Goal: Transaction & Acquisition: Subscribe to service/newsletter

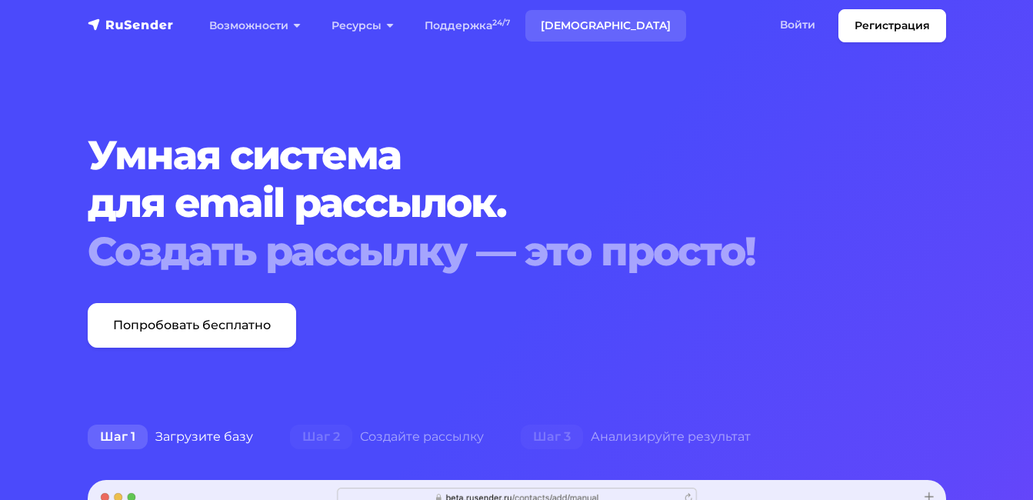
click at [571, 28] on link "[DEMOGRAPHIC_DATA]" at bounding box center [605, 26] width 161 height 32
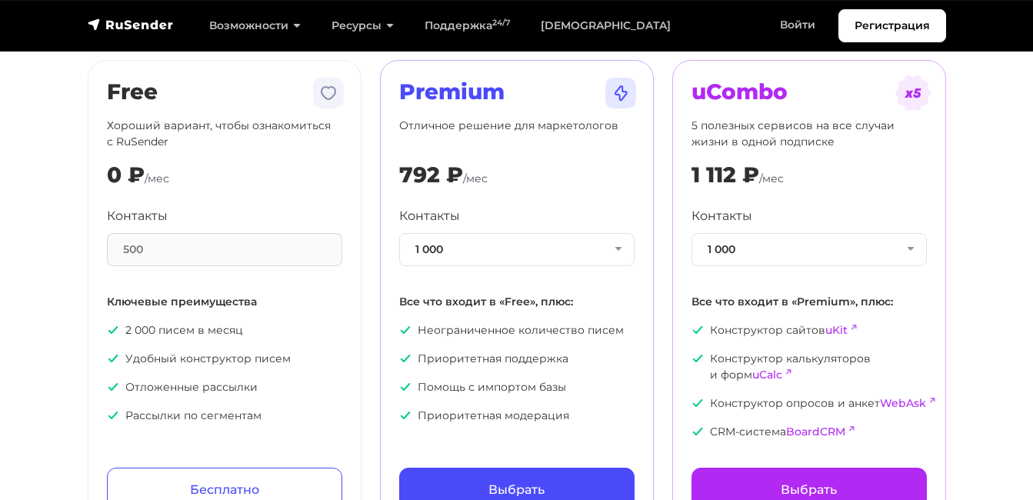
scroll to position [231, 0]
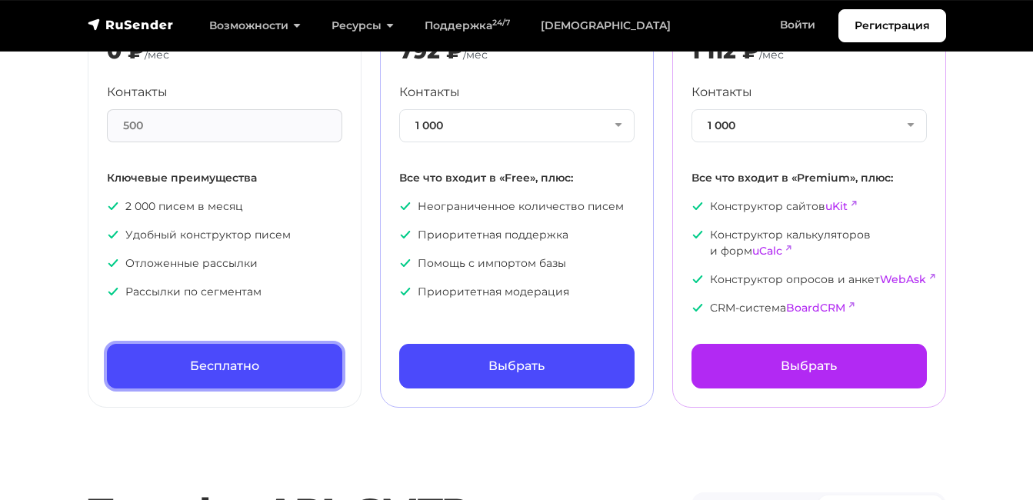
click at [192, 384] on link "Бесплатно" at bounding box center [224, 366] width 235 height 45
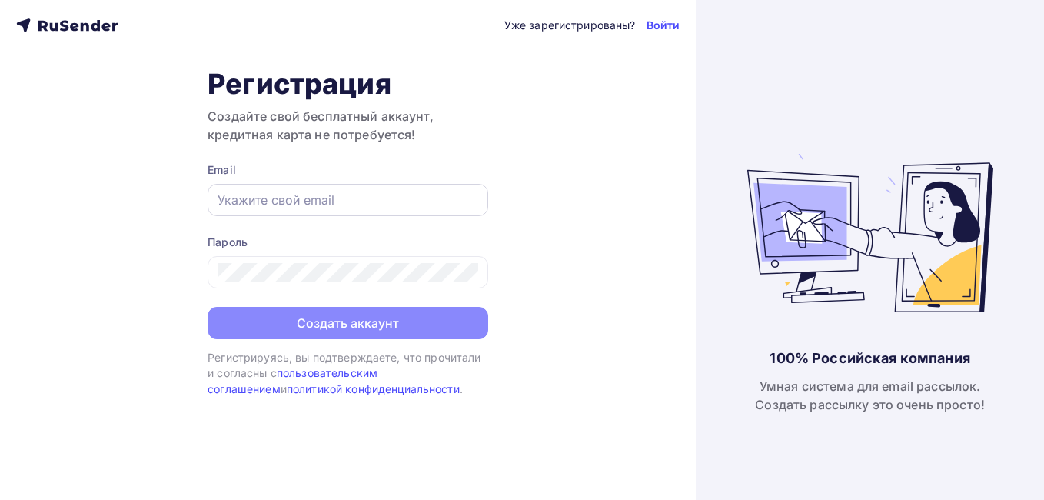
click at [303, 205] on input "text" at bounding box center [348, 200] width 261 height 18
type input "[EMAIL_ADDRESS][DOMAIN_NAME]"
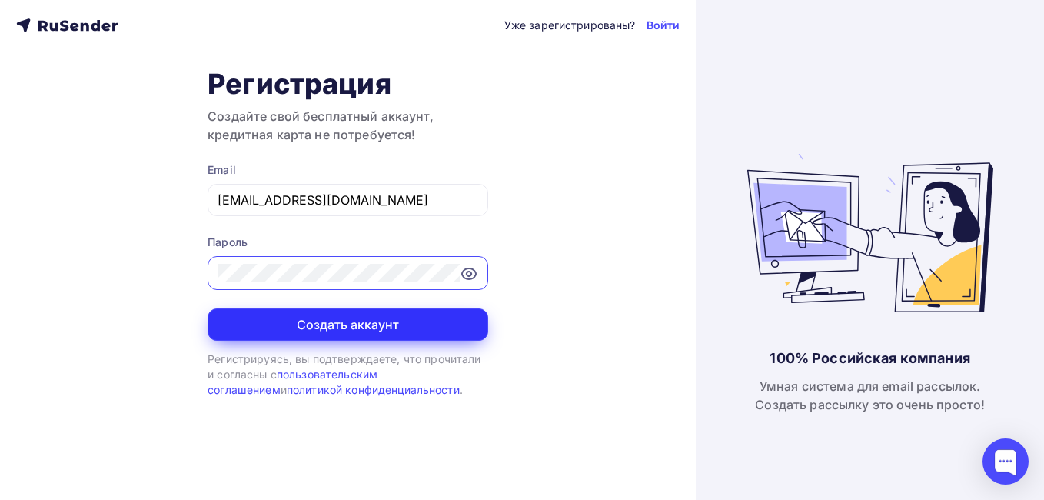
click at [310, 327] on button "Создать аккаунт" at bounding box center [348, 324] width 281 height 32
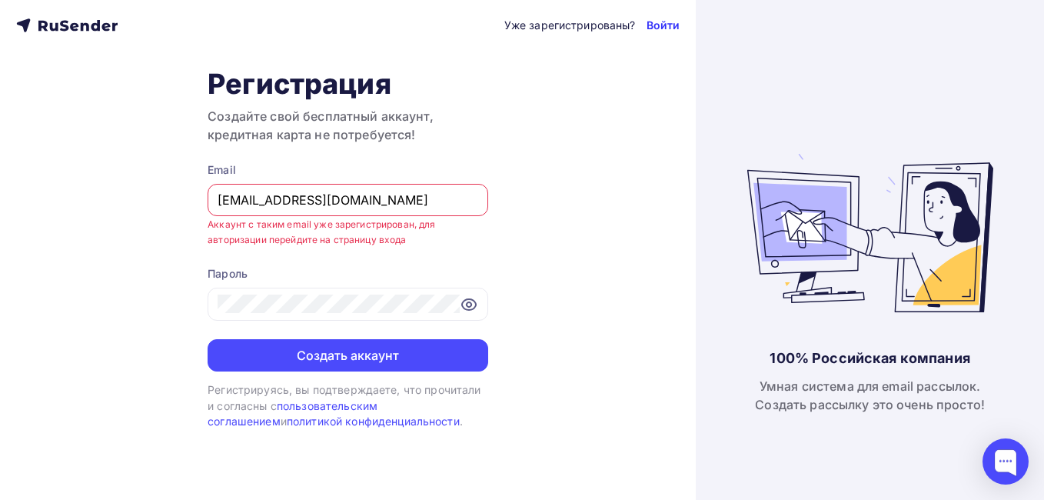
click at [660, 27] on link "Войти" at bounding box center [664, 25] width 34 height 15
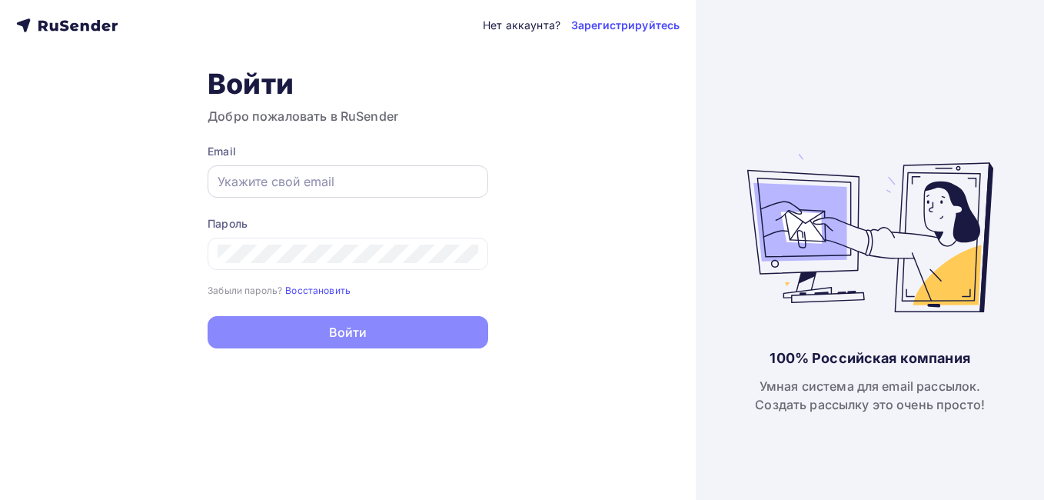
drag, startPoint x: 0, startPoint y: 0, endPoint x: 321, endPoint y: 185, distance: 370.0
click at [321, 185] on input "text" at bounding box center [348, 181] width 261 height 18
type input "[EMAIL_ADDRESS][DOMAIN_NAME]"
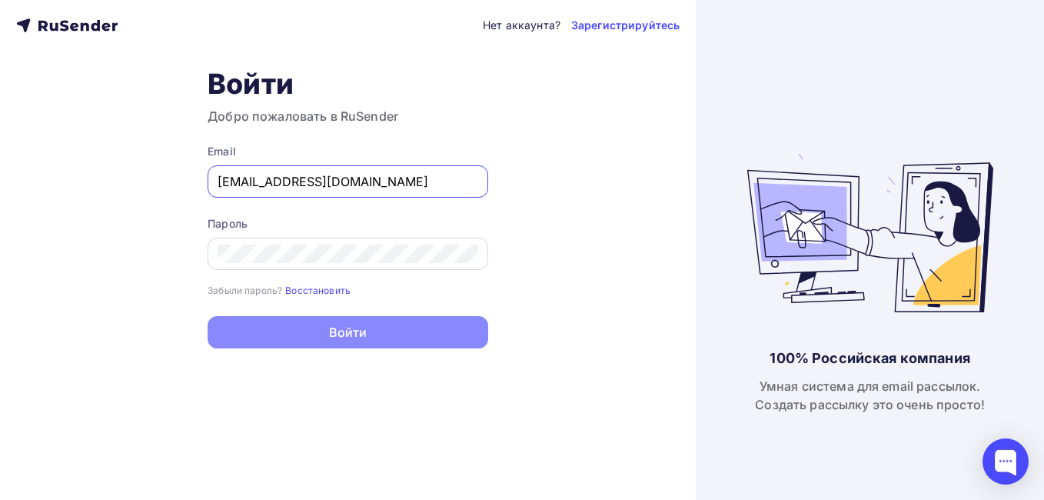
click at [273, 265] on div at bounding box center [348, 254] width 281 height 32
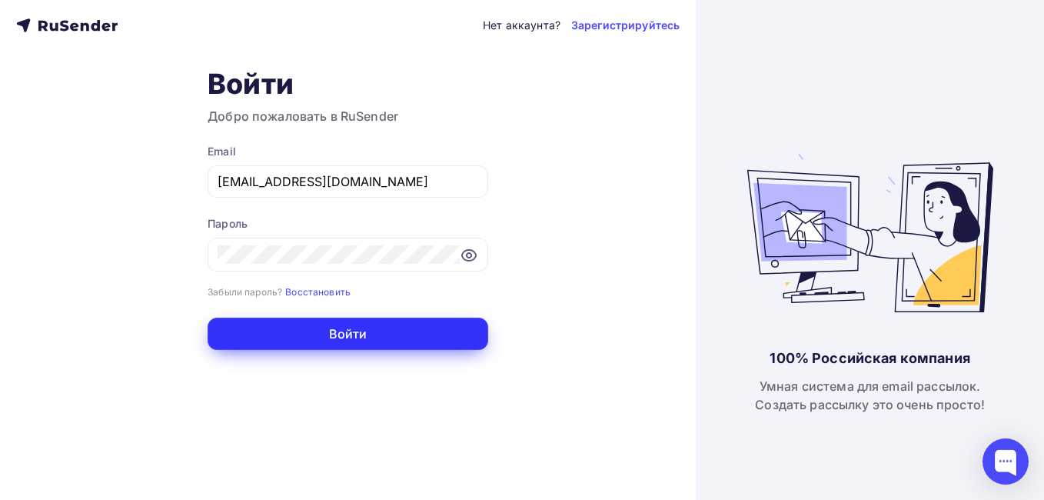
click at [296, 339] on button "Войти" at bounding box center [348, 334] width 281 height 32
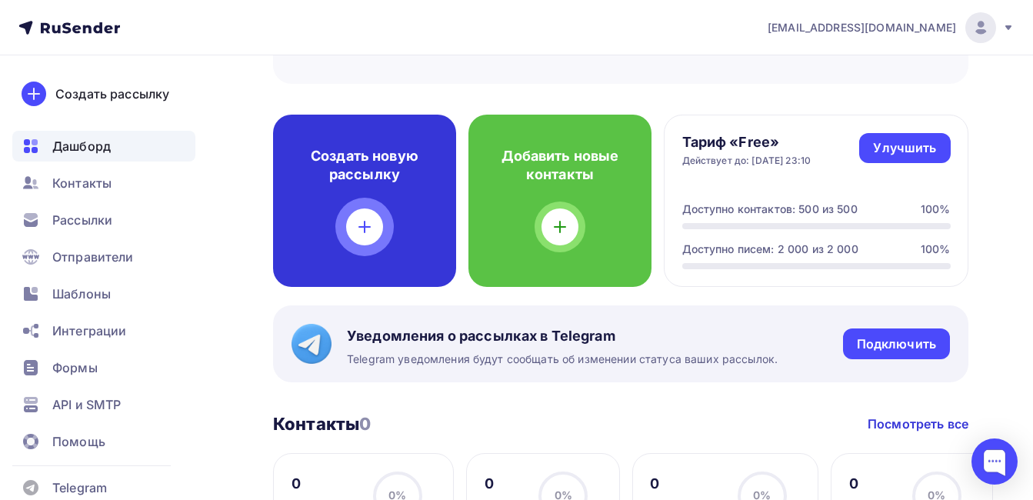
scroll to position [385, 0]
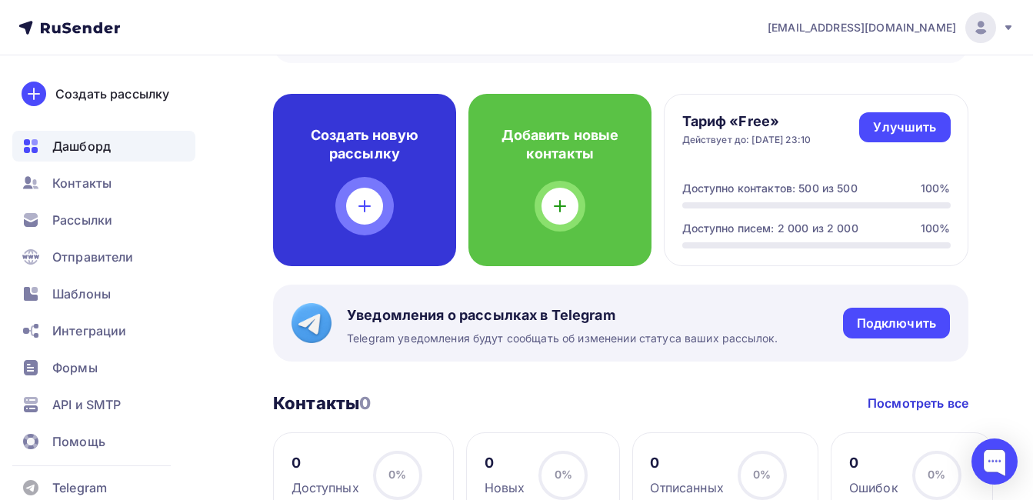
click at [391, 194] on div "Создать новую рассылку" at bounding box center [364, 180] width 183 height 172
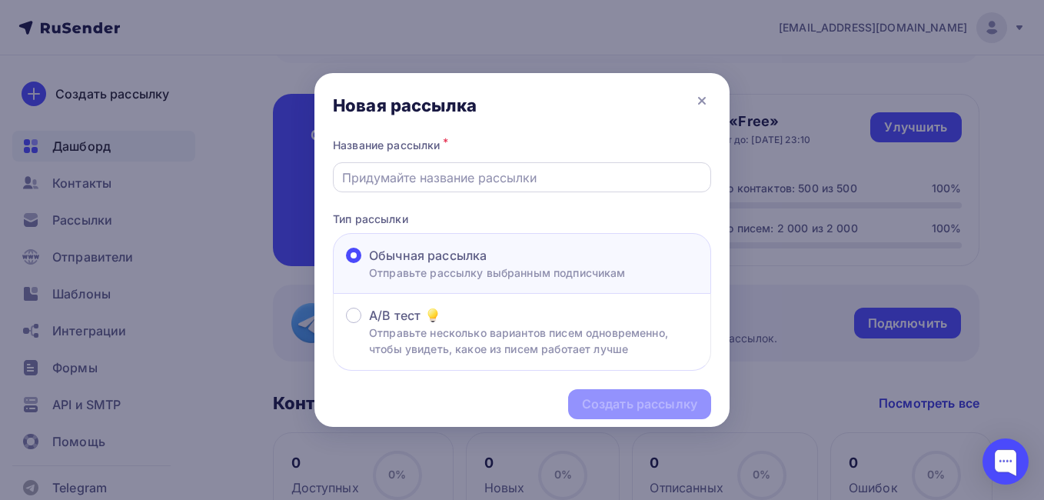
click at [395, 180] on input "text" at bounding box center [522, 177] width 361 height 18
click at [558, 183] on input "text" at bounding box center [522, 177] width 361 height 18
paste input "Камнекольный станок Bugnatice AUT 180/60"
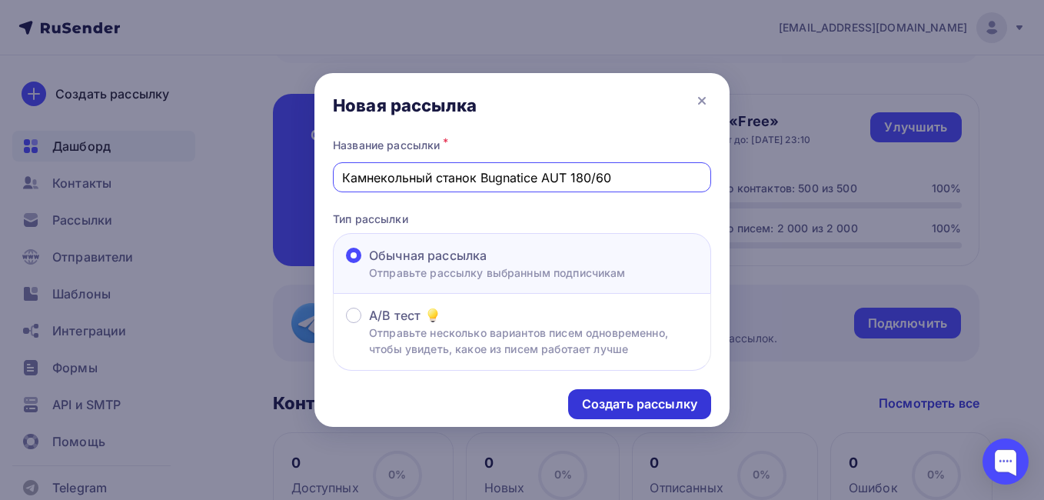
type input "Камнекольный станок Bugnatice AUT 180/60"
click at [650, 407] on div "Создать рассылку" at bounding box center [639, 404] width 115 height 18
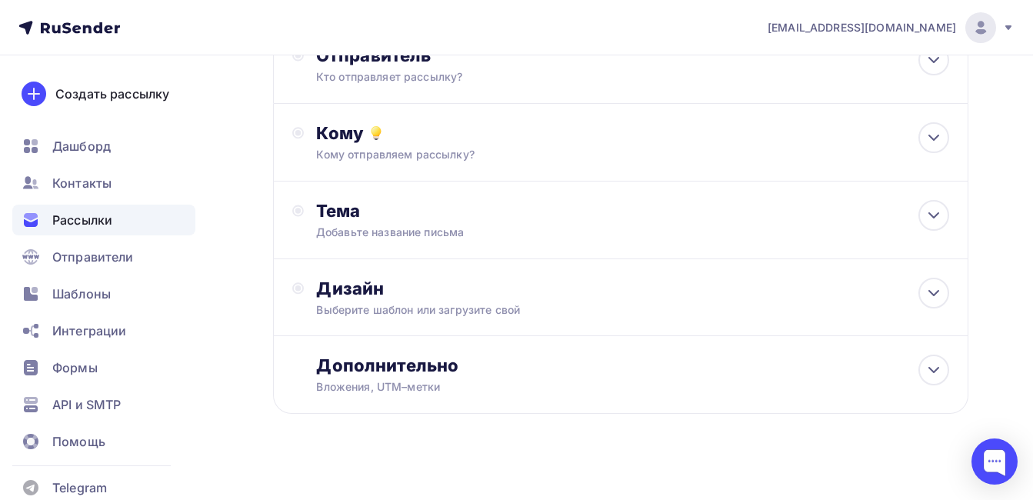
scroll to position [154, 0]
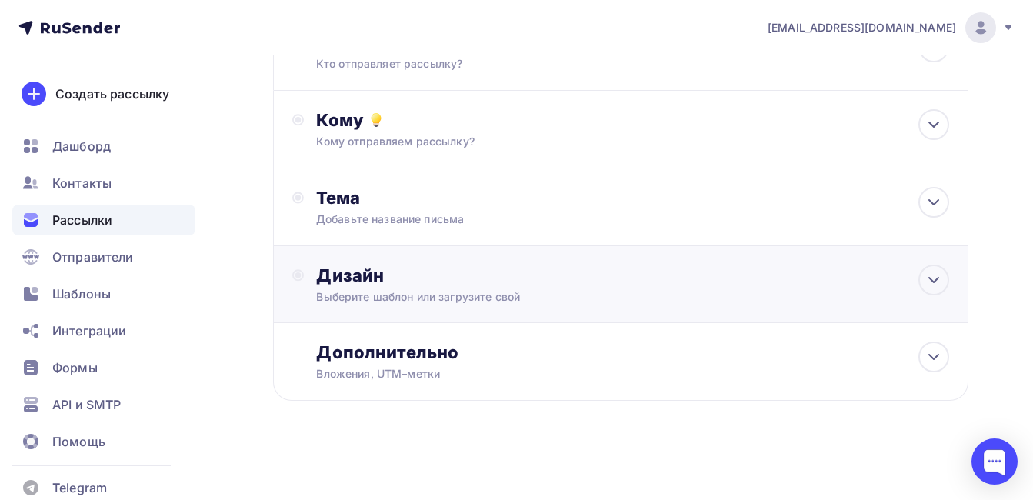
click at [476, 291] on div "Выберите шаблон или загрузите свой" at bounding box center [600, 296] width 569 height 15
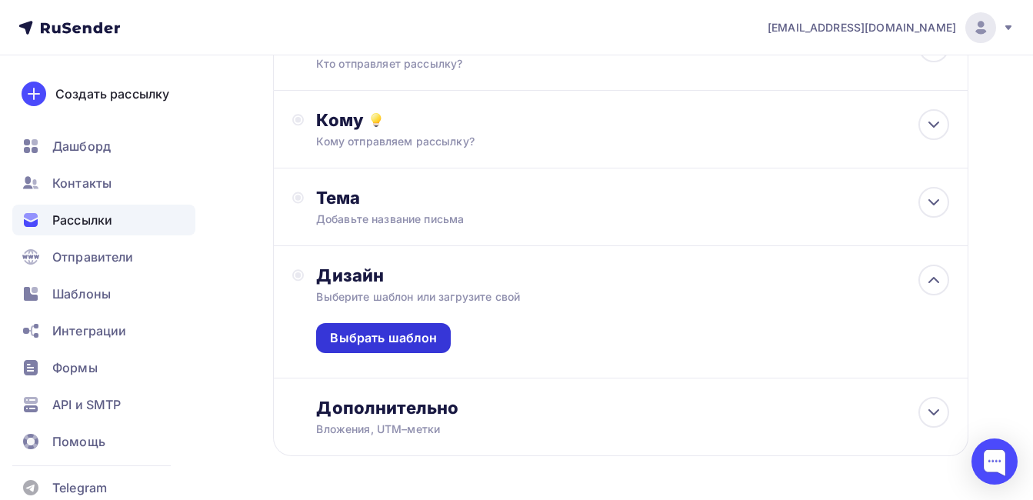
click at [401, 342] on div "Выбрать шаблон" at bounding box center [383, 338] width 107 height 18
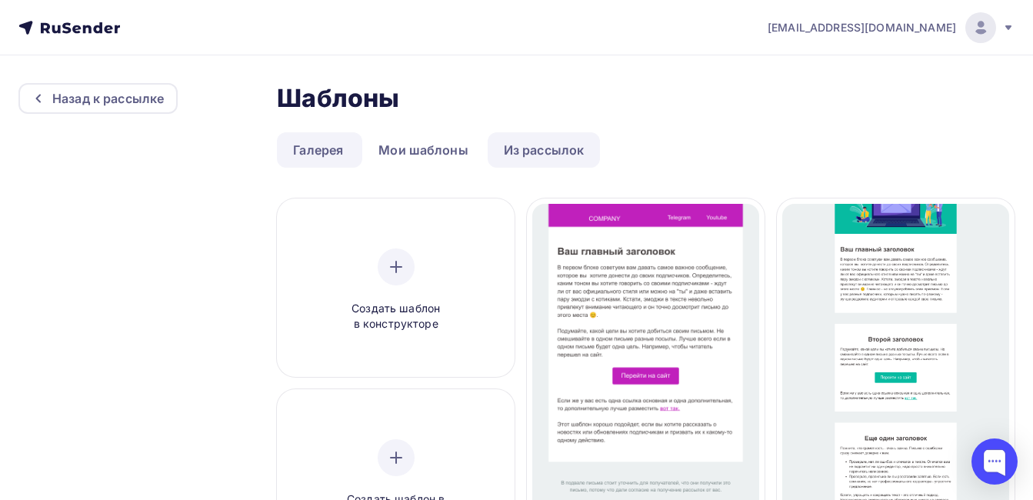
click at [526, 155] on link "Из рассылок" at bounding box center [544, 149] width 113 height 35
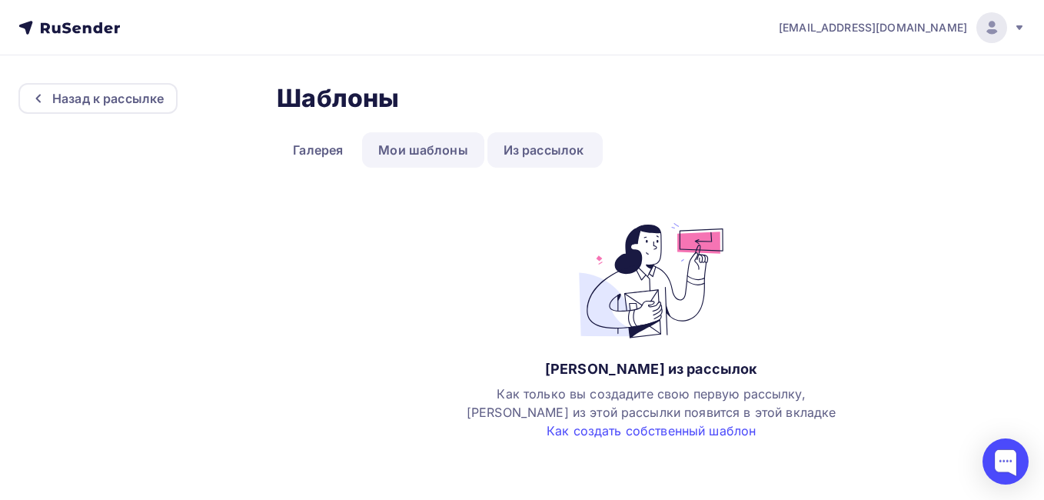
click at [441, 141] on link "Мои шаблоны" at bounding box center [423, 149] width 122 height 35
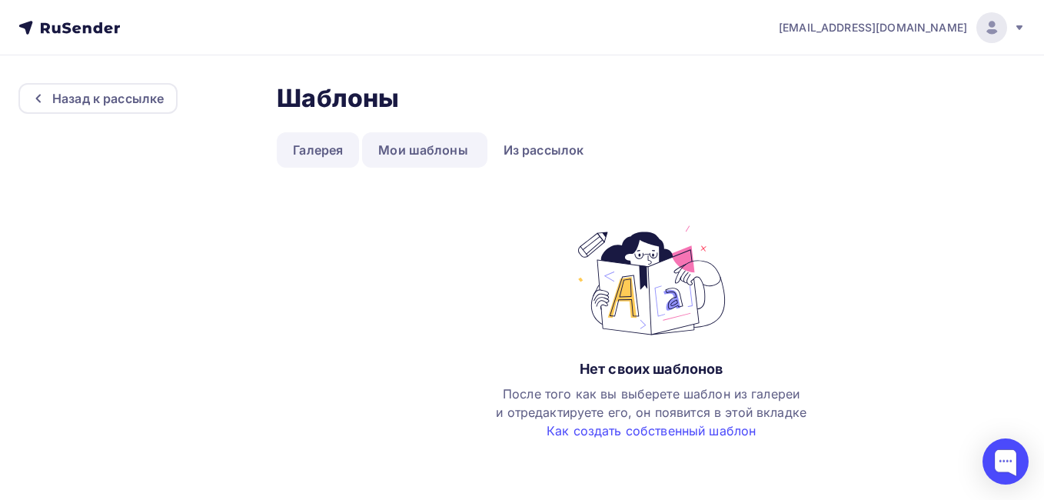
click at [328, 152] on link "Галерея" at bounding box center [318, 149] width 82 height 35
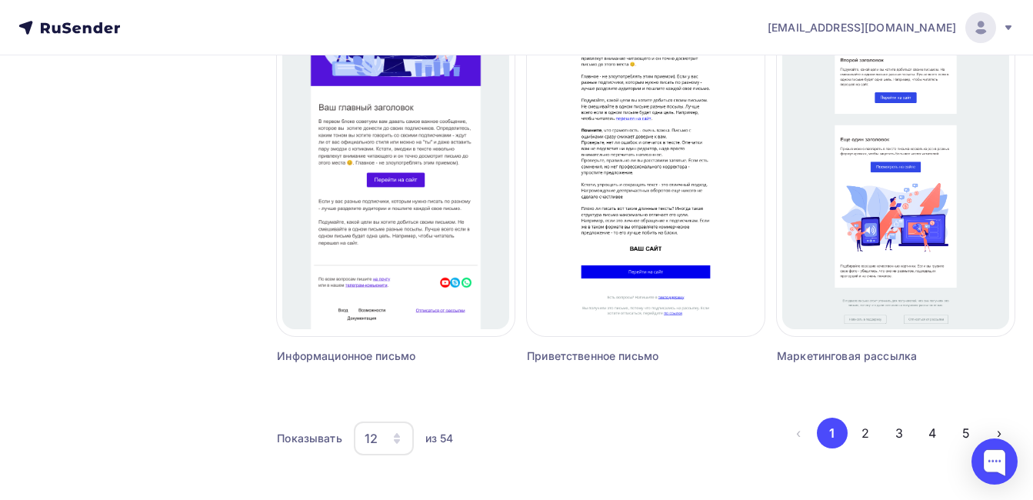
scroll to position [1499, 0]
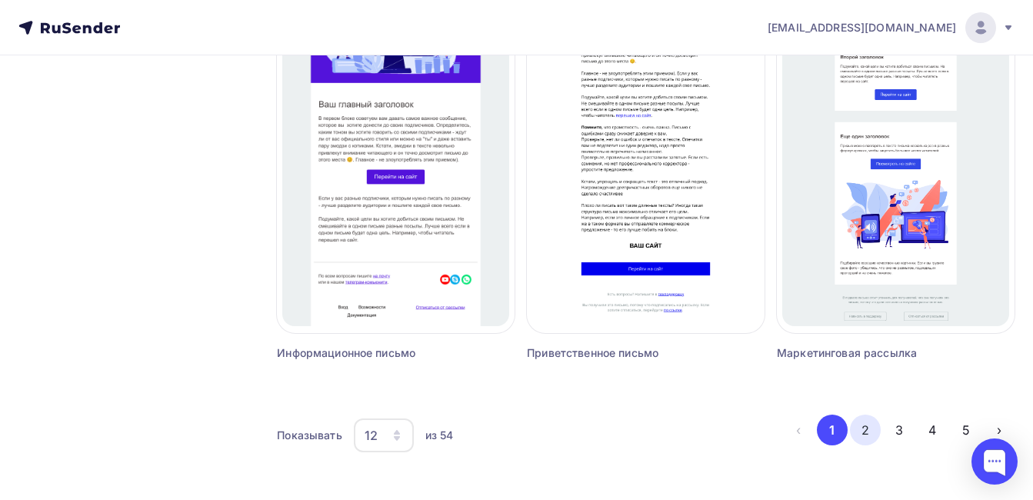
click at [871, 421] on button "2" at bounding box center [865, 430] width 31 height 31
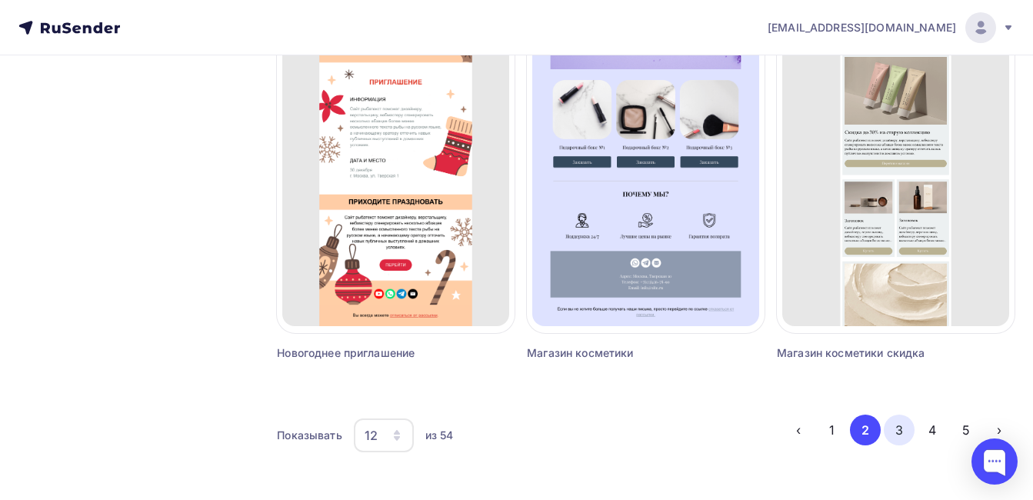
click at [901, 425] on button "3" at bounding box center [899, 430] width 31 height 31
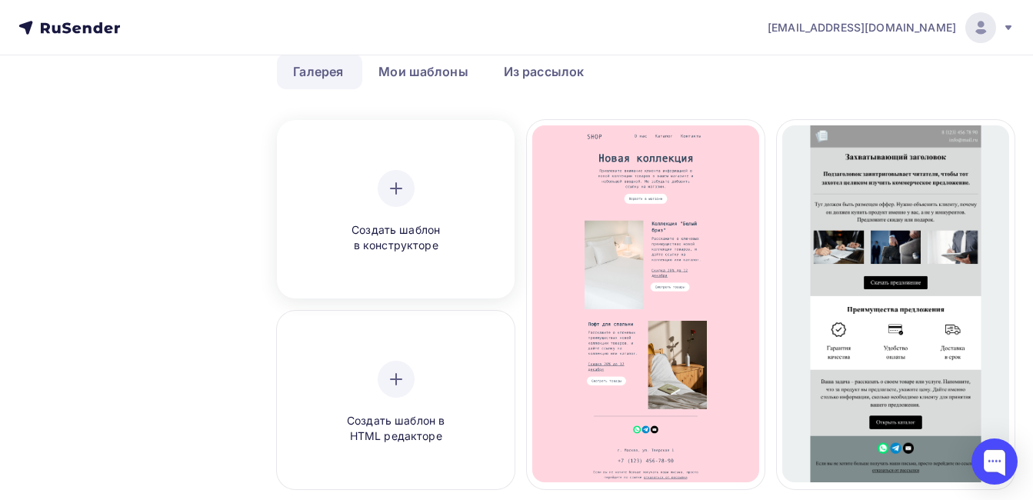
scroll to position [77, 0]
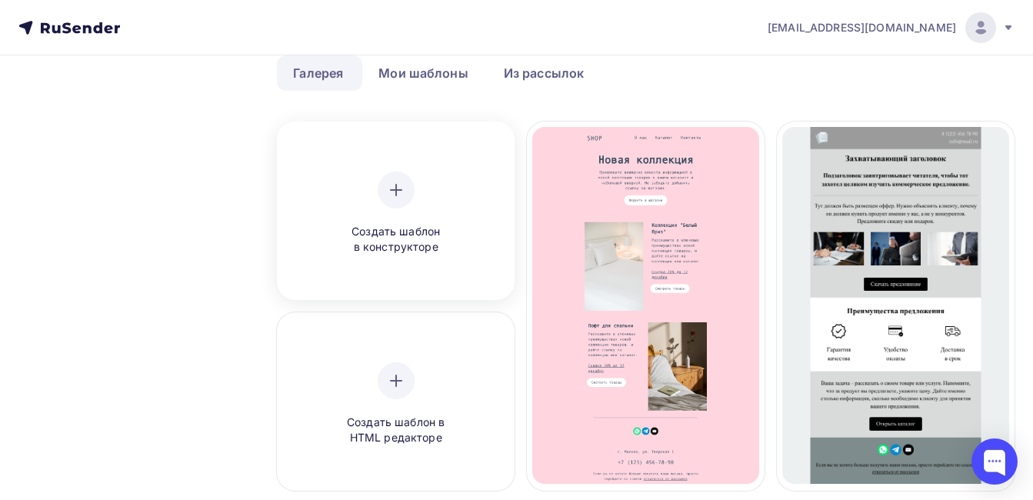
click at [400, 201] on div at bounding box center [396, 190] width 37 height 37
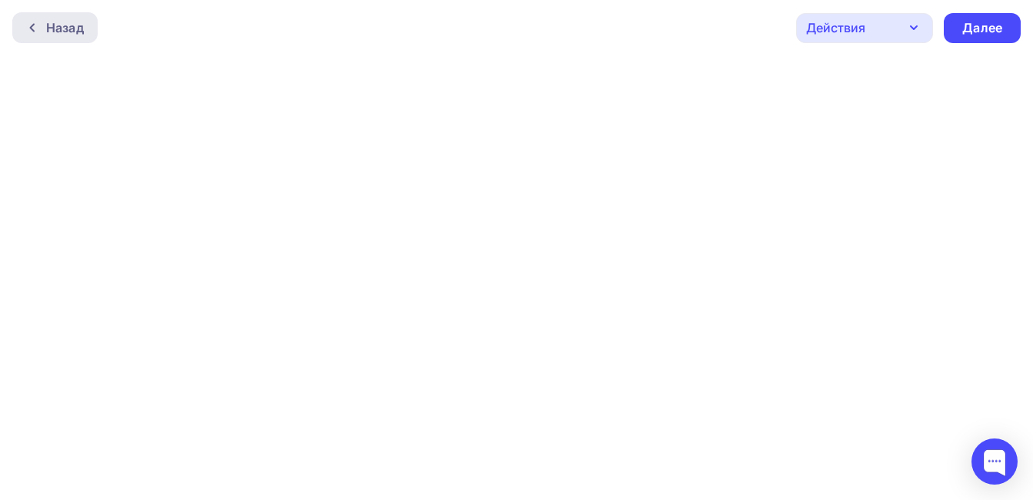
click at [45, 24] on div at bounding box center [36, 28] width 20 height 12
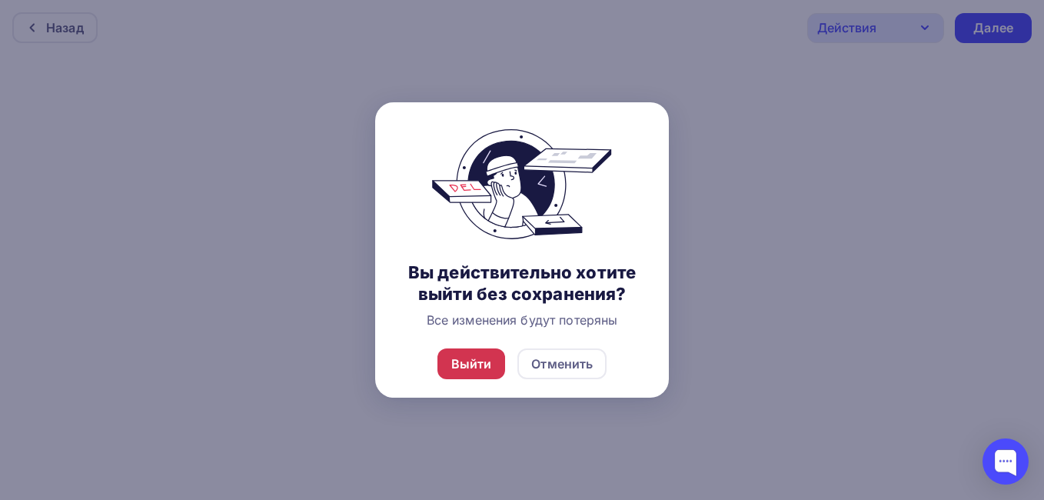
click at [465, 348] on div "Выйти" at bounding box center [472, 363] width 68 height 31
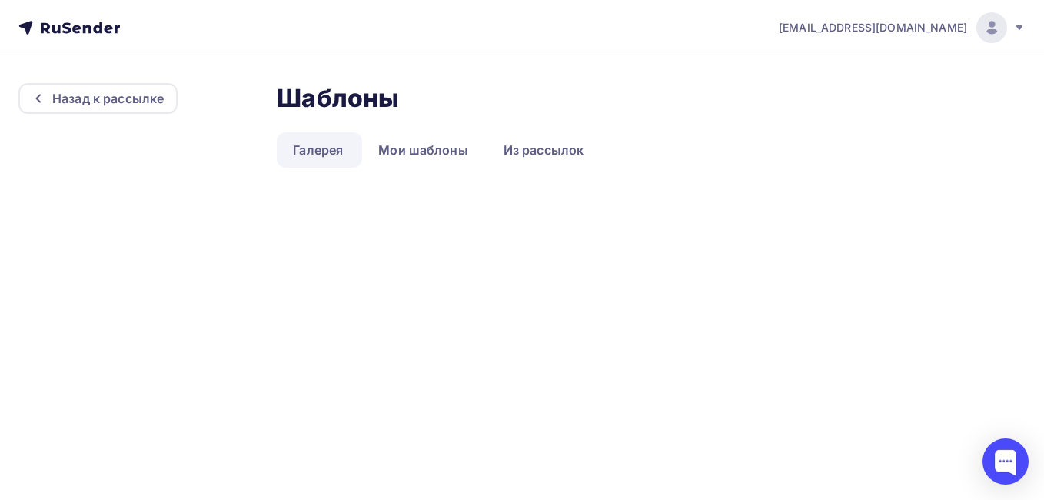
click at [466, 358] on div "[EMAIL_ADDRESS][DOMAIN_NAME] Аккаунт Тарифы Выйти Назад к рассылке Шаблоны Шабл…" at bounding box center [522, 250] width 1044 height 500
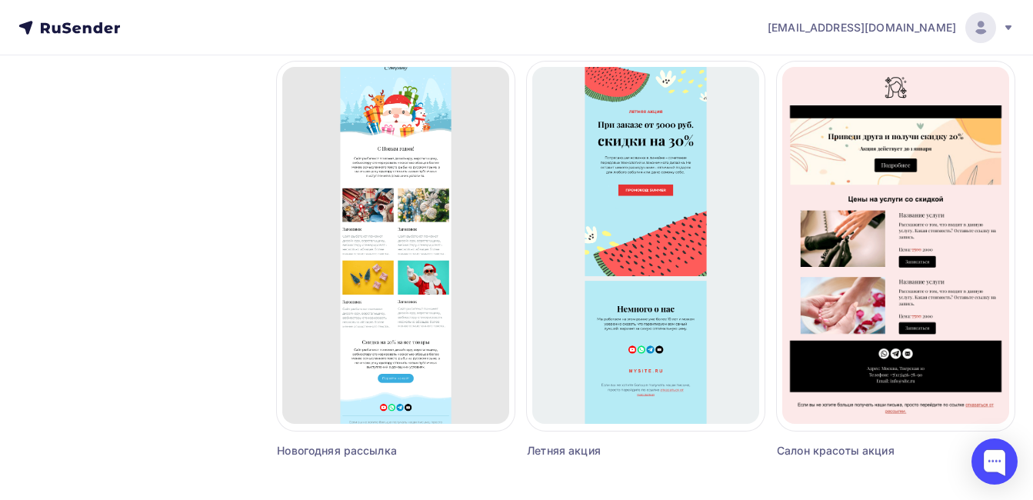
scroll to position [1499, 0]
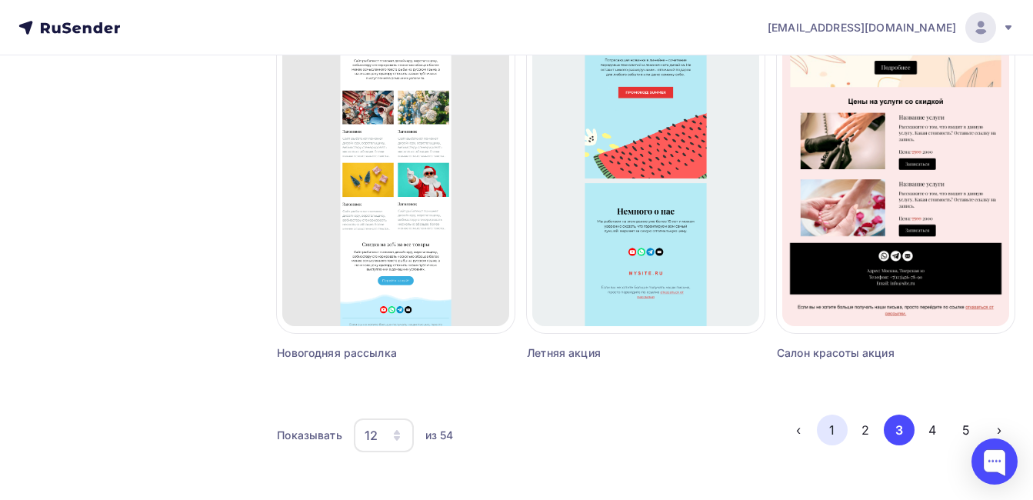
click at [836, 428] on button "1" at bounding box center [832, 430] width 31 height 31
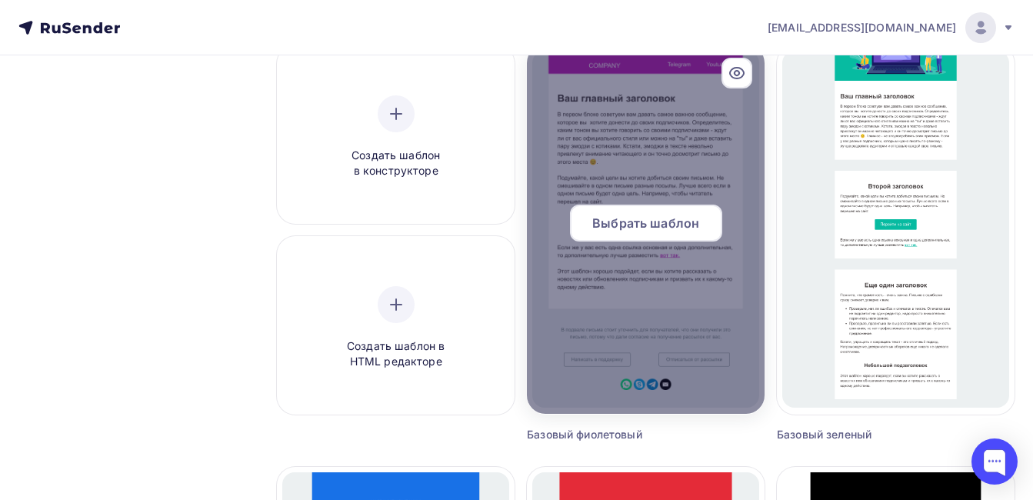
scroll to position [154, 0]
click at [665, 221] on span "Выбрать шаблон" at bounding box center [645, 222] width 107 height 18
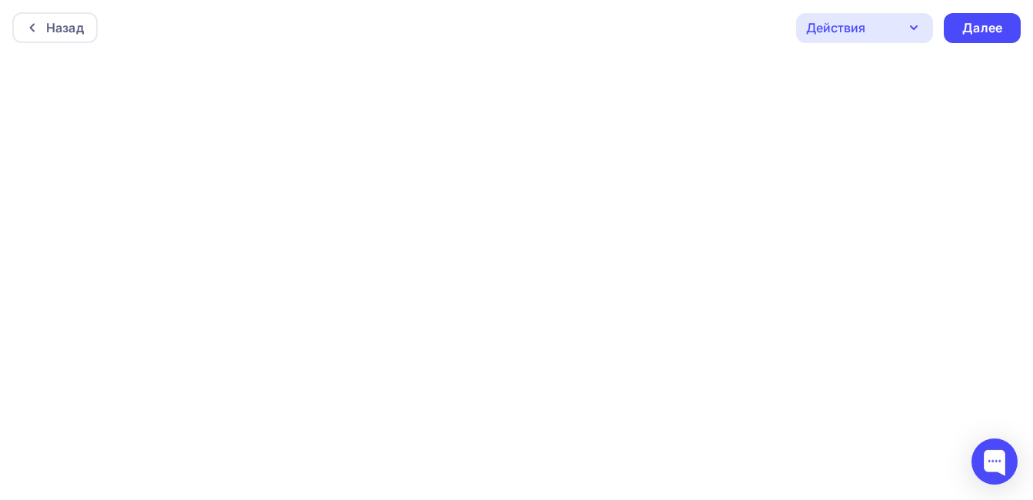
click at [683, 50] on div "Назад Действия Отправить тестовое письмо Предпросмотр Сохранить в Мои шаблоны В…" at bounding box center [516, 27] width 1033 height 55
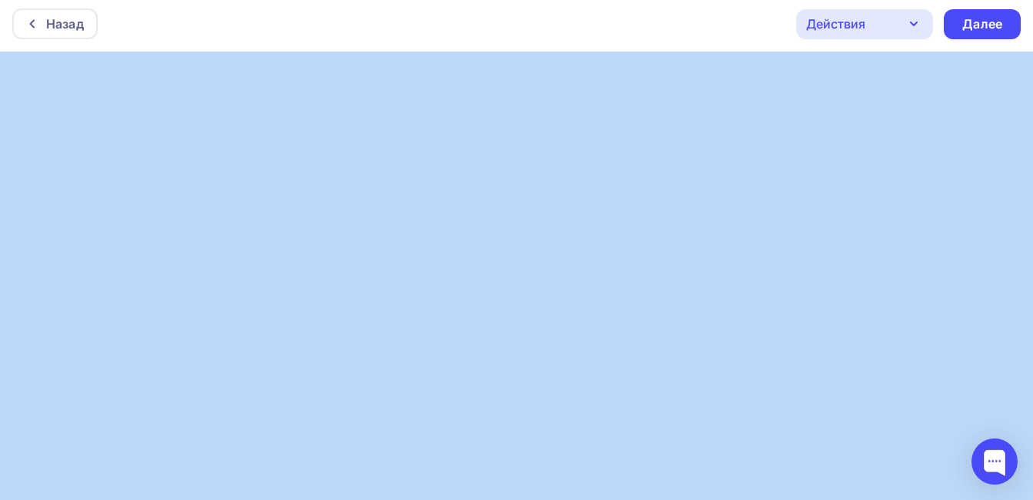
drag, startPoint x: 987, startPoint y: 464, endPoint x: 971, endPoint y: 448, distance: 22.9
click at [954, 371] on body "Назад Действия Отправить тестовое письмо Предпросмотр Сохранить в Мои шаблоны В…" at bounding box center [516, 246] width 1033 height 500
click at [964, 461] on div at bounding box center [994, 461] width 65 height 65
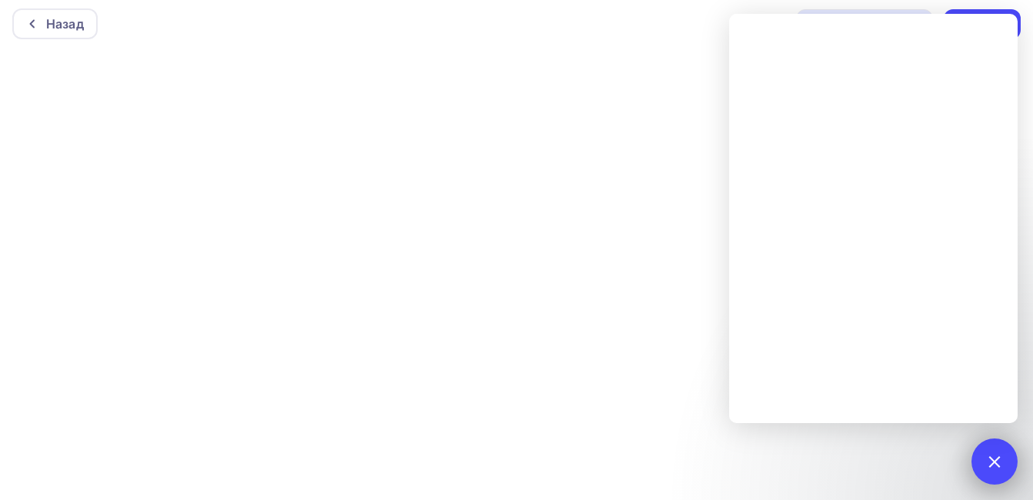
click at [988, 465] on div at bounding box center [994, 461] width 21 height 21
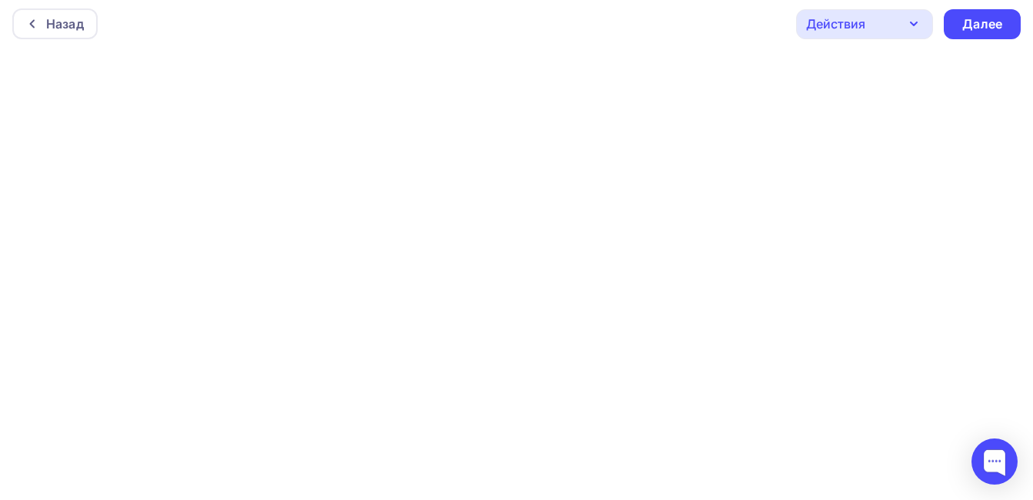
scroll to position [0, 0]
click at [995, 28] on div "Далее" at bounding box center [982, 28] width 40 height 18
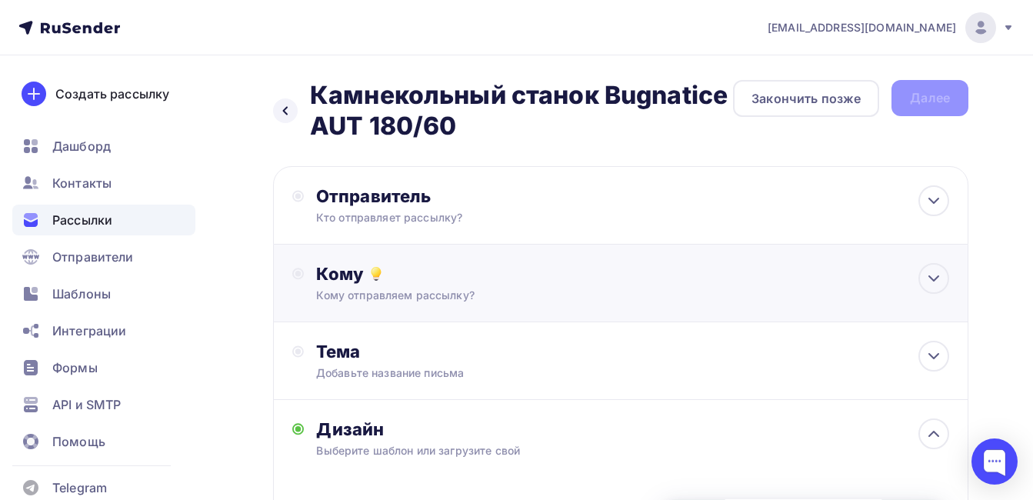
click at [528, 300] on div "Кому отправляем рассылку?" at bounding box center [600, 295] width 569 height 15
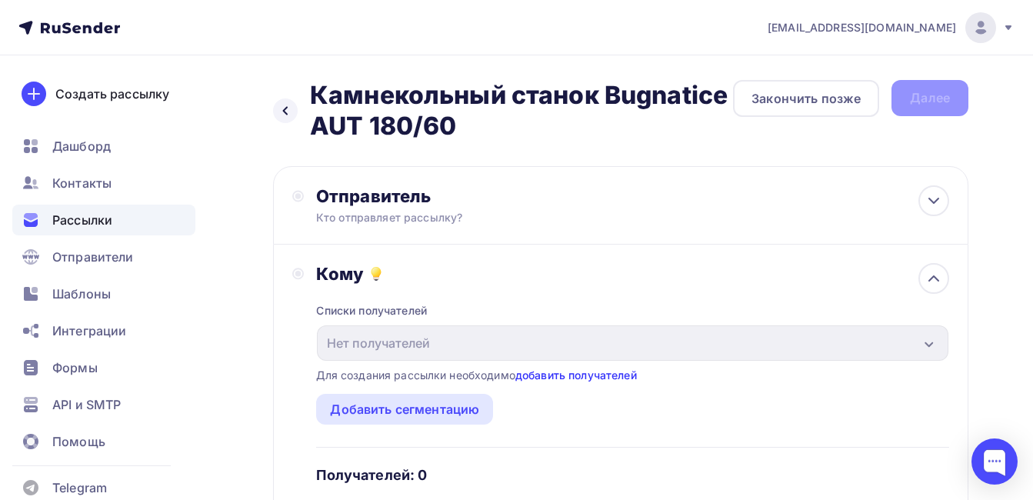
click at [541, 368] on link "добавить получателей" at bounding box center [576, 374] width 122 height 13
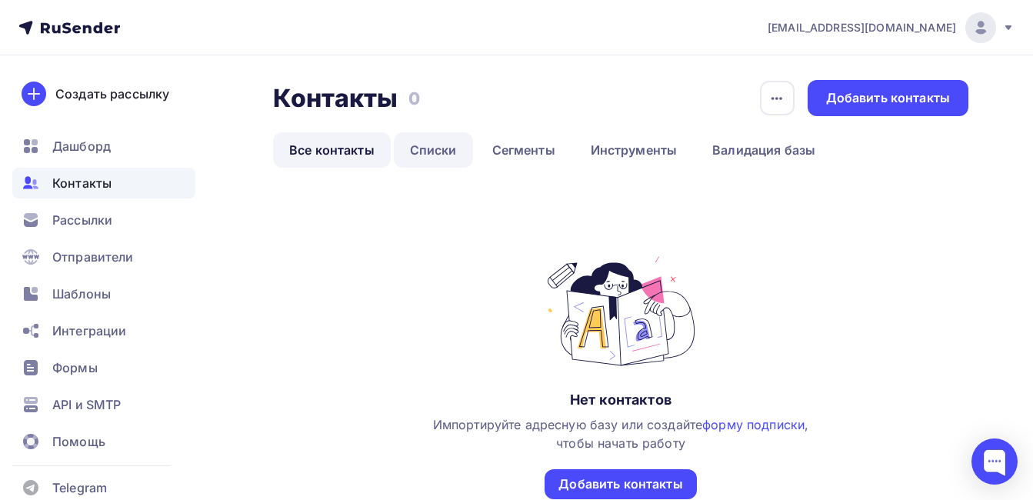
click at [448, 153] on link "Списки" at bounding box center [433, 149] width 79 height 35
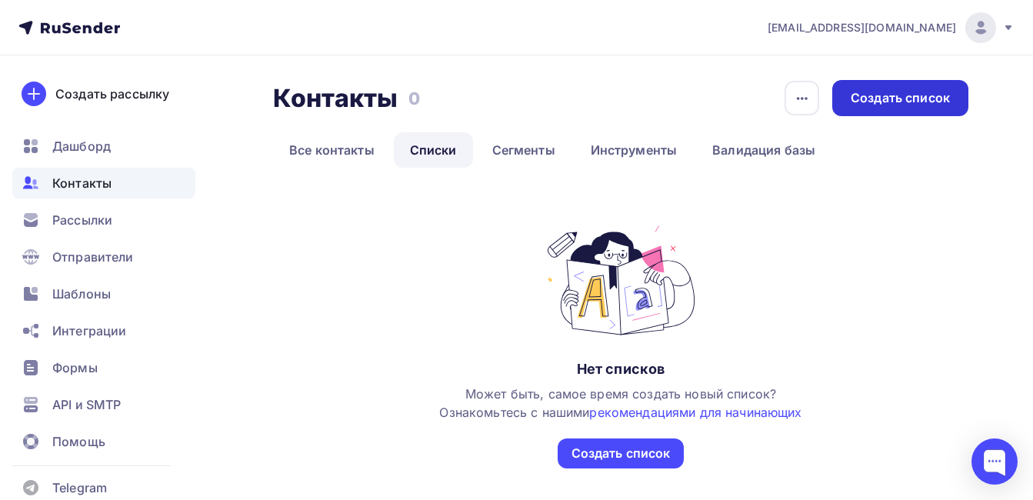
click at [845, 114] on div "Создать список" at bounding box center [900, 98] width 136 height 36
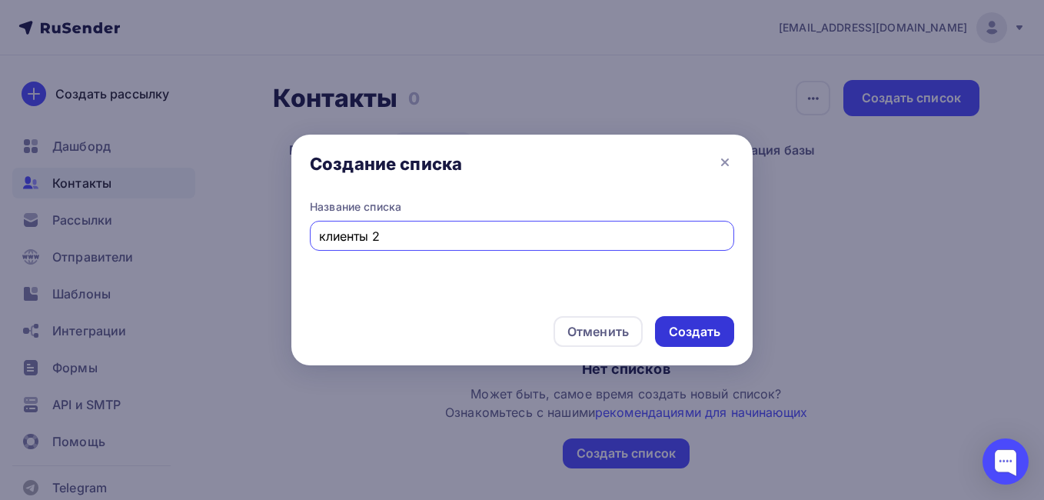
type input "клиенты 2"
click at [711, 338] on div "Создать" at bounding box center [695, 332] width 52 height 18
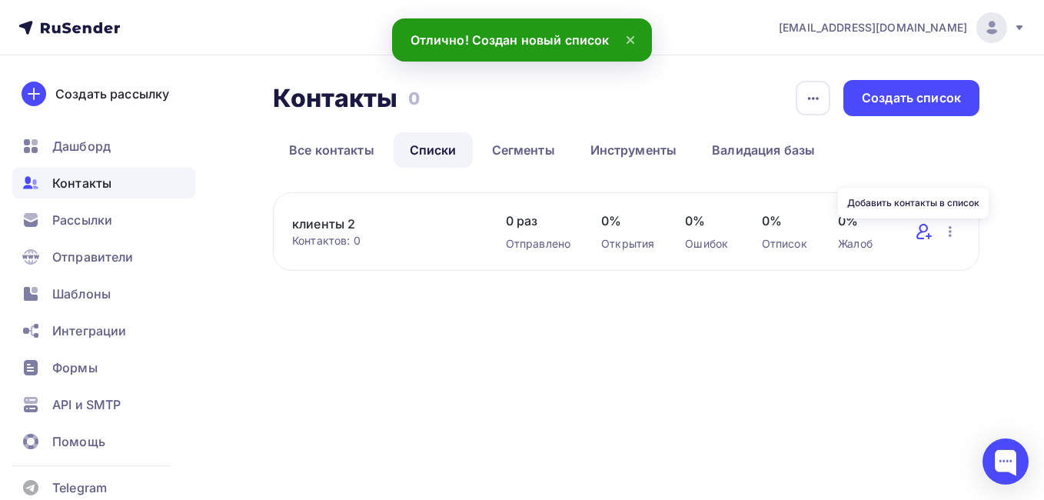
click at [923, 238] on icon at bounding box center [923, 231] width 12 height 15
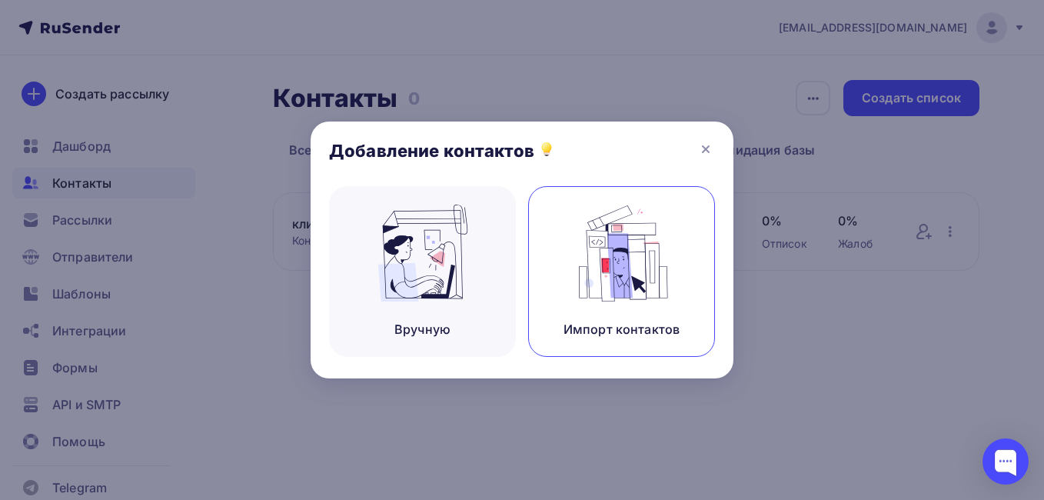
click at [643, 259] on img at bounding box center [622, 253] width 103 height 97
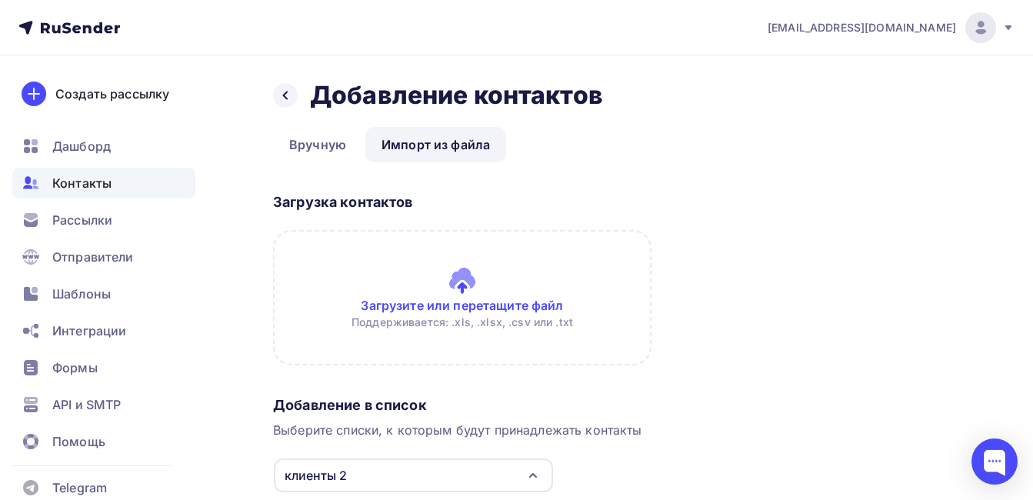
click at [470, 282] on input "file" at bounding box center [462, 297] width 378 height 135
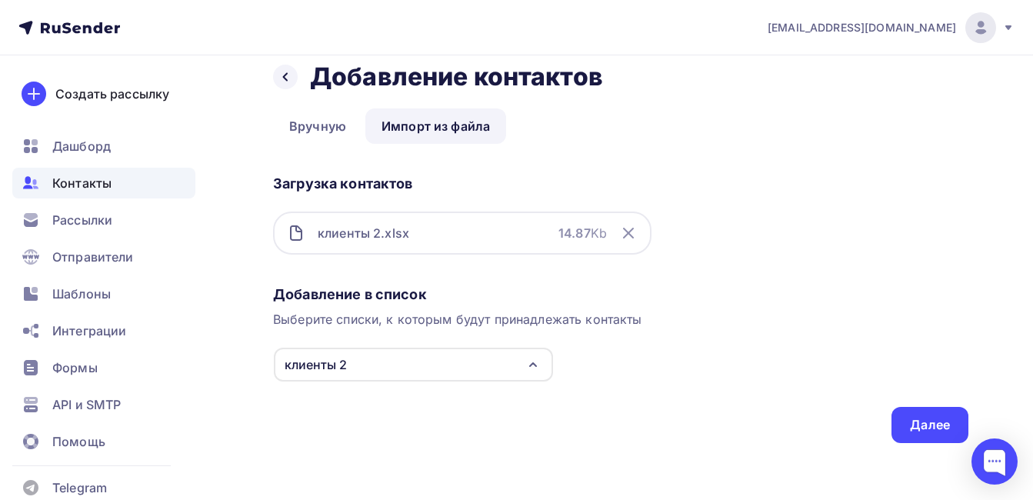
scroll to position [23, 0]
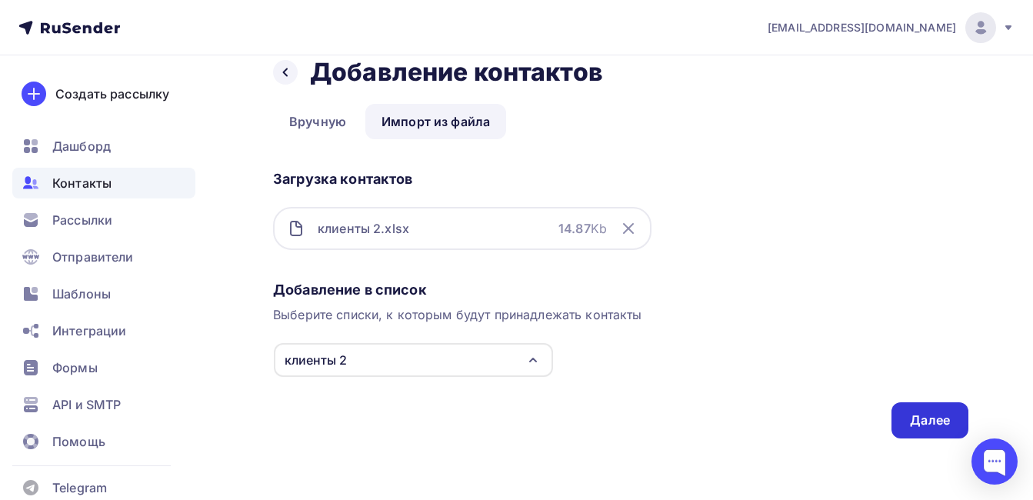
click at [902, 418] on div "Далее" at bounding box center [929, 420] width 77 height 36
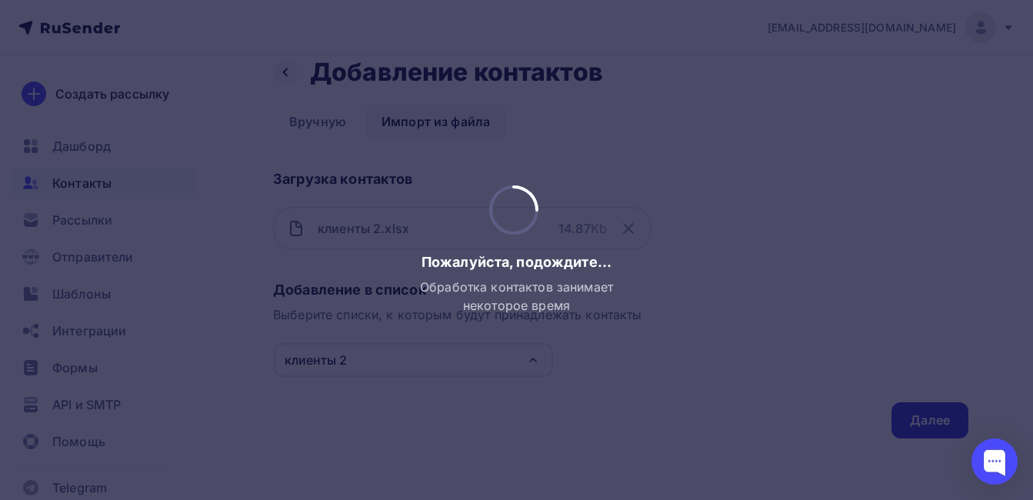
scroll to position [0, 0]
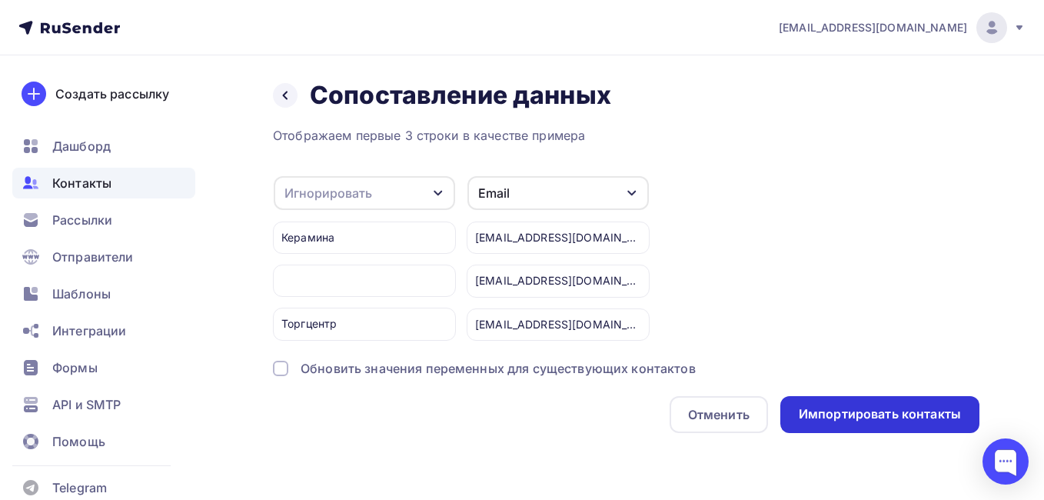
click at [888, 417] on div "Импортировать контакты" at bounding box center [880, 414] width 162 height 18
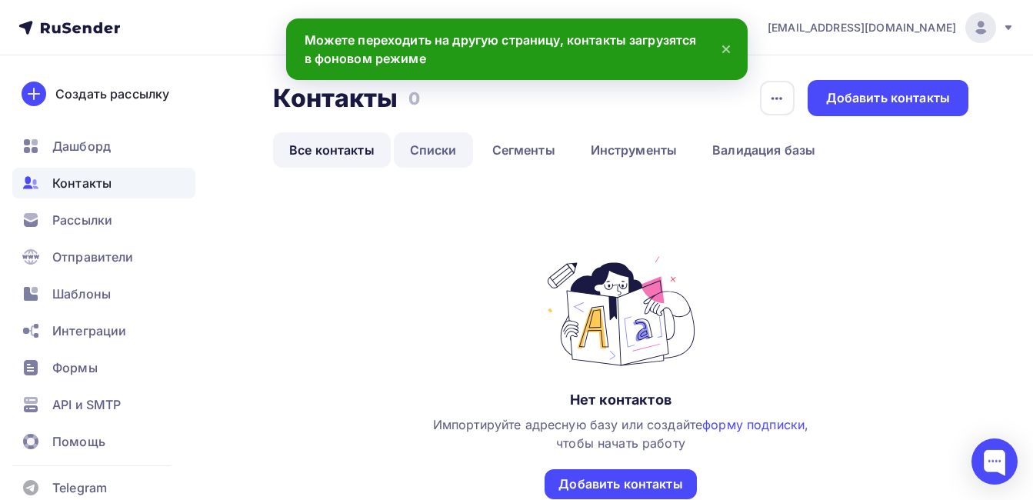
click at [447, 153] on link "Списки" at bounding box center [433, 149] width 79 height 35
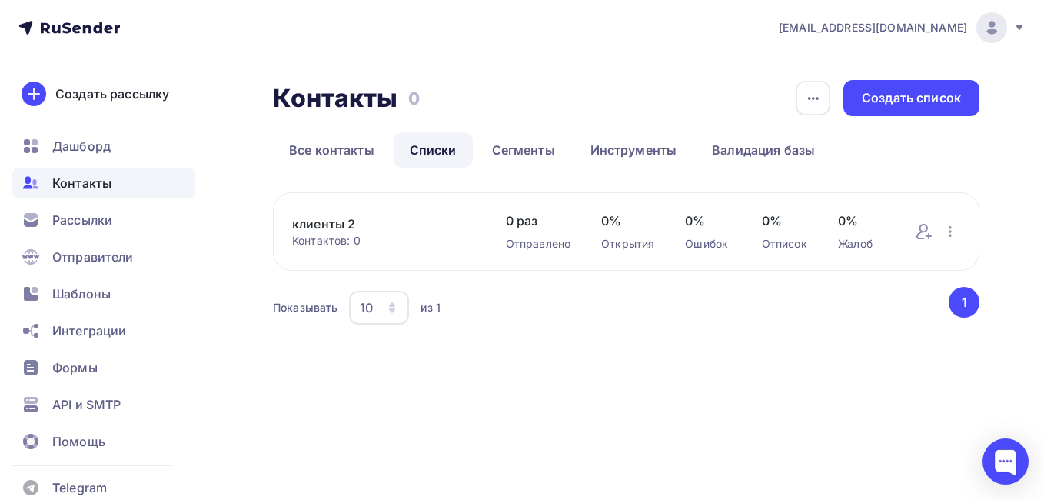
click at [355, 225] on link "клиенты 2" at bounding box center [383, 224] width 183 height 18
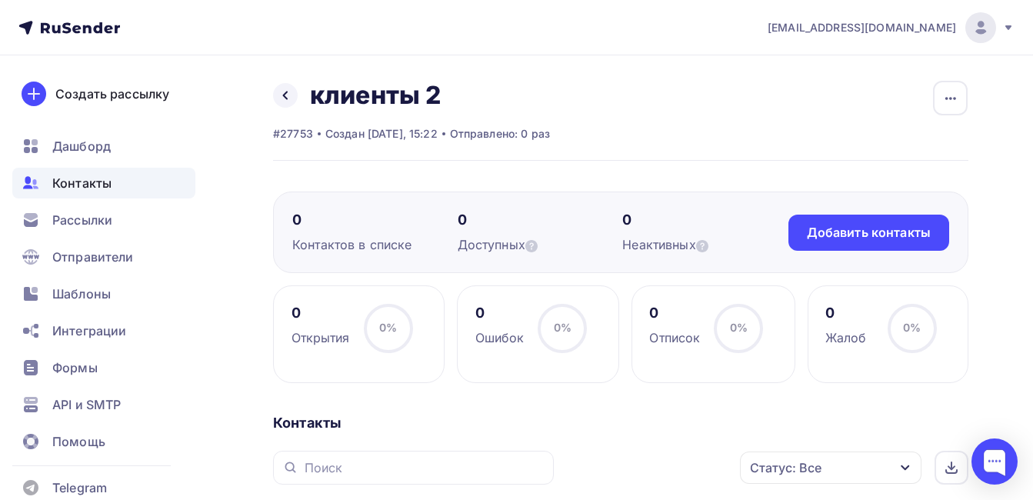
click at [365, 241] on div "Контактов в списке" at bounding box center [374, 244] width 165 height 18
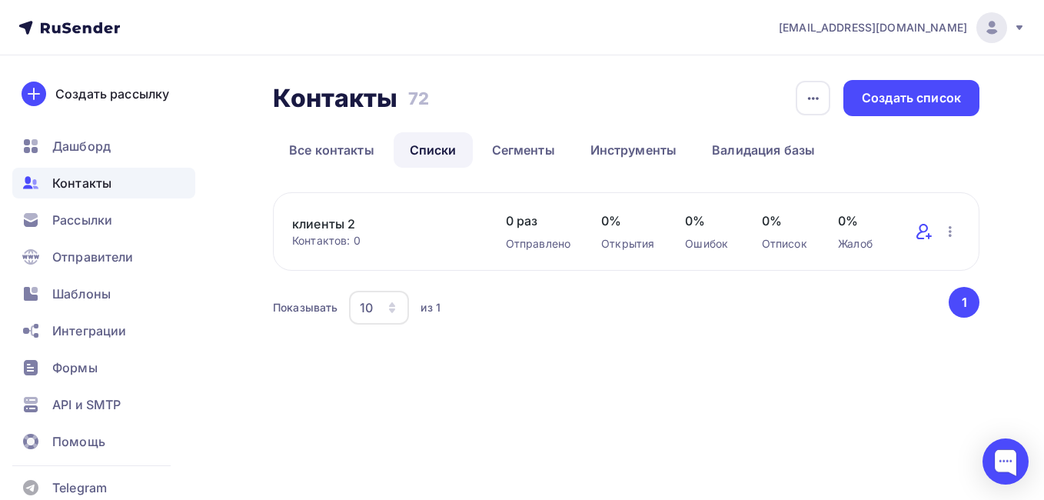
click at [928, 236] on icon at bounding box center [929, 236] width 5 height 0
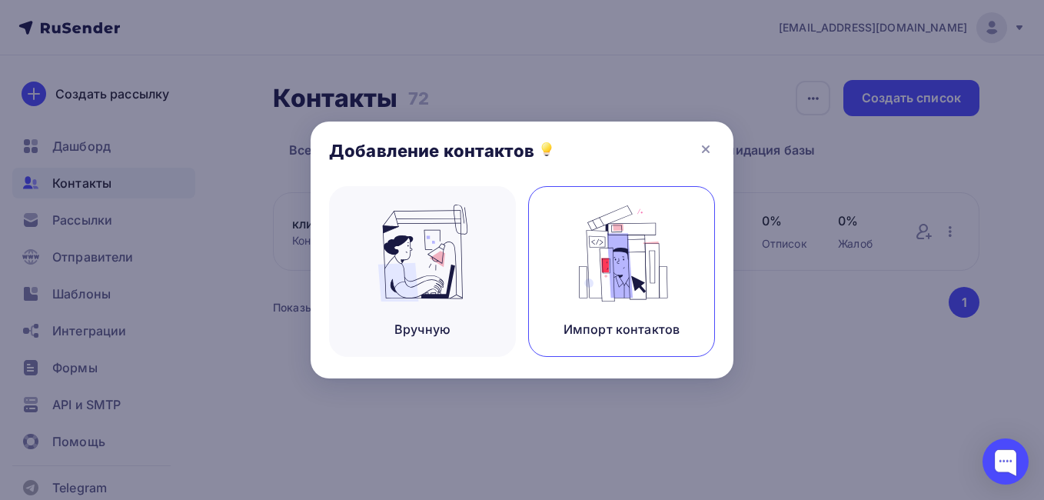
click at [654, 245] on img at bounding box center [622, 253] width 103 height 97
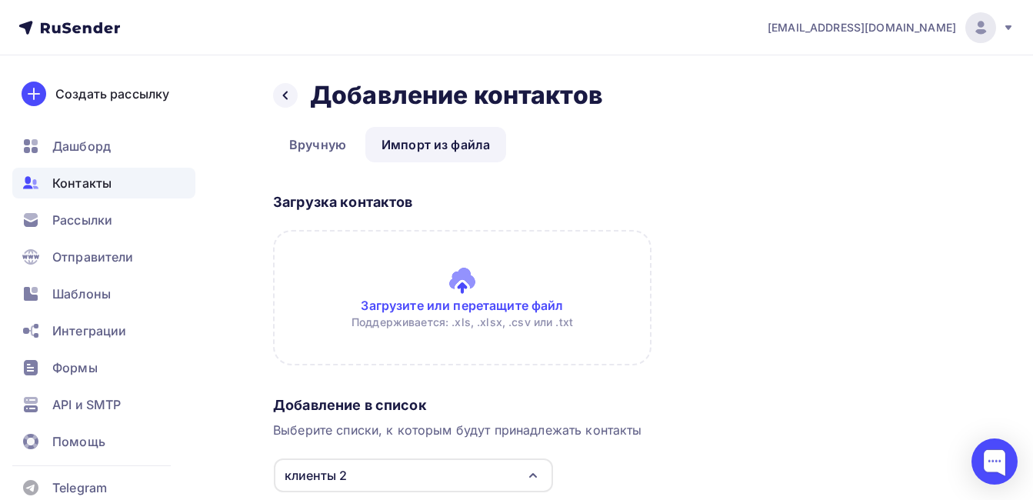
click at [493, 278] on input "file" at bounding box center [462, 297] width 378 height 135
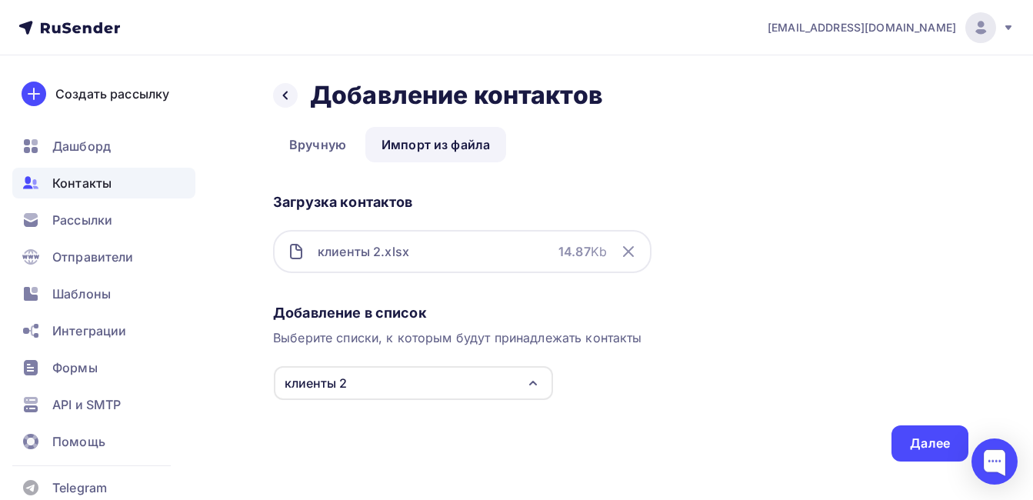
scroll to position [23, 0]
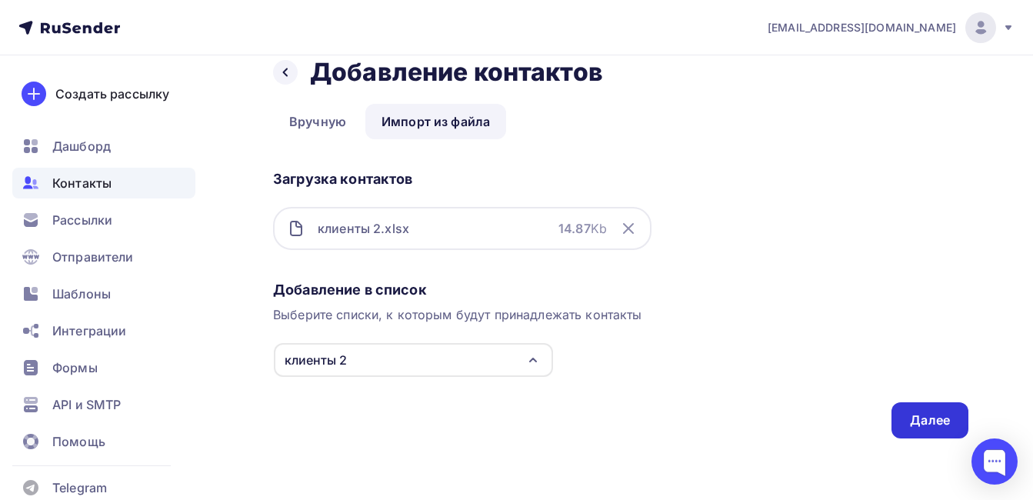
click at [914, 411] on div "Далее" at bounding box center [930, 420] width 40 height 18
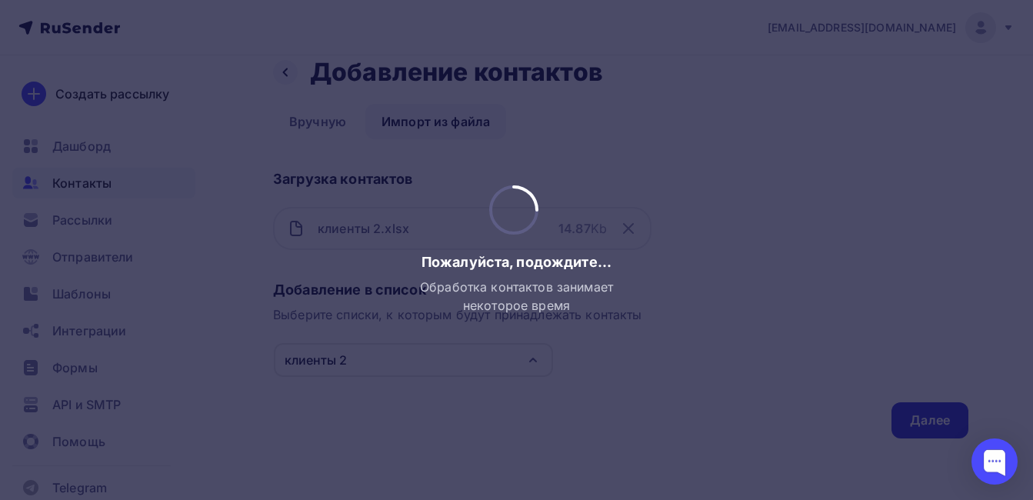
scroll to position [0, 0]
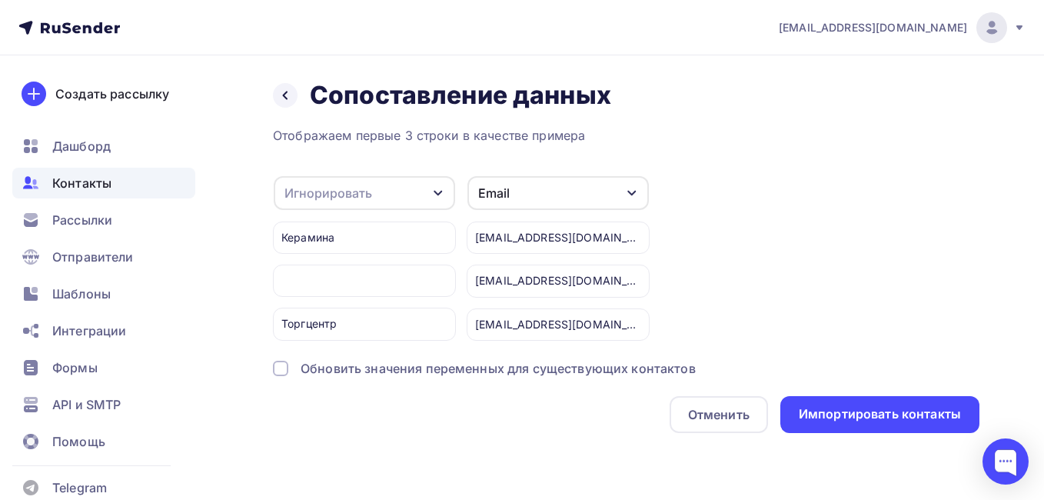
click at [644, 372] on div "Обновить значения переменных для существующих контактов" at bounding box center [498, 368] width 395 height 18
click at [441, 201] on div "Игнорировать" at bounding box center [364, 193] width 181 height 34
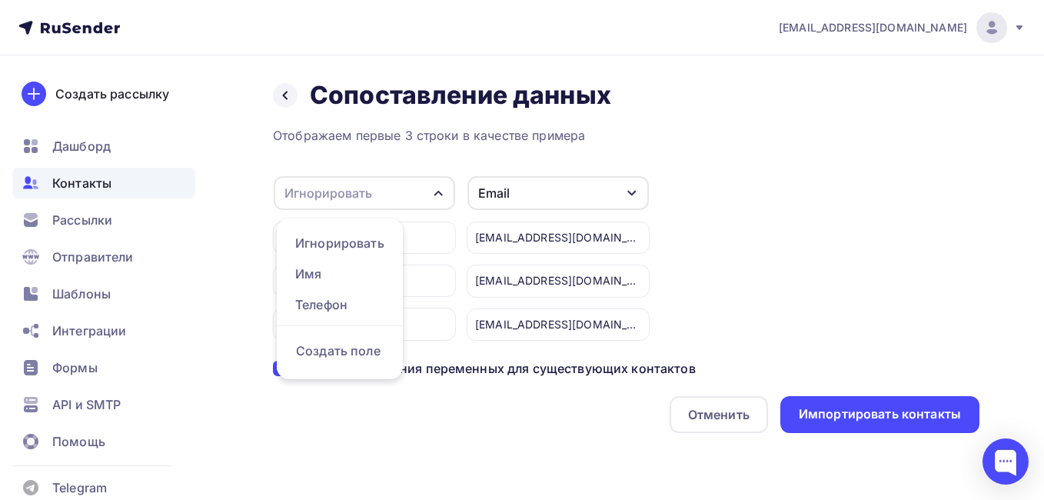
click at [427, 195] on div "Игнорировать" at bounding box center [364, 193] width 181 height 34
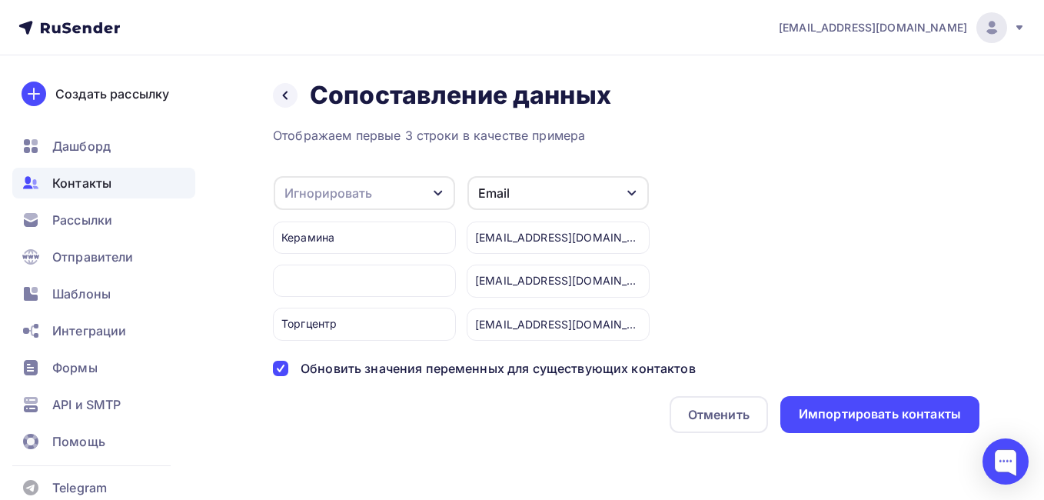
click at [605, 200] on div "Email" at bounding box center [558, 193] width 181 height 34
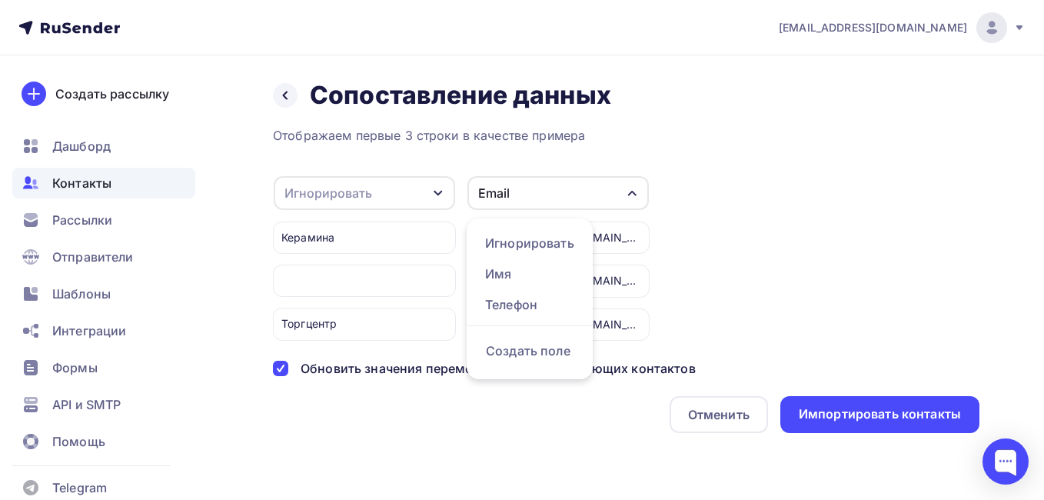
click at [605, 200] on div "Email" at bounding box center [558, 193] width 181 height 34
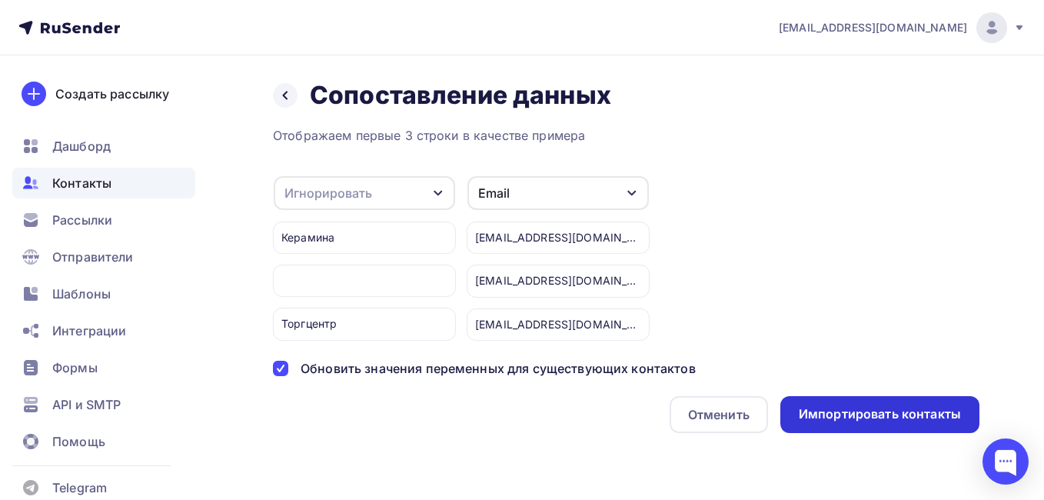
click at [825, 396] on div "Импортировать контакты" at bounding box center [880, 414] width 199 height 37
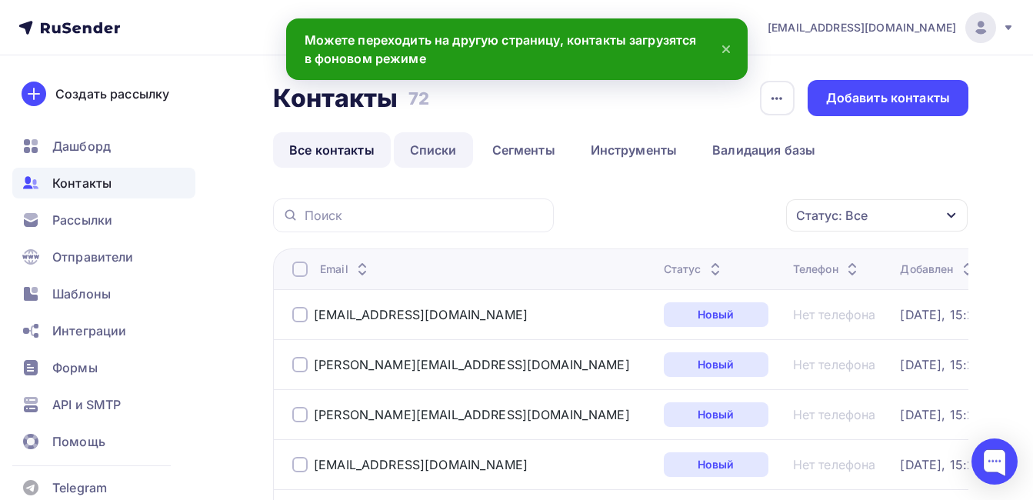
click at [428, 145] on link "Списки" at bounding box center [433, 149] width 79 height 35
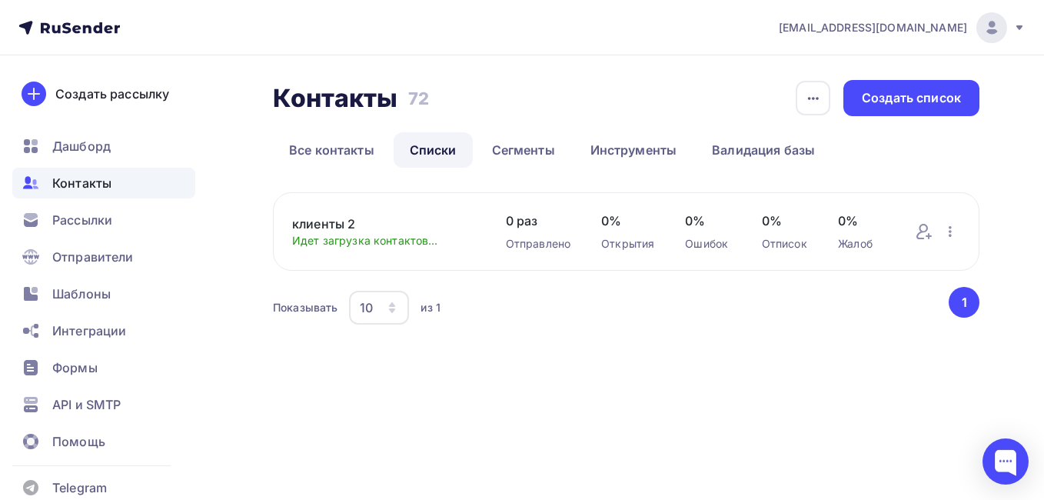
click at [341, 221] on link "клиенты 2" at bounding box center [383, 224] width 183 height 18
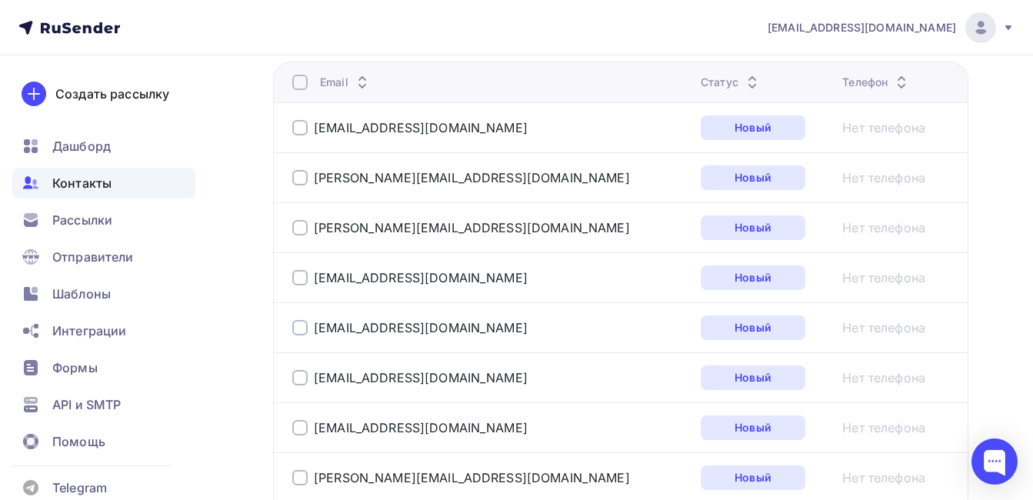
scroll to position [461, 0]
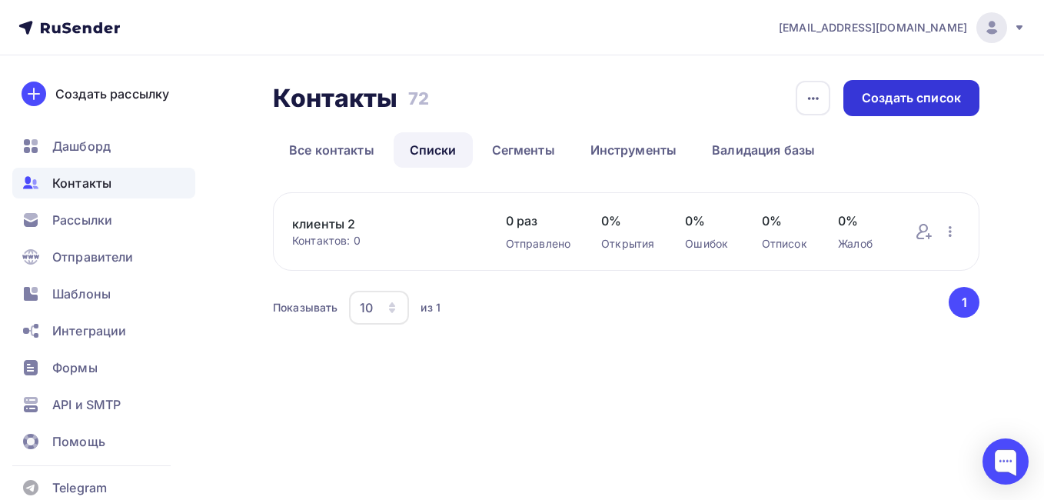
click at [941, 110] on div "Создать список" at bounding box center [912, 98] width 136 height 36
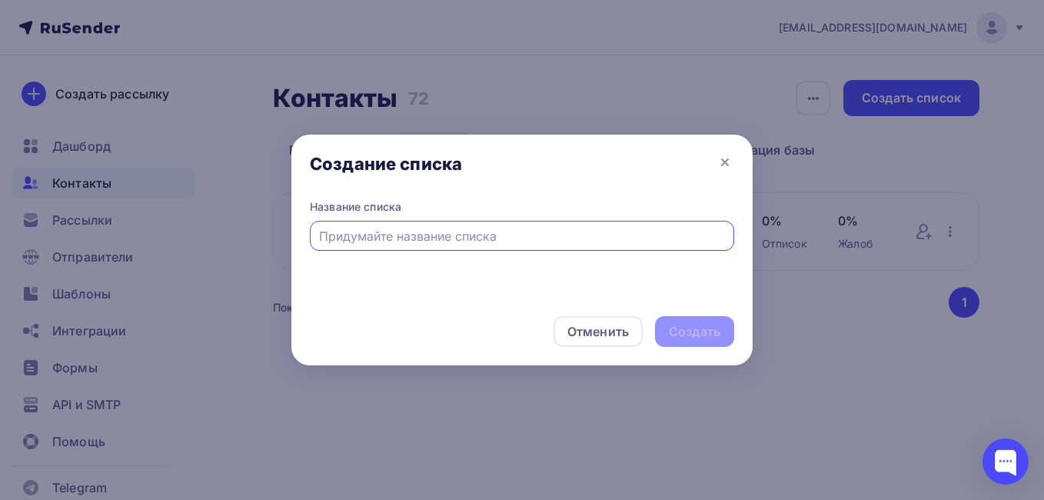
click at [445, 235] on input "text" at bounding box center [522, 236] width 407 height 18
type input "клиенты 3"
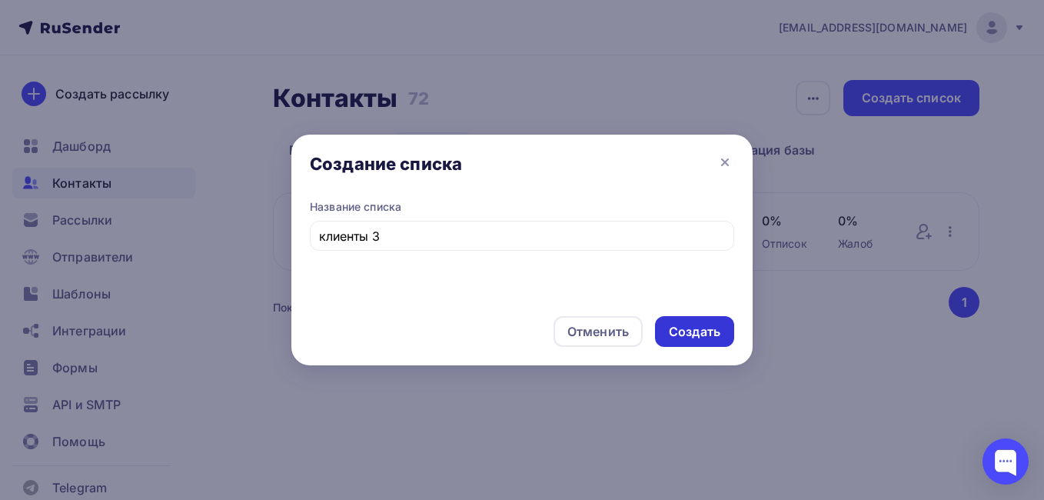
click at [701, 323] on div "Создать" at bounding box center [695, 332] width 52 height 18
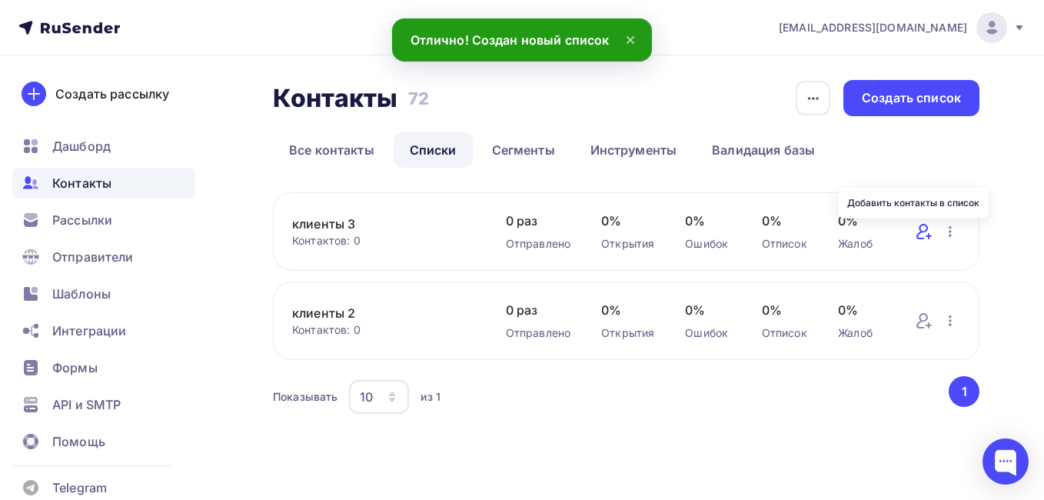
click at [927, 226] on icon at bounding box center [924, 231] width 18 height 18
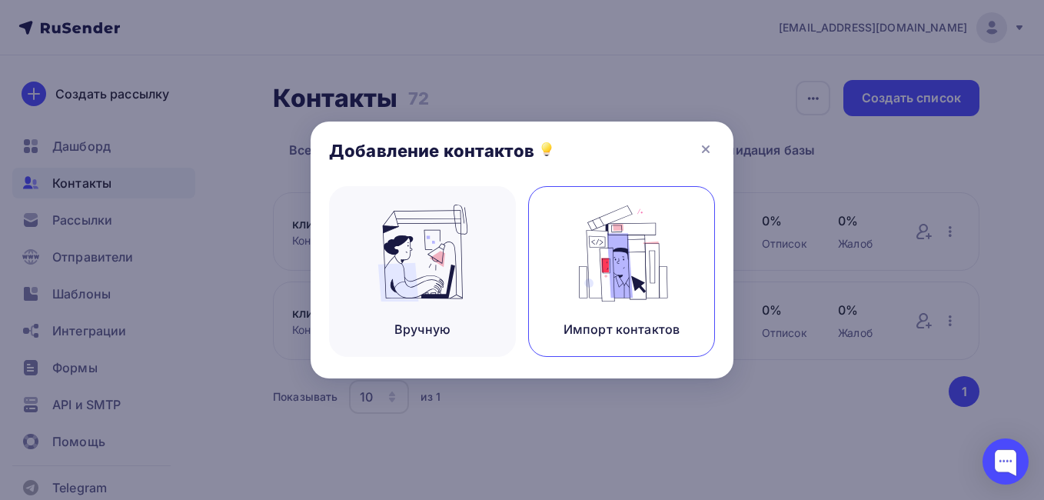
click at [658, 265] on img at bounding box center [622, 253] width 103 height 97
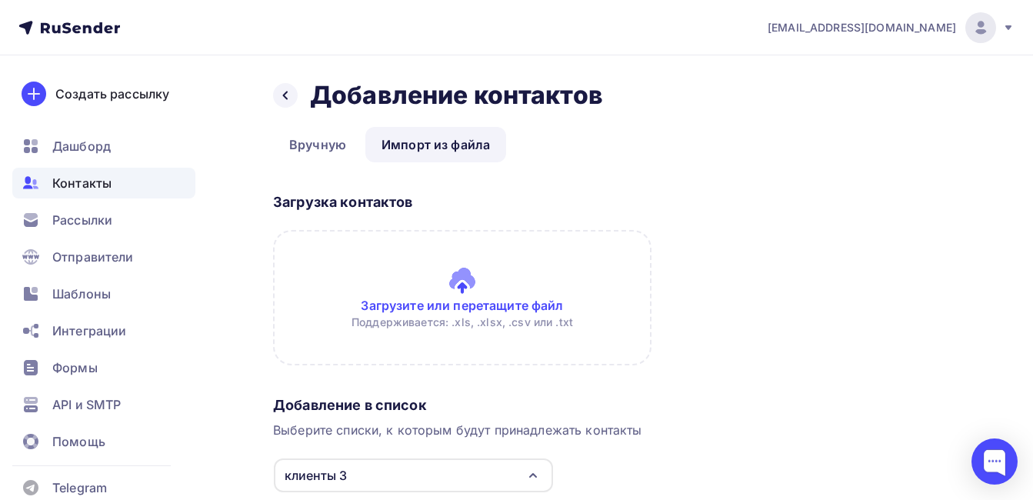
click at [505, 301] on input "file" at bounding box center [462, 297] width 378 height 135
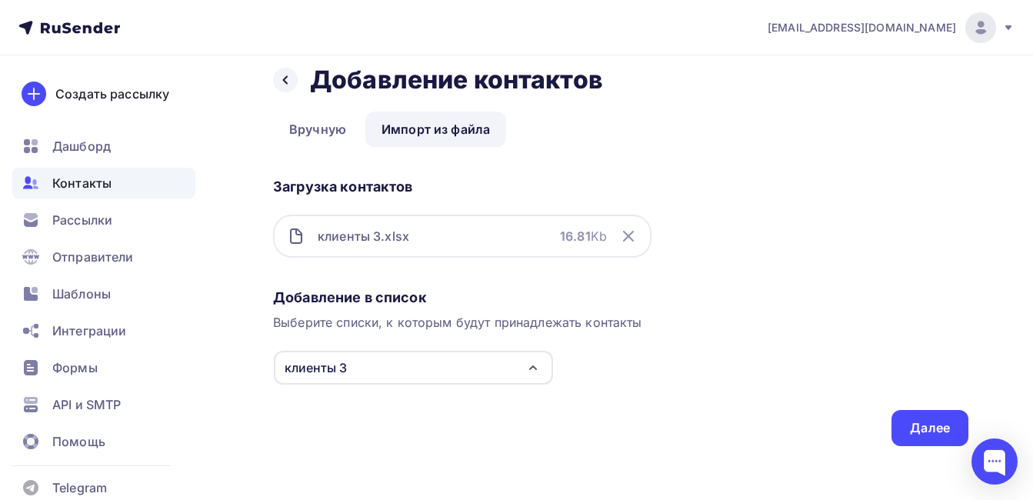
scroll to position [23, 0]
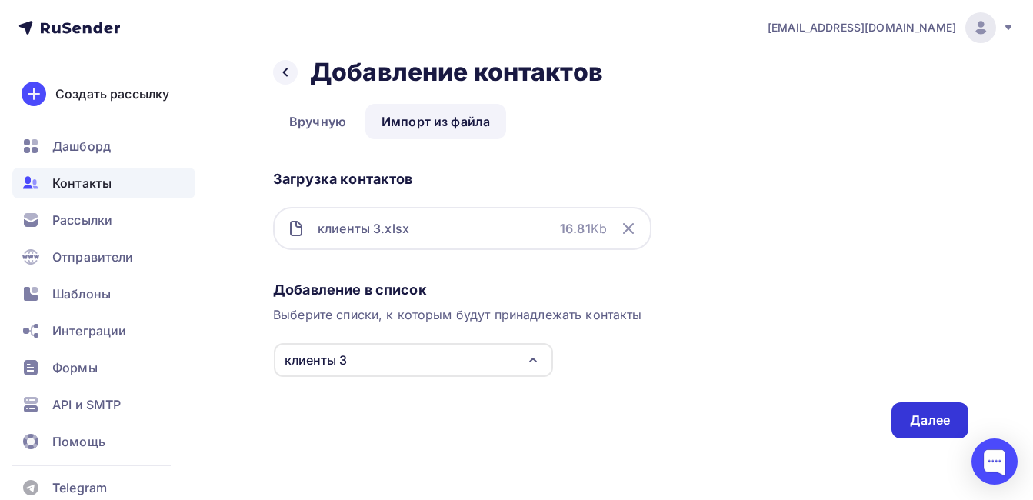
click at [917, 413] on div "Далее" at bounding box center [930, 420] width 40 height 18
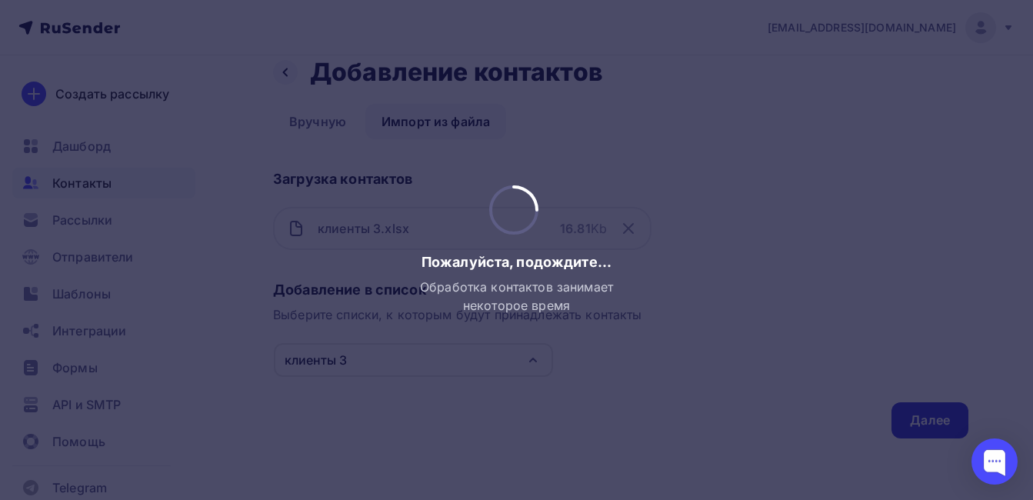
scroll to position [0, 0]
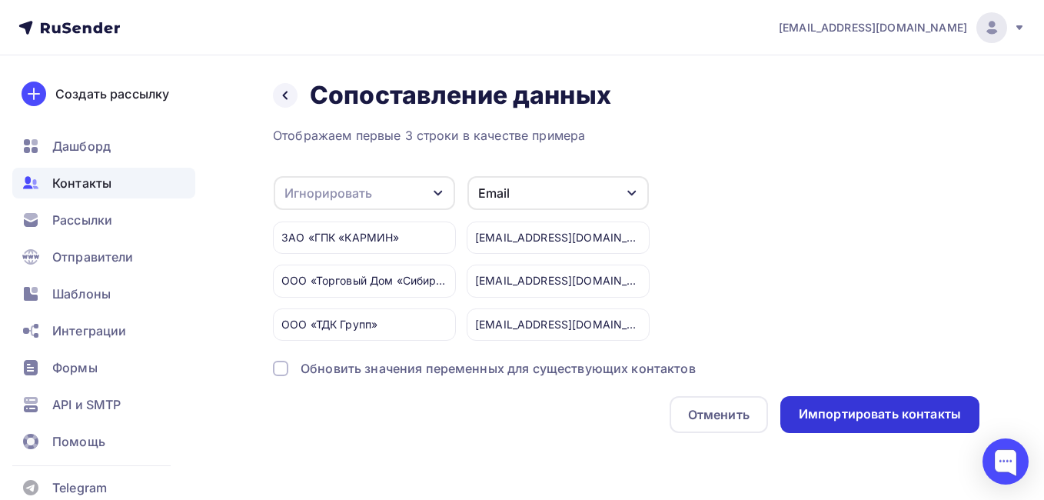
click at [840, 418] on div "Импортировать контакты" at bounding box center [880, 414] width 162 height 18
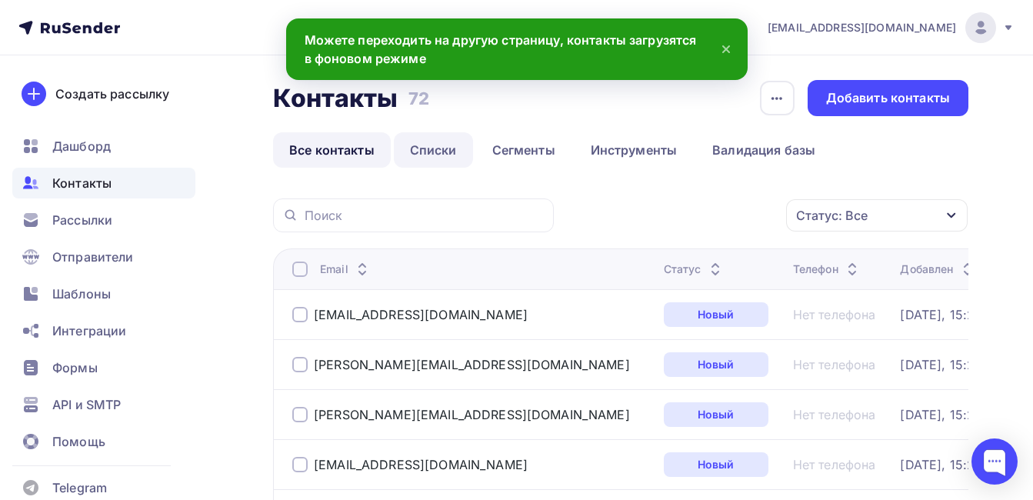
click at [419, 148] on link "Списки" at bounding box center [433, 149] width 79 height 35
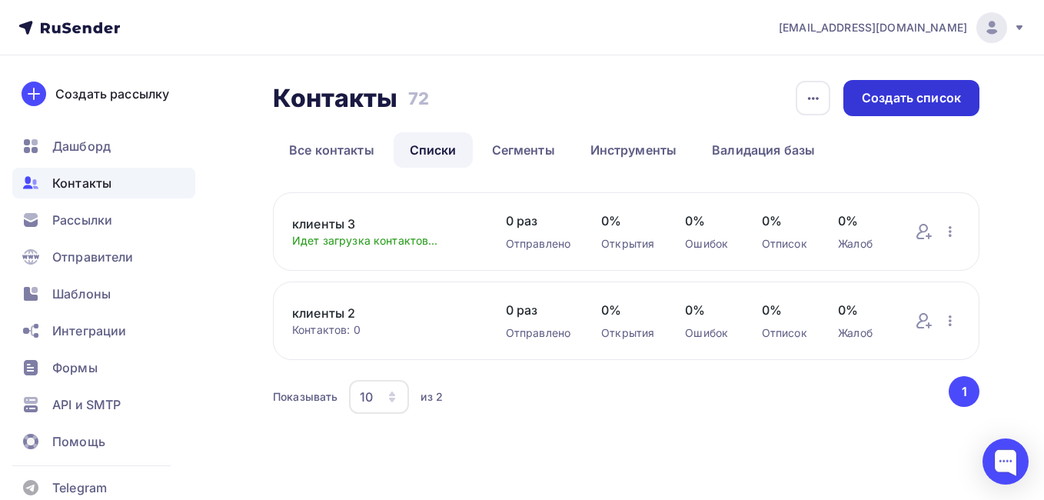
click at [907, 97] on div "Создать список" at bounding box center [911, 98] width 99 height 18
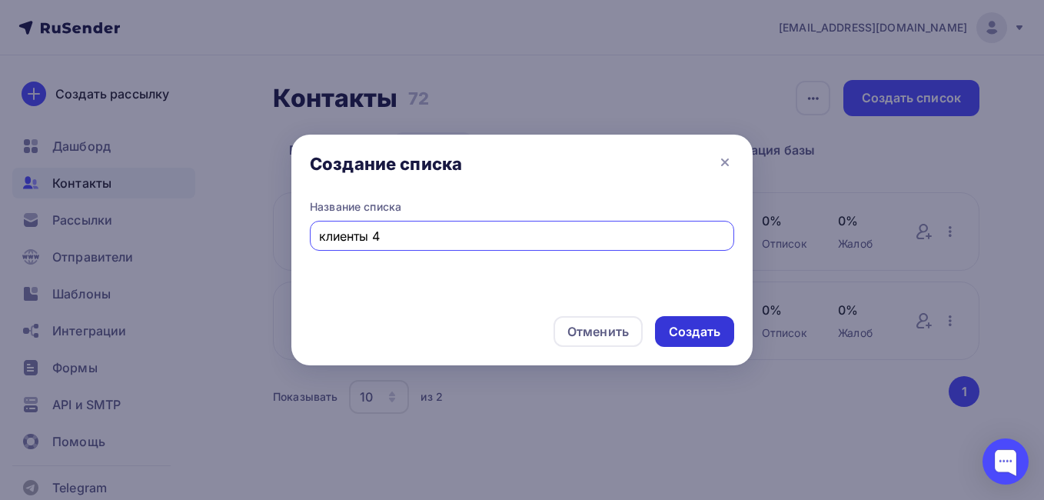
type input "клиенты 4"
click at [678, 331] on div "Создать" at bounding box center [695, 332] width 52 height 18
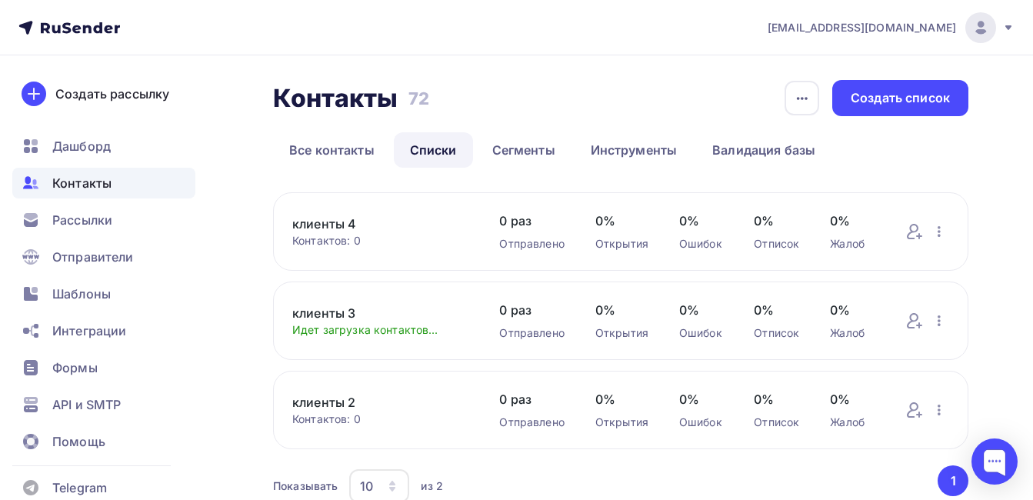
click at [421, 220] on link "клиенты 4" at bounding box center [380, 224] width 176 height 18
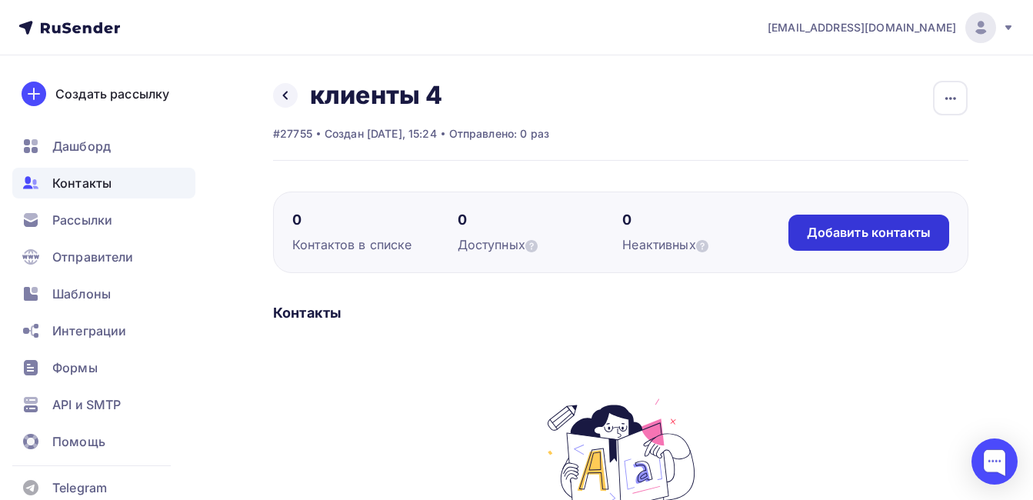
click at [835, 238] on div "Добавить контакты" at bounding box center [869, 233] width 124 height 18
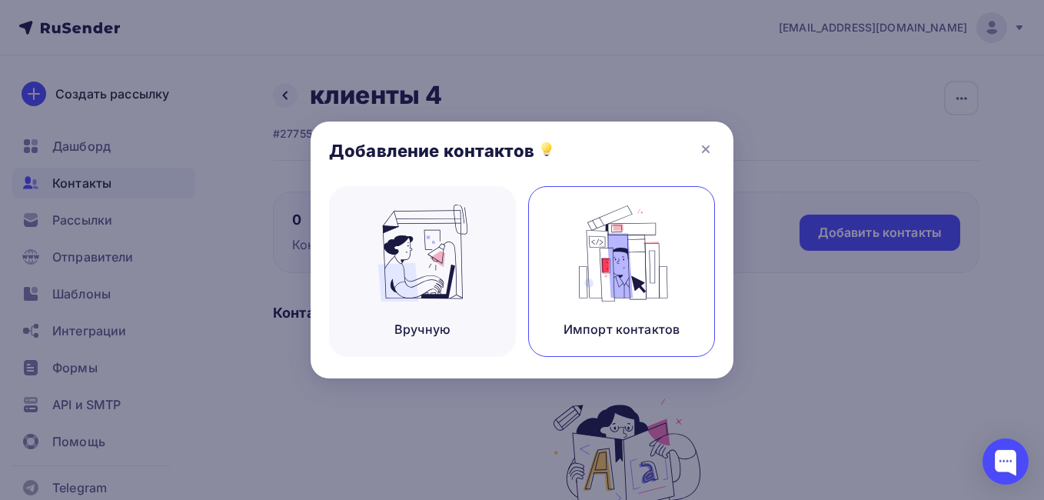
click at [634, 249] on img at bounding box center [622, 253] width 103 height 97
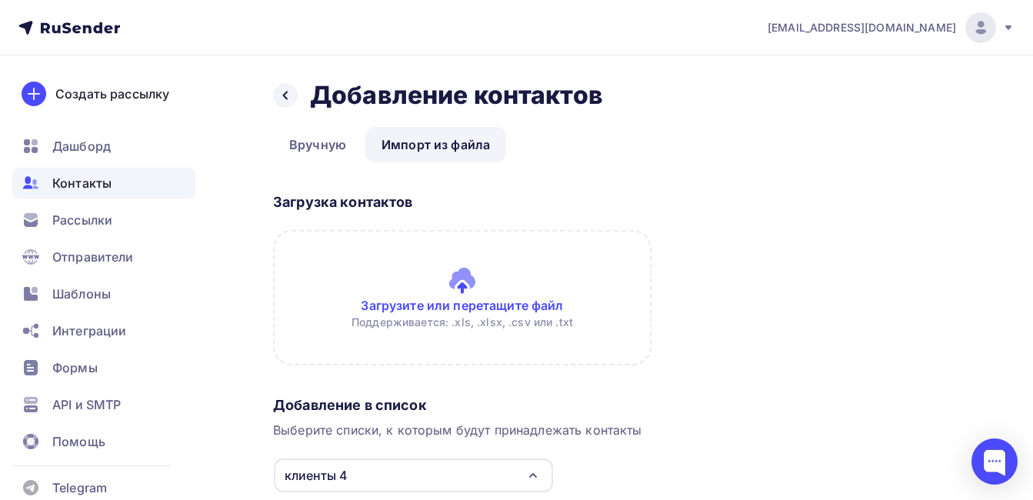
click at [457, 271] on input "file" at bounding box center [462, 297] width 378 height 135
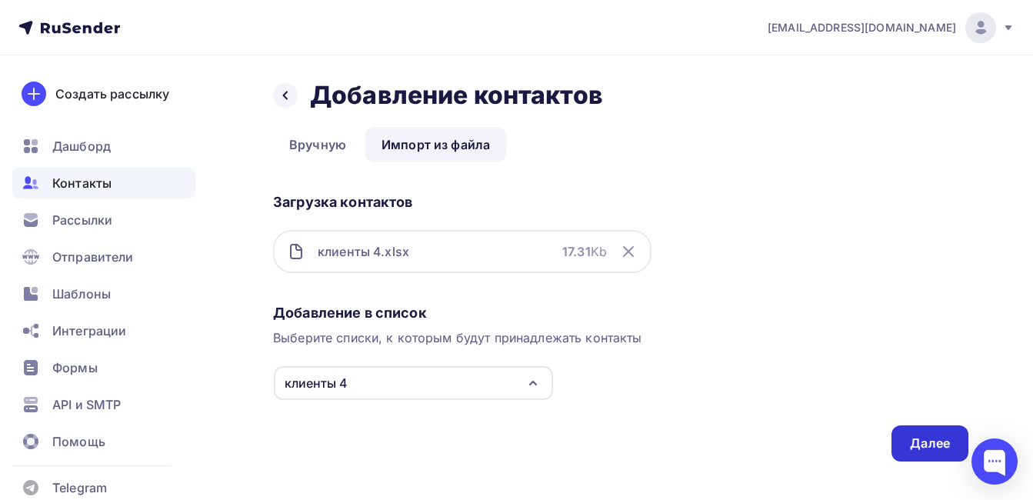
click at [904, 447] on div "Далее" at bounding box center [929, 443] width 77 height 36
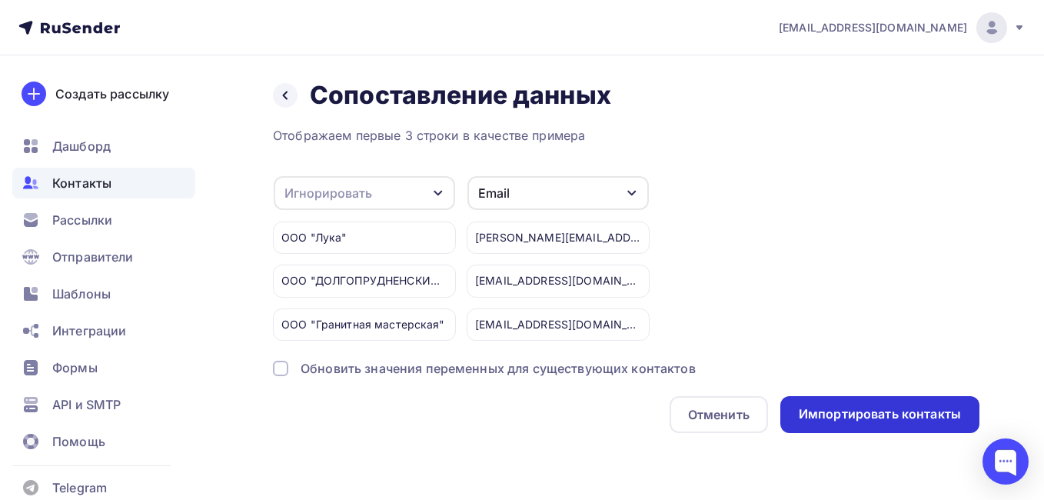
click at [881, 425] on div "Импортировать контакты" at bounding box center [880, 414] width 199 height 37
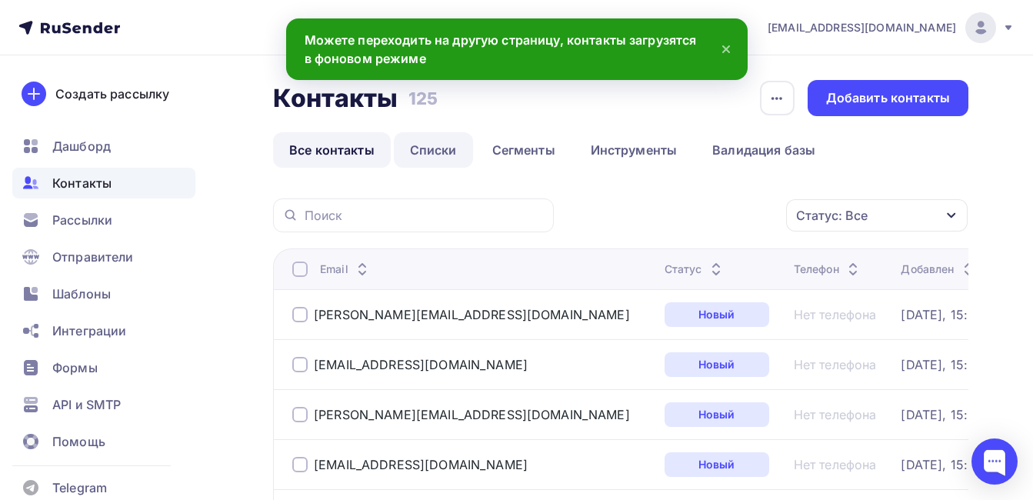
click at [450, 154] on link "Списки" at bounding box center [433, 149] width 79 height 35
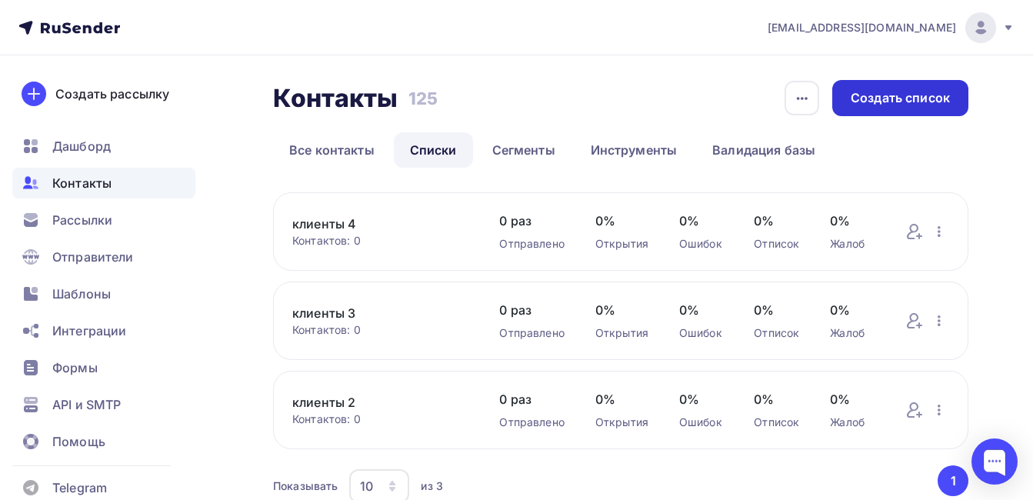
click at [888, 102] on div "Создать список" at bounding box center [900, 98] width 99 height 18
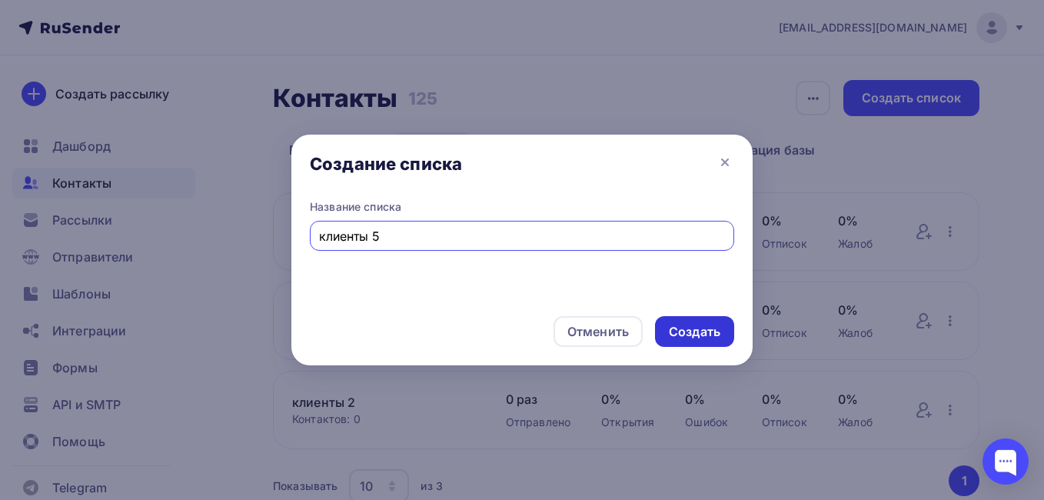
type input "клиенты 5"
click at [693, 339] on div "Создать" at bounding box center [695, 332] width 52 height 18
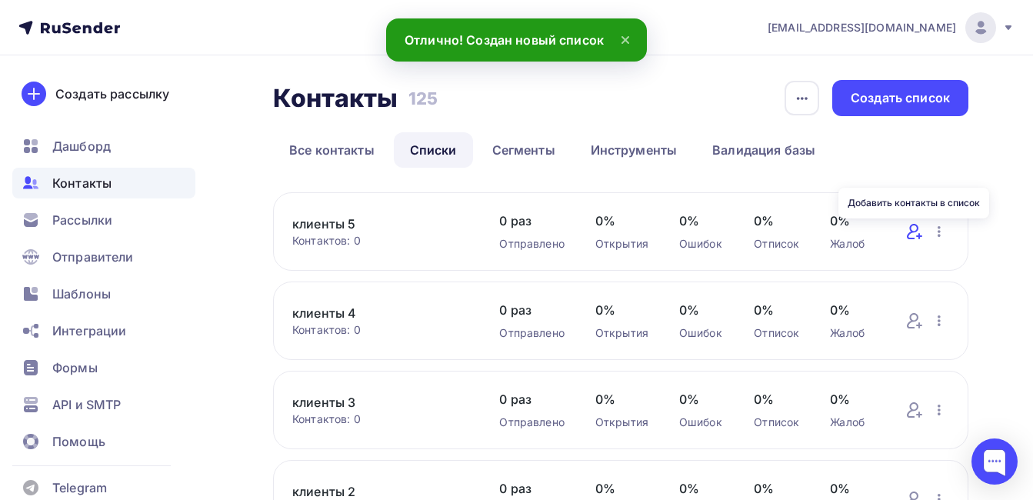
click at [909, 233] on icon at bounding box center [913, 231] width 12 height 15
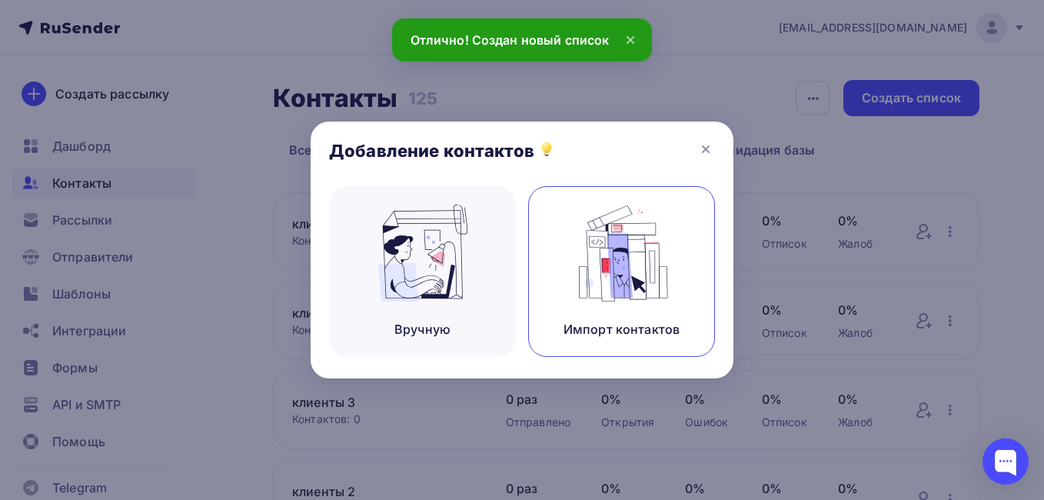
click at [605, 275] on img at bounding box center [622, 253] width 103 height 97
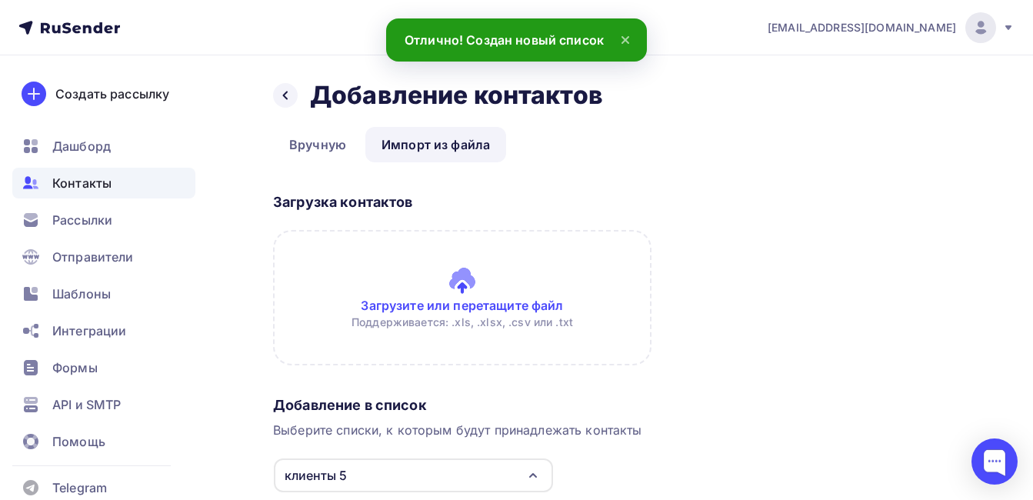
click at [432, 265] on input "file" at bounding box center [462, 297] width 378 height 135
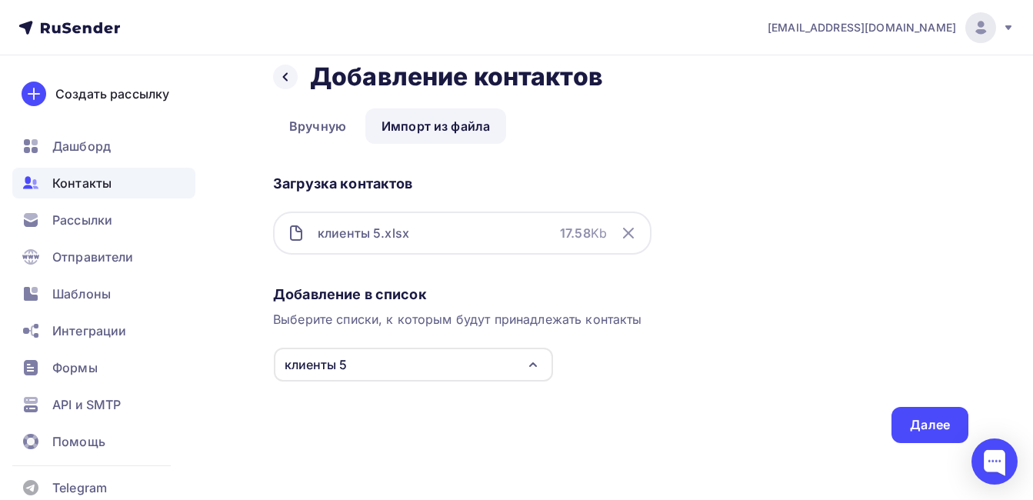
scroll to position [23, 0]
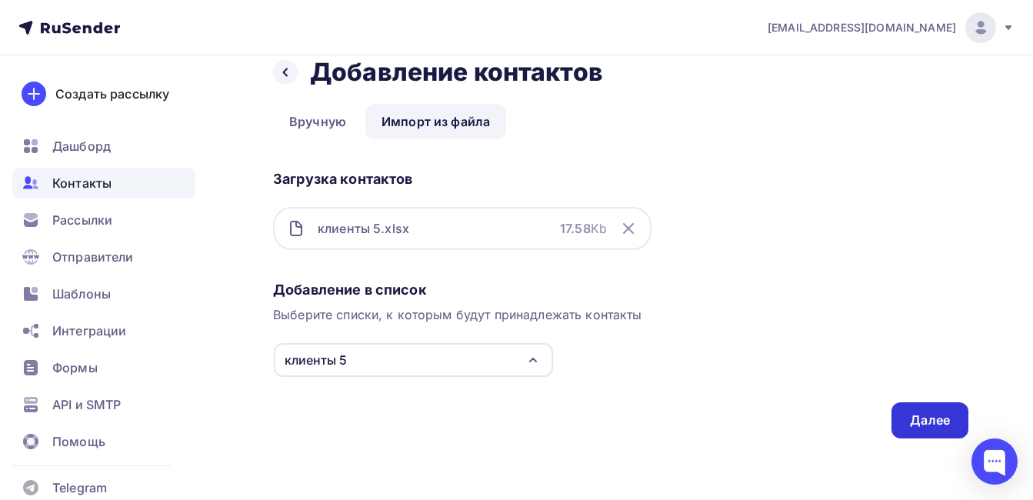
click at [938, 417] on div "Далее" at bounding box center [930, 420] width 40 height 18
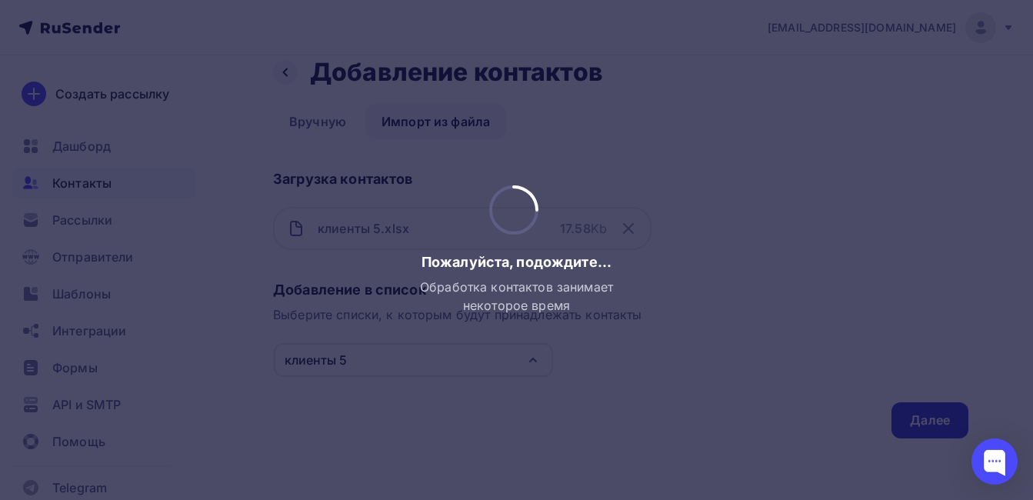
scroll to position [0, 0]
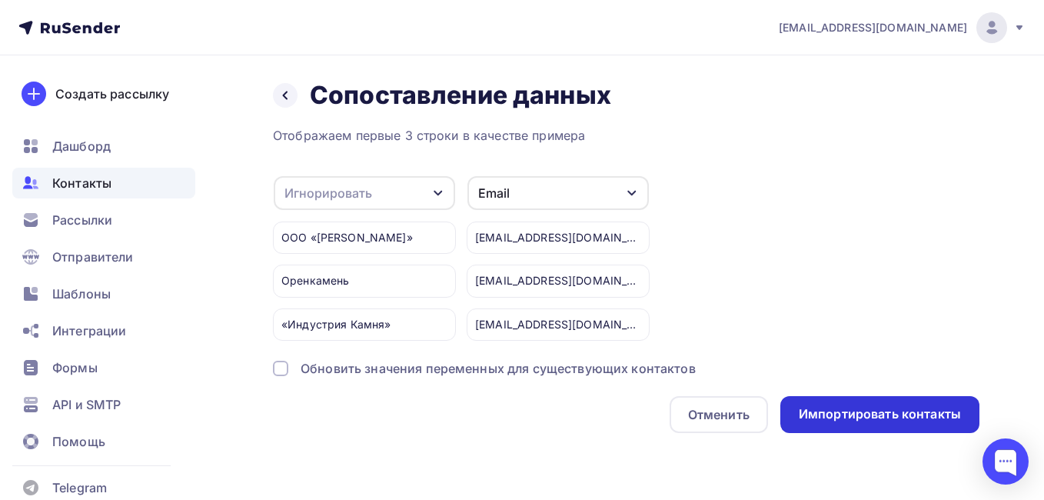
click at [924, 411] on div "Импортировать контакты" at bounding box center [880, 414] width 162 height 18
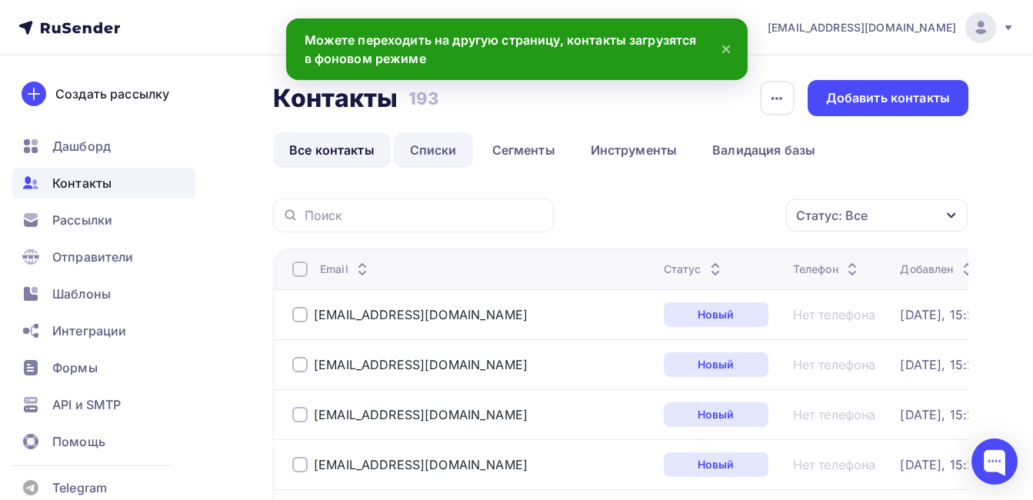
click at [425, 161] on link "Списки" at bounding box center [433, 149] width 79 height 35
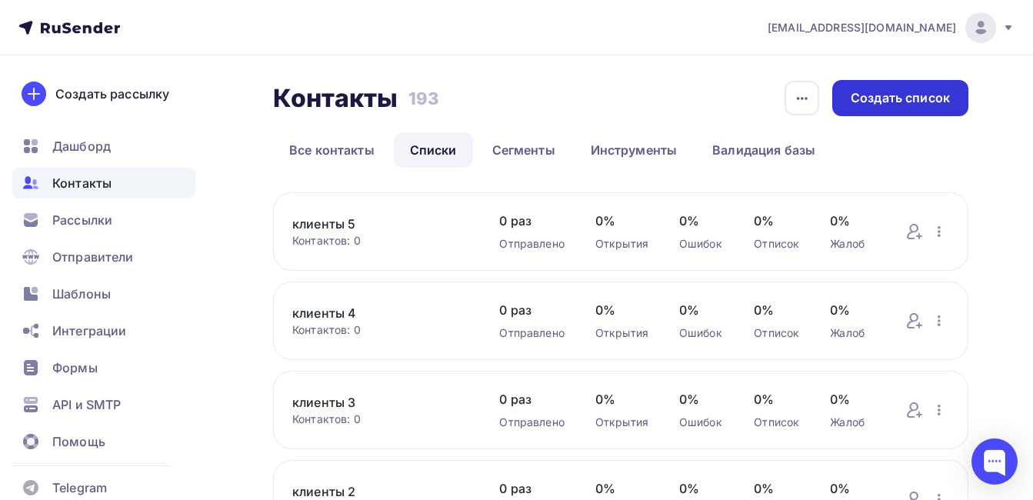
click at [923, 108] on div "Создать список" at bounding box center [900, 98] width 136 height 36
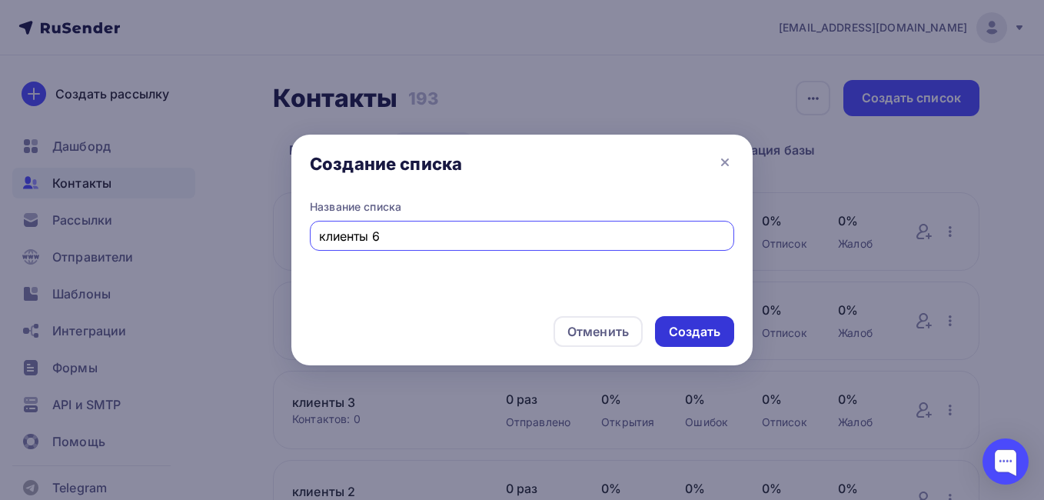
type input "клиенты 6"
click at [694, 329] on div "Создать" at bounding box center [695, 332] width 52 height 18
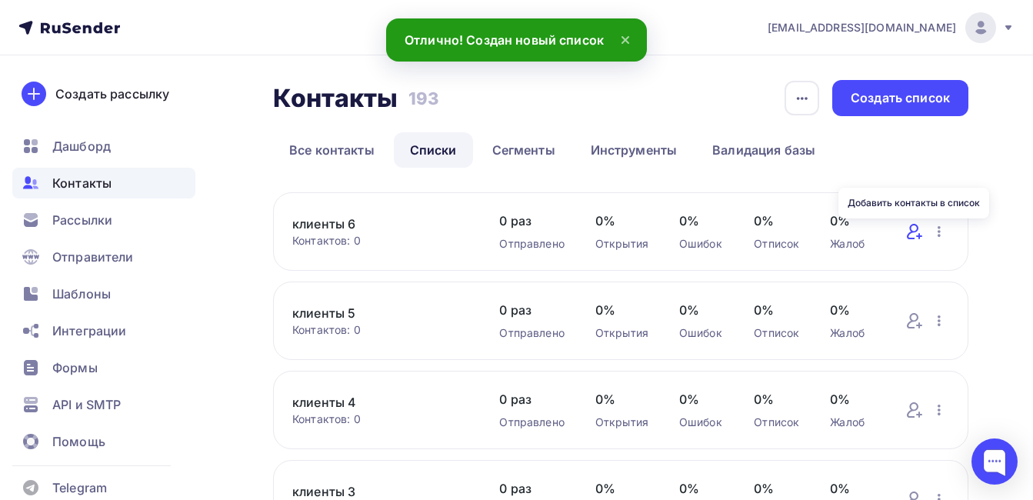
click at [913, 224] on icon at bounding box center [914, 231] width 18 height 18
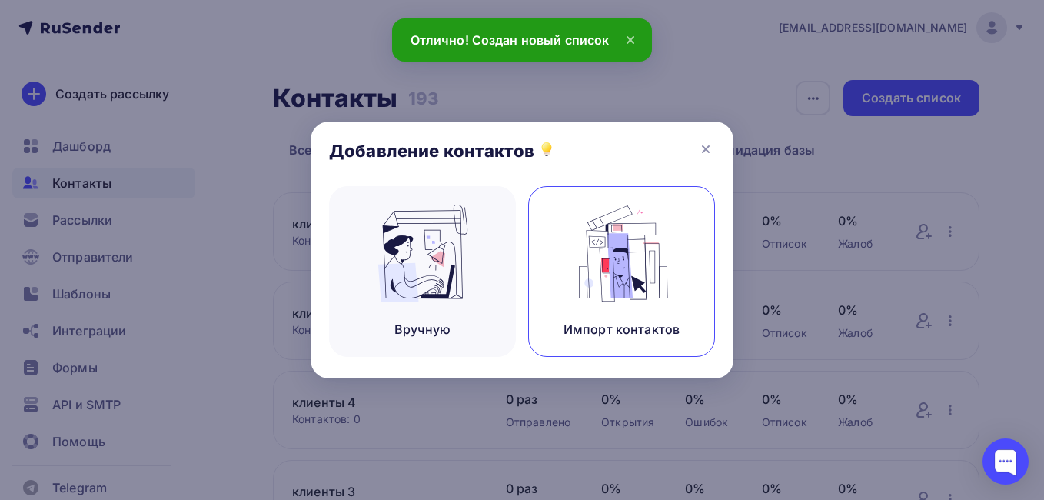
click at [651, 295] on img at bounding box center [622, 253] width 103 height 97
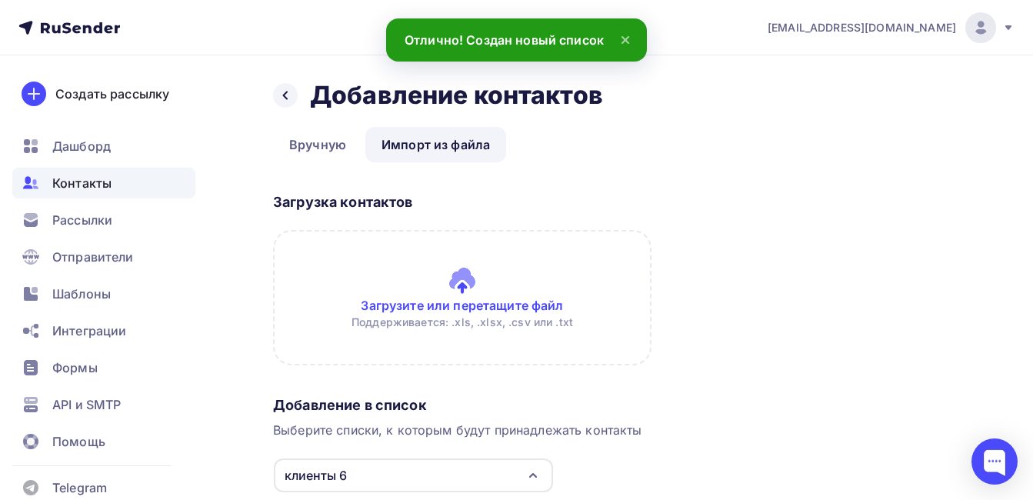
click at [462, 278] on input "file" at bounding box center [462, 297] width 378 height 135
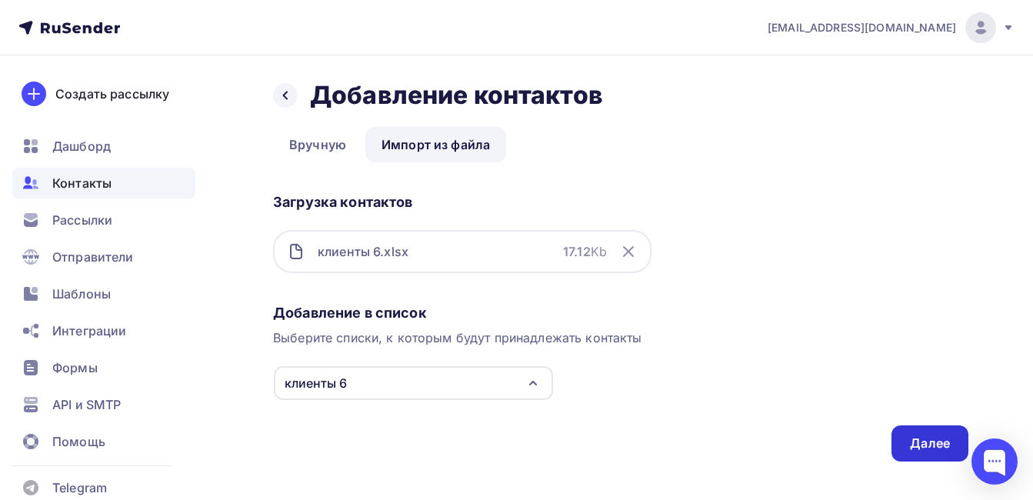
click at [931, 444] on div "Далее" at bounding box center [930, 444] width 40 height 18
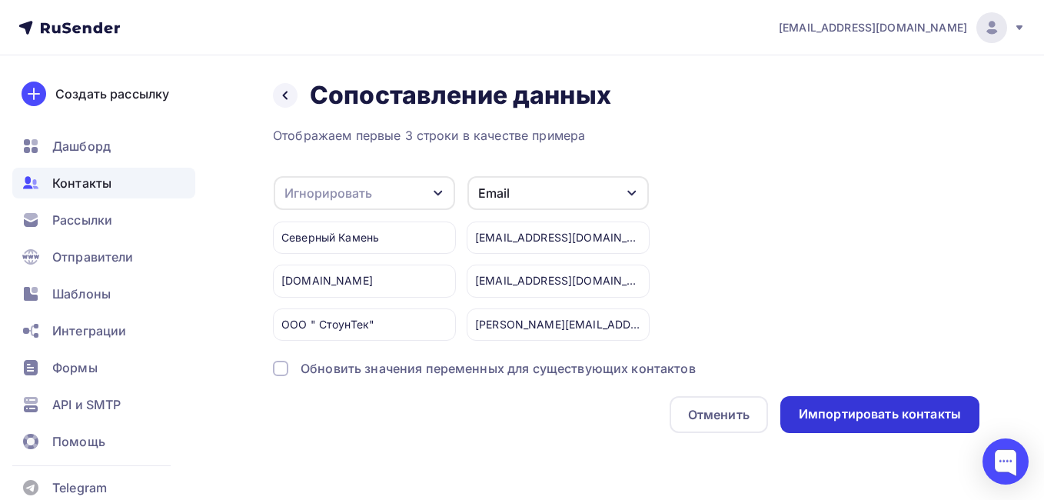
click at [868, 406] on div "Импортировать контакты" at bounding box center [880, 414] width 162 height 18
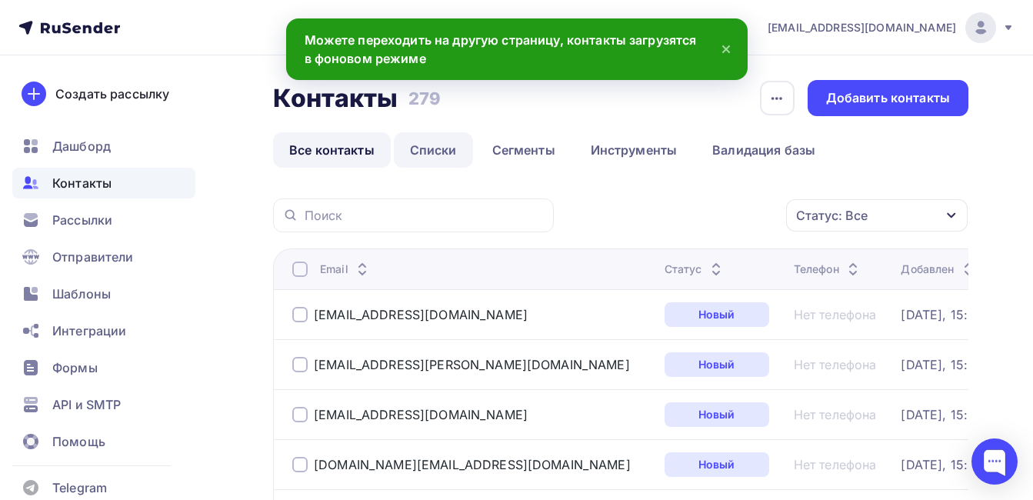
click at [440, 142] on link "Списки" at bounding box center [433, 149] width 79 height 35
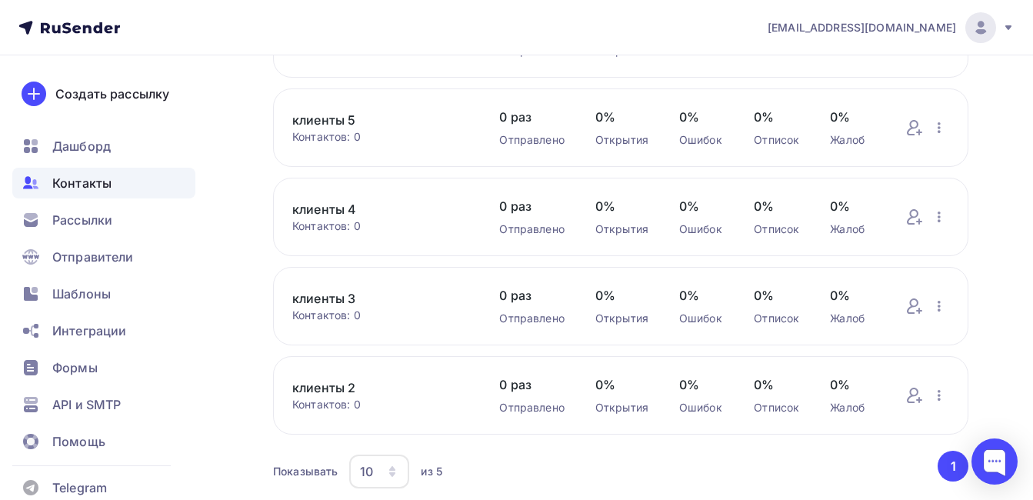
scroll to position [231, 0]
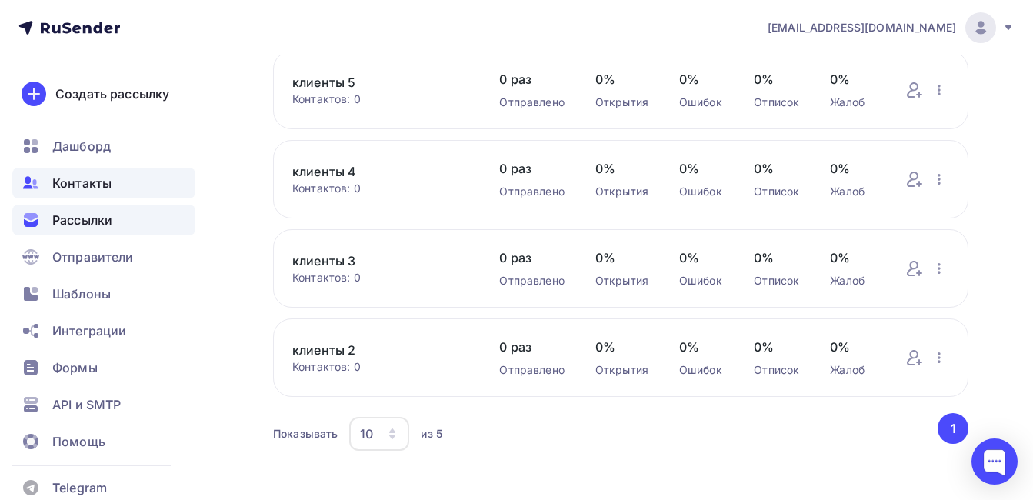
click at [88, 211] on span "Рассылки" at bounding box center [82, 220] width 60 height 18
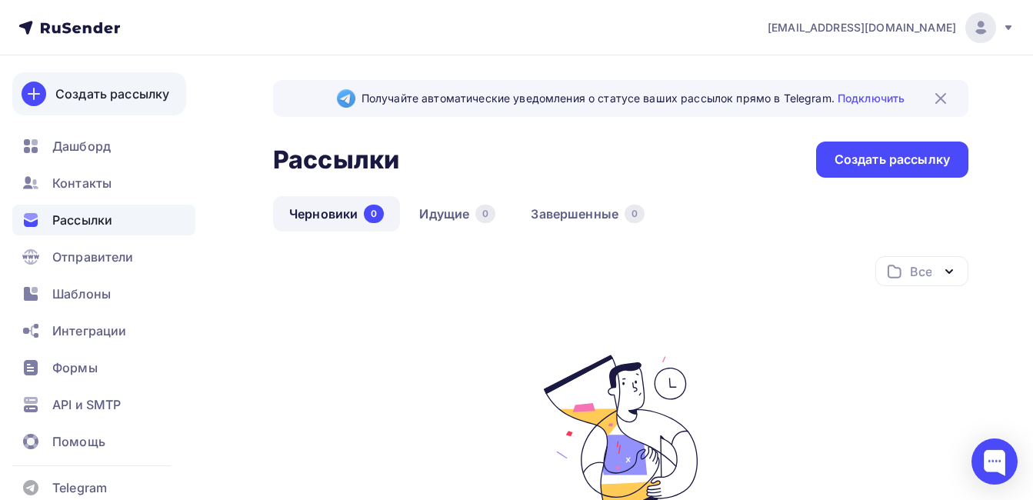
click at [124, 84] on link "Создать рассылку" at bounding box center [99, 93] width 174 height 43
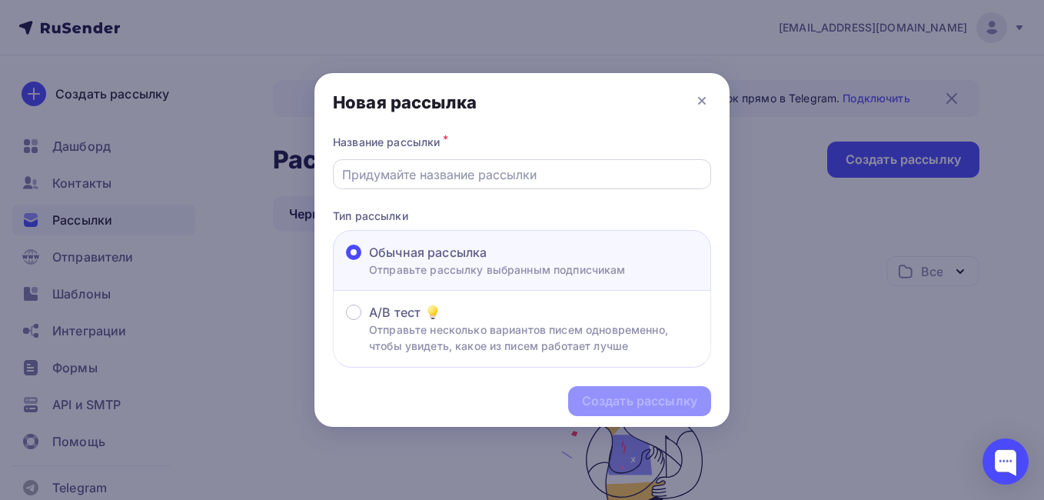
click at [410, 175] on input "text" at bounding box center [522, 174] width 361 height 18
type input "Камнекольный станок Bugnatice AUT 180/60"
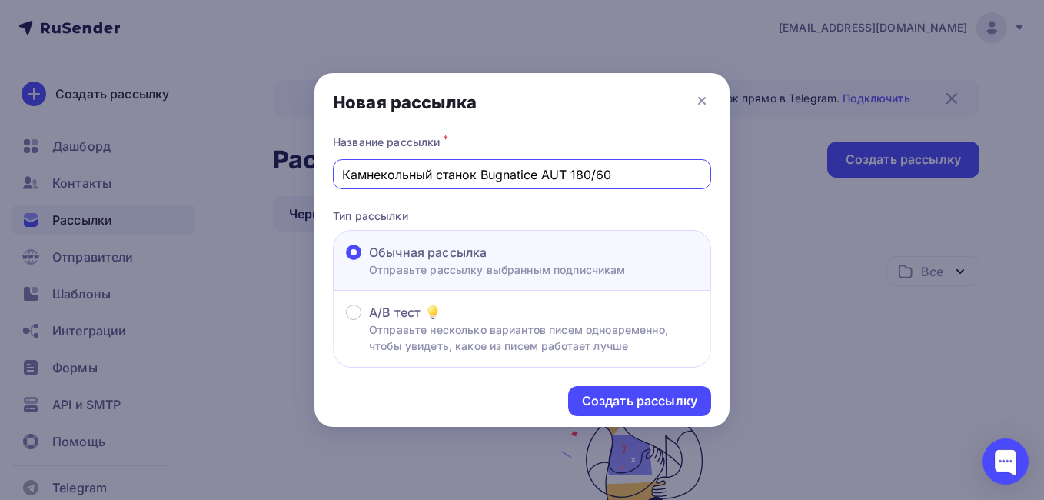
click at [643, 417] on div "Создать рассылку" at bounding box center [522, 401] width 415 height 67
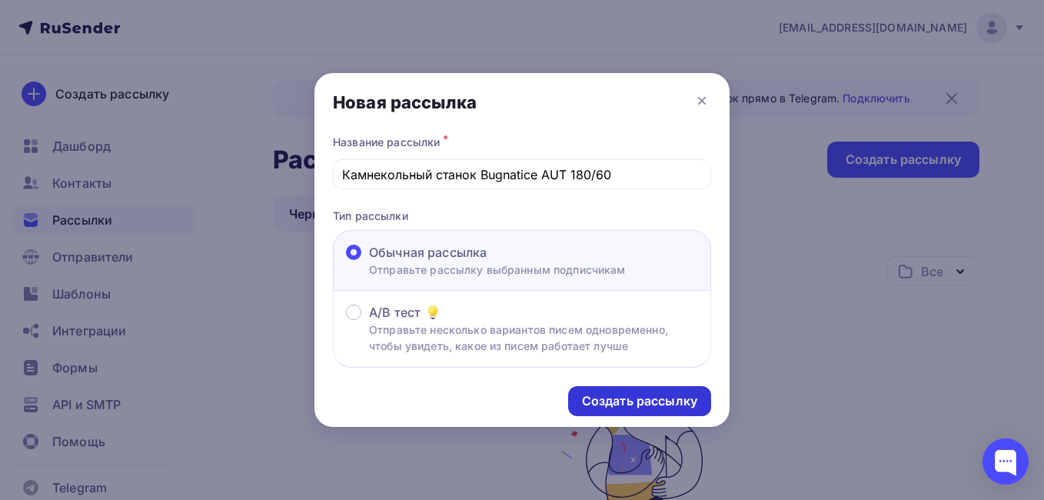
click at [644, 406] on div "Создать рассылку" at bounding box center [639, 401] width 115 height 18
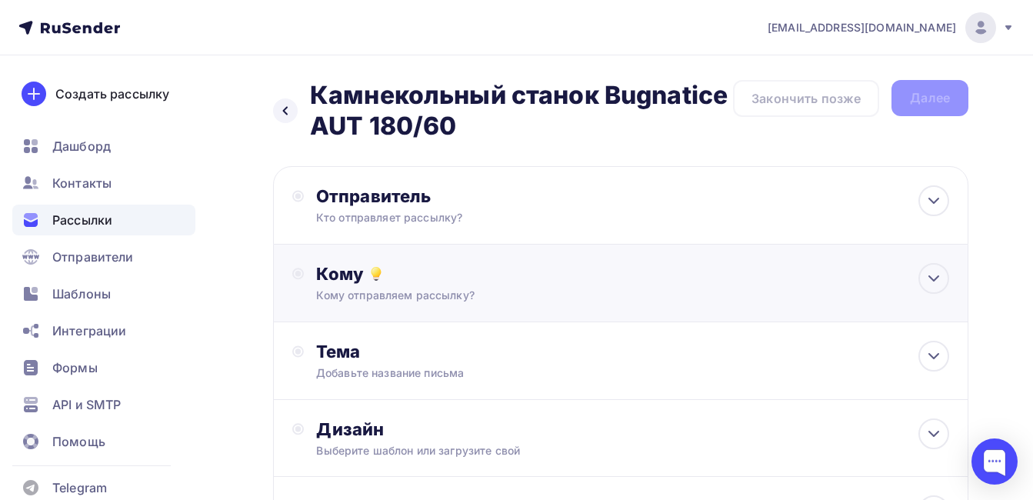
click at [560, 289] on div "Кому отправляем рассылку?" at bounding box center [600, 295] width 569 height 15
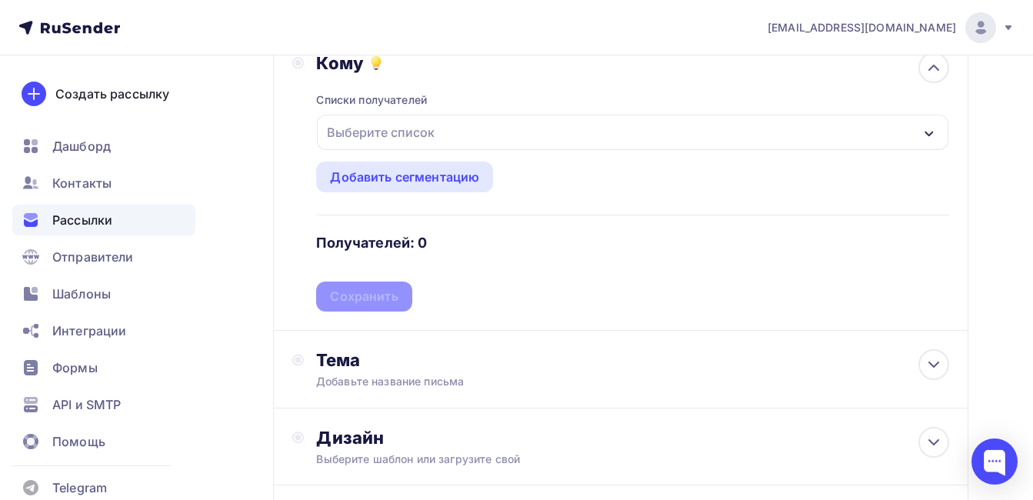
scroll to position [231, 0]
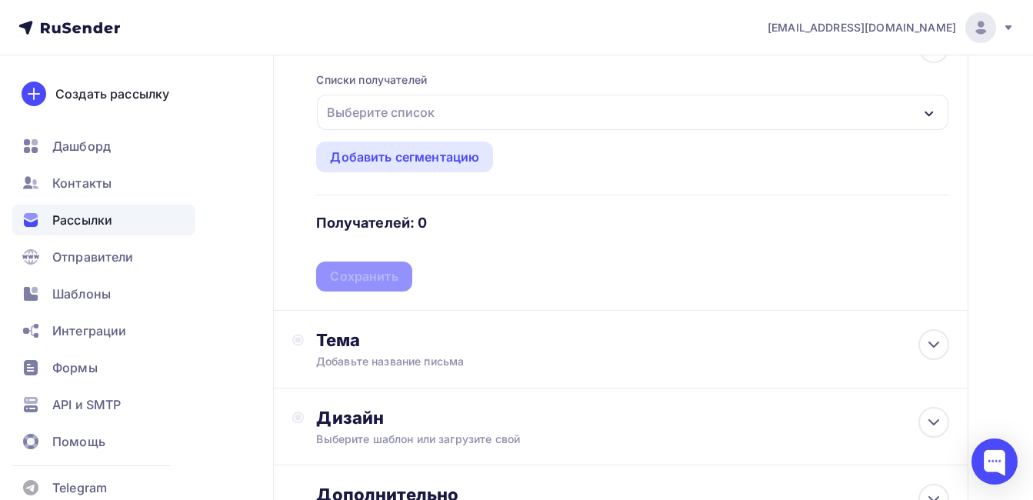
click at [481, 112] on div "Выберите список" at bounding box center [632, 112] width 631 height 35
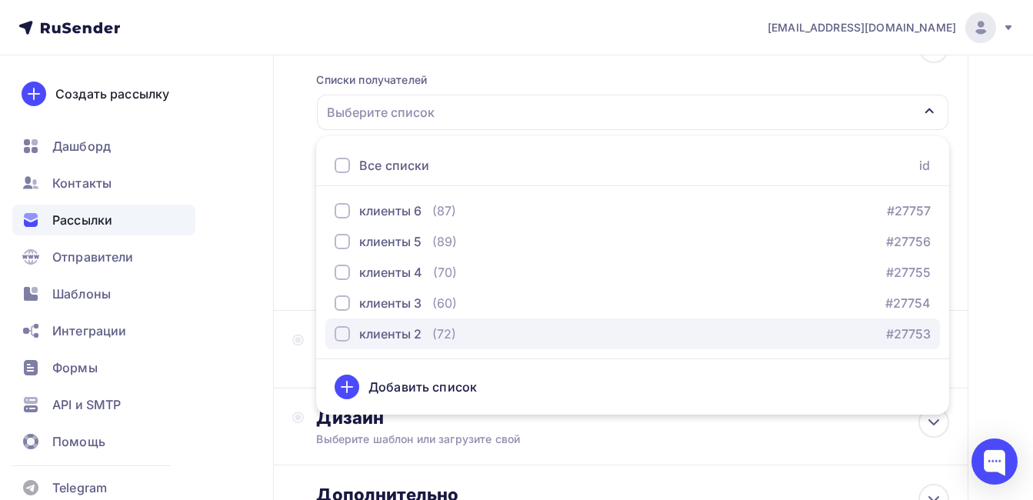
click at [341, 335] on div "button" at bounding box center [342, 333] width 15 height 15
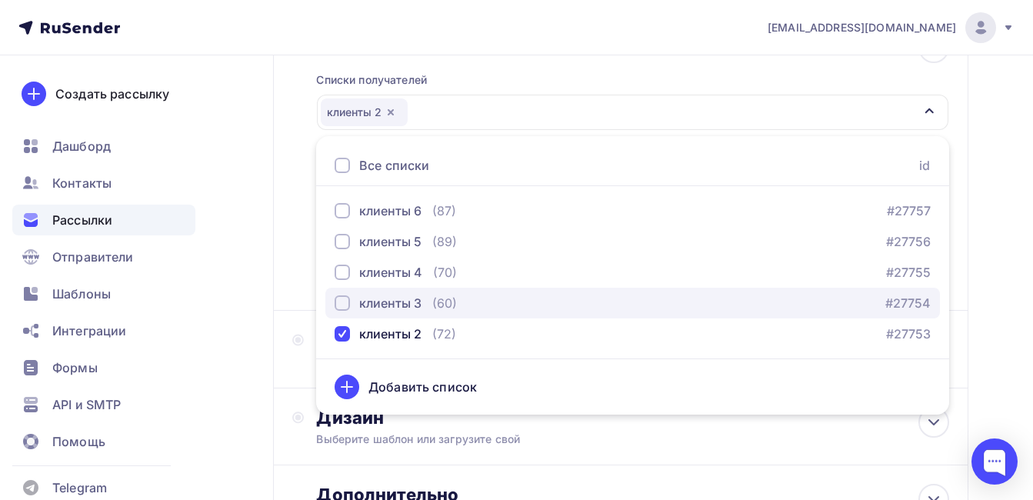
click at [339, 306] on div "button" at bounding box center [342, 302] width 15 height 15
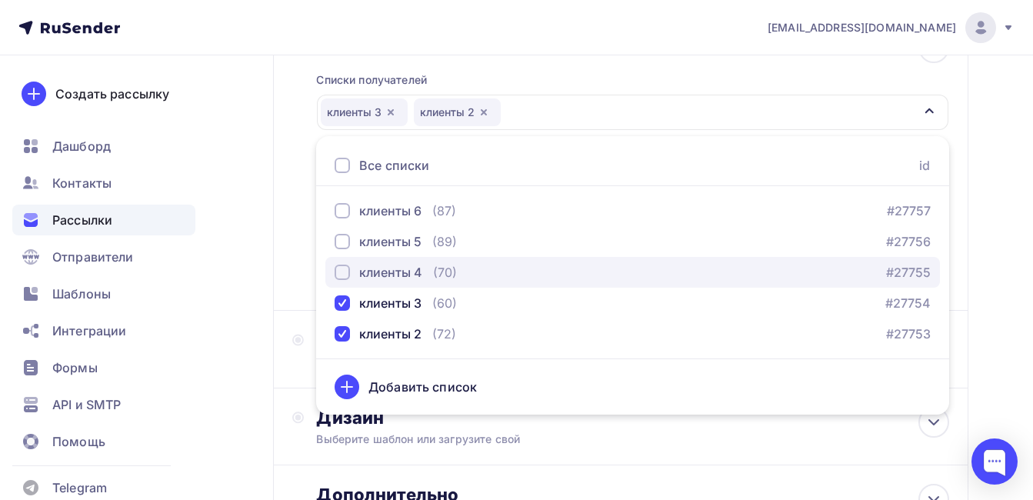
click at [340, 269] on div "button" at bounding box center [342, 272] width 15 height 15
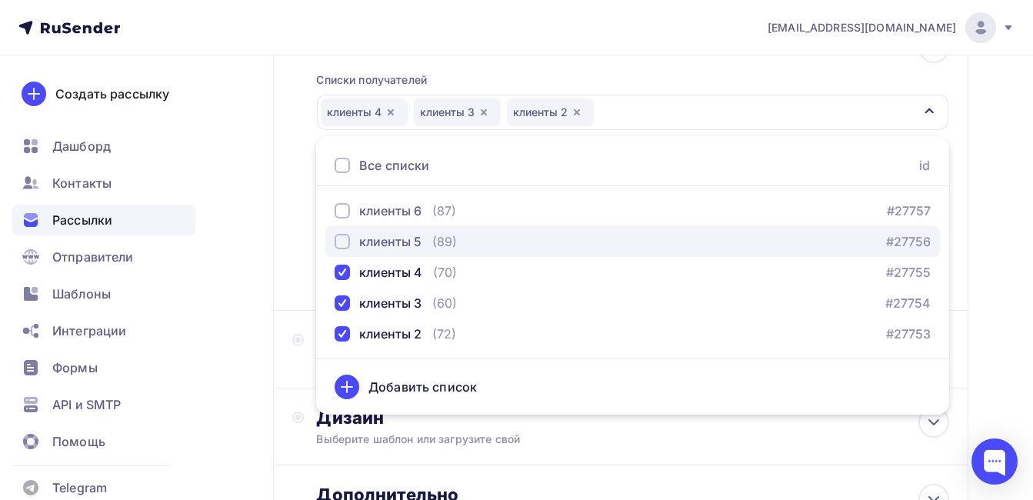
click at [342, 241] on div "button" at bounding box center [342, 241] width 15 height 15
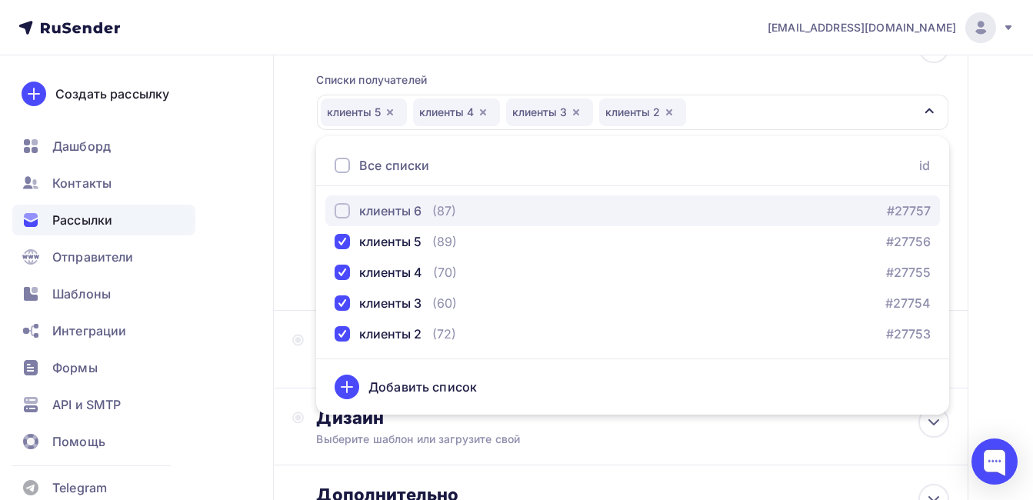
click at [341, 208] on div "button" at bounding box center [342, 210] width 15 height 15
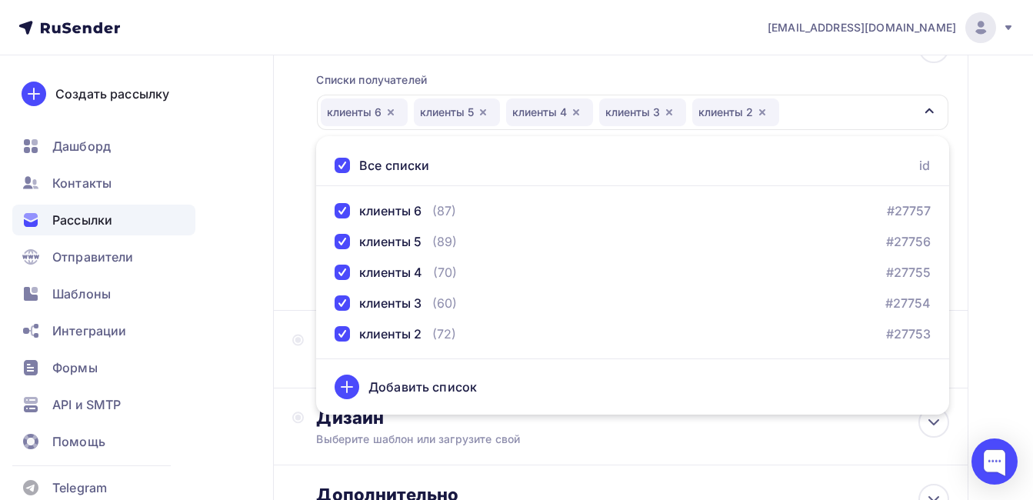
click at [278, 197] on div "Кому Списки получателей клиенты 6 клиенты 5 клиенты 4 клиенты 3 клиенты 2 Все с…" at bounding box center [620, 162] width 695 height 297
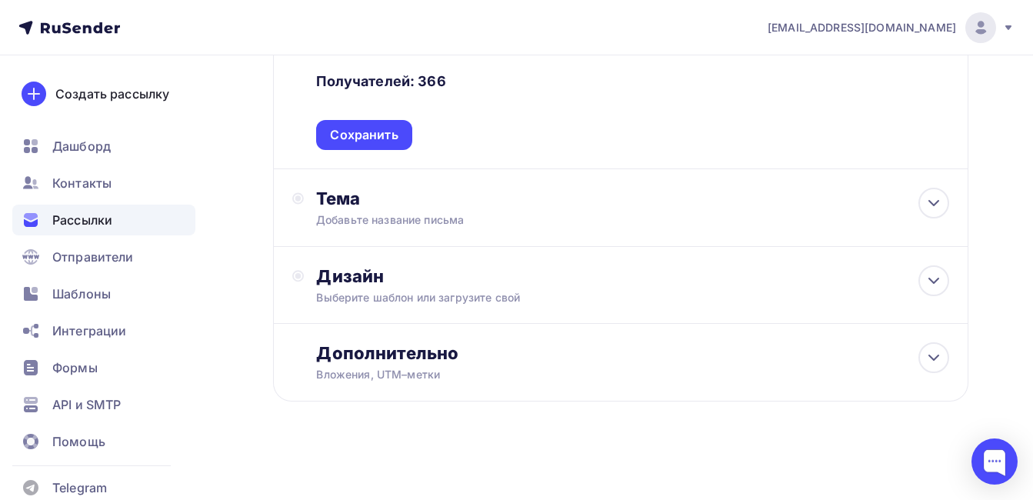
scroll to position [373, 0]
click at [492, 282] on div "Дизайн" at bounding box center [632, 276] width 633 height 22
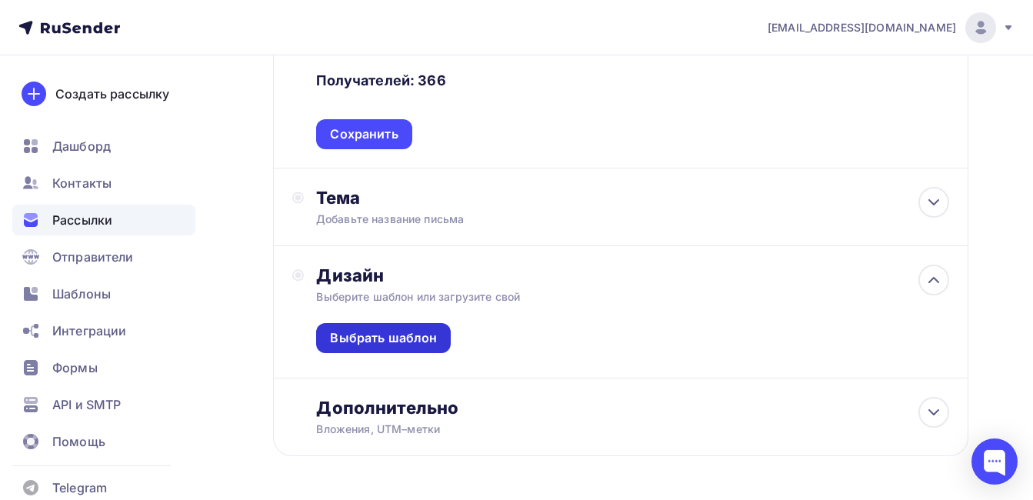
click at [396, 346] on div "Выбрать шаблон" at bounding box center [383, 338] width 107 height 18
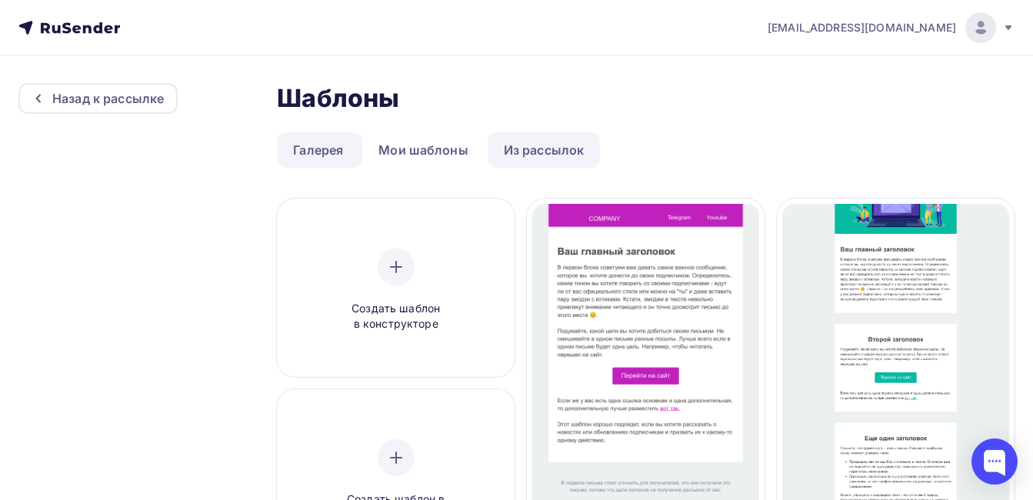
click at [537, 150] on link "Из рассылок" at bounding box center [544, 149] width 113 height 35
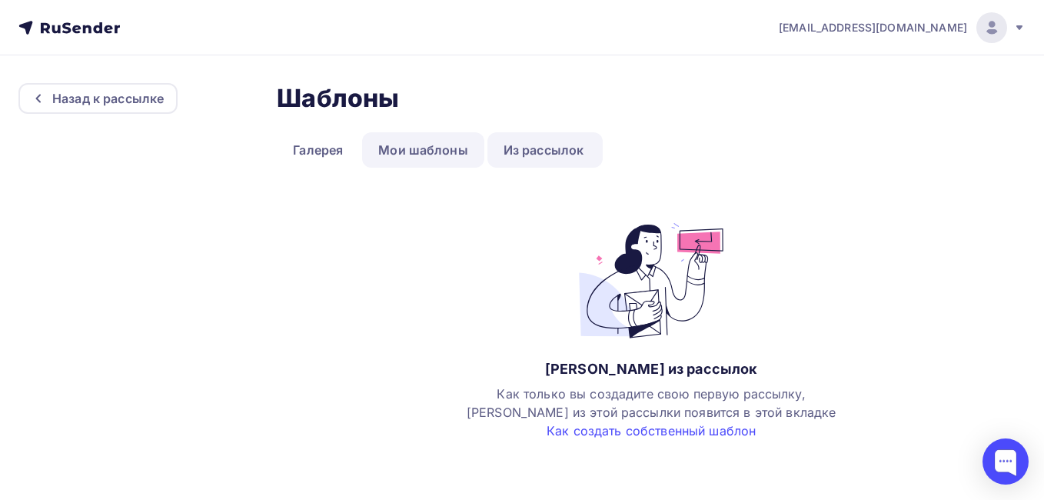
click at [436, 158] on link "Мои шаблоны" at bounding box center [423, 149] width 122 height 35
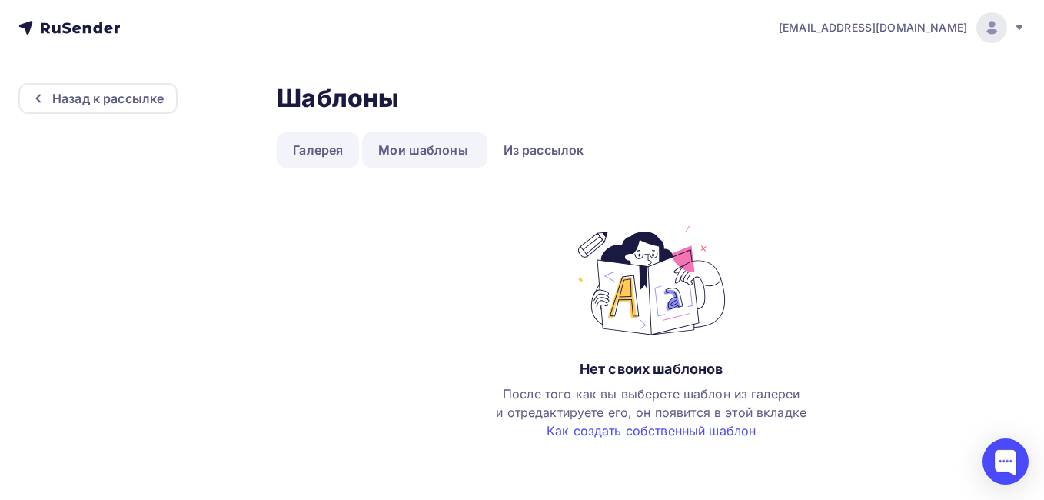
click at [334, 152] on link "Галерея" at bounding box center [318, 149] width 82 height 35
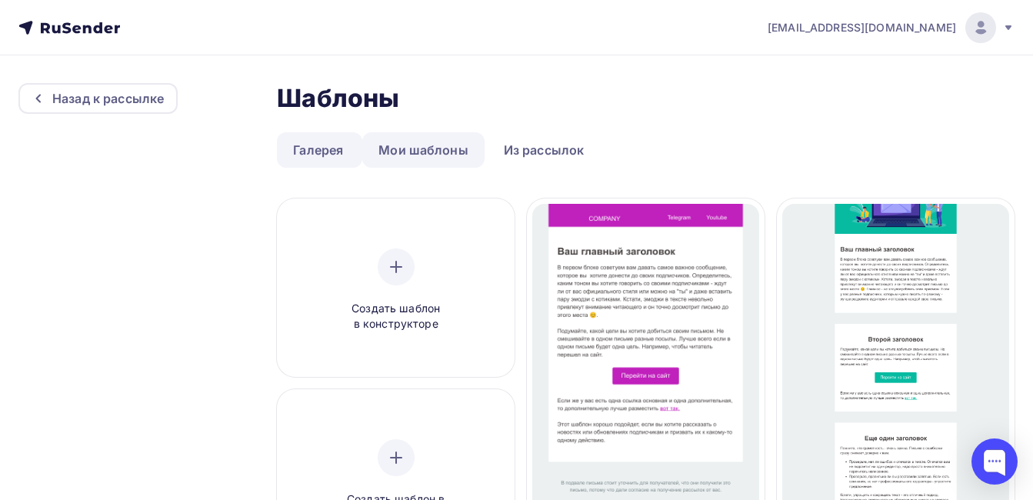
click at [408, 148] on link "Мои шаблоны" at bounding box center [423, 149] width 122 height 35
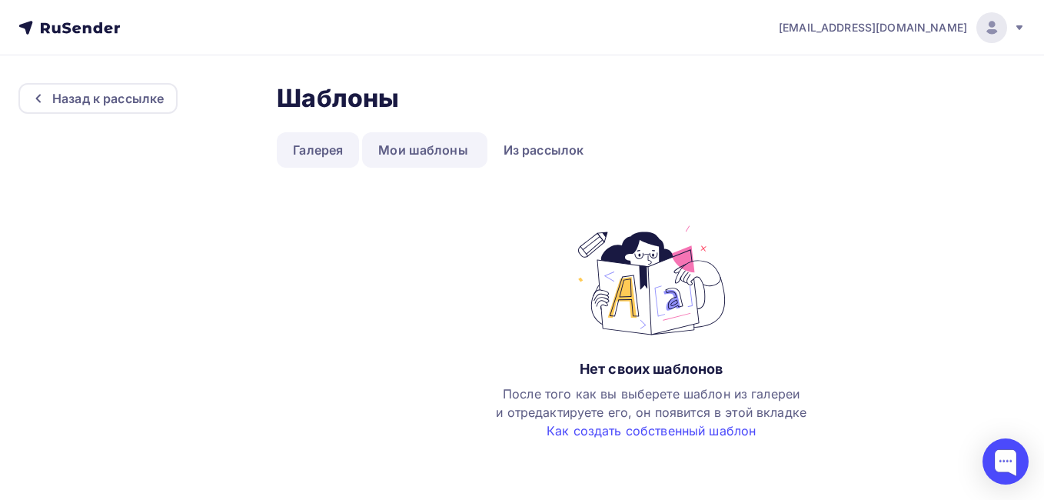
click at [337, 143] on link "Галерея" at bounding box center [318, 149] width 82 height 35
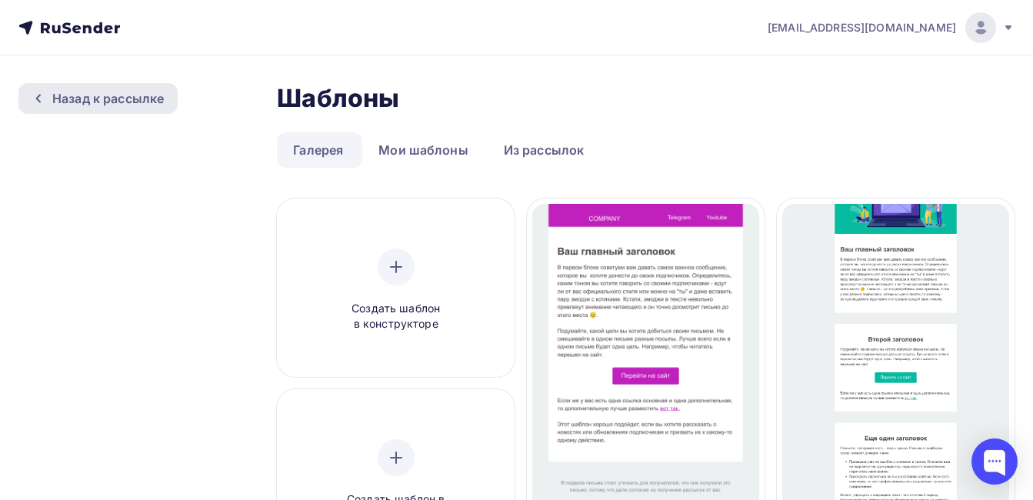
click at [128, 92] on div "Назад к рассылке" at bounding box center [108, 98] width 112 height 18
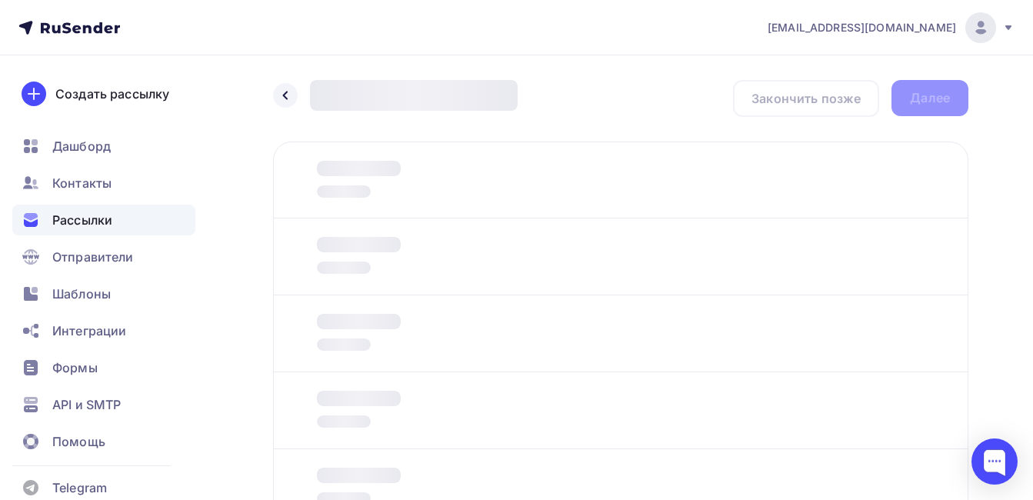
scroll to position [150, 0]
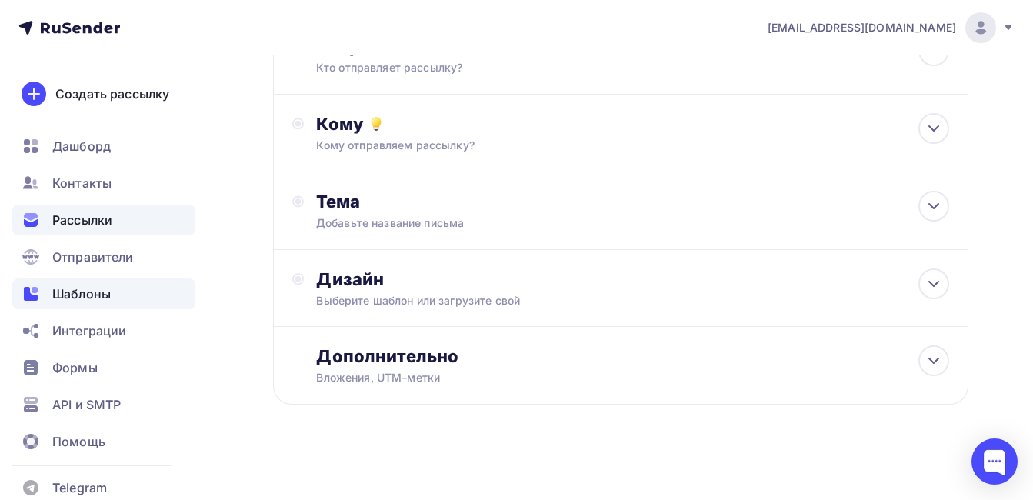
click at [85, 295] on span "Шаблоны" at bounding box center [81, 294] width 58 height 18
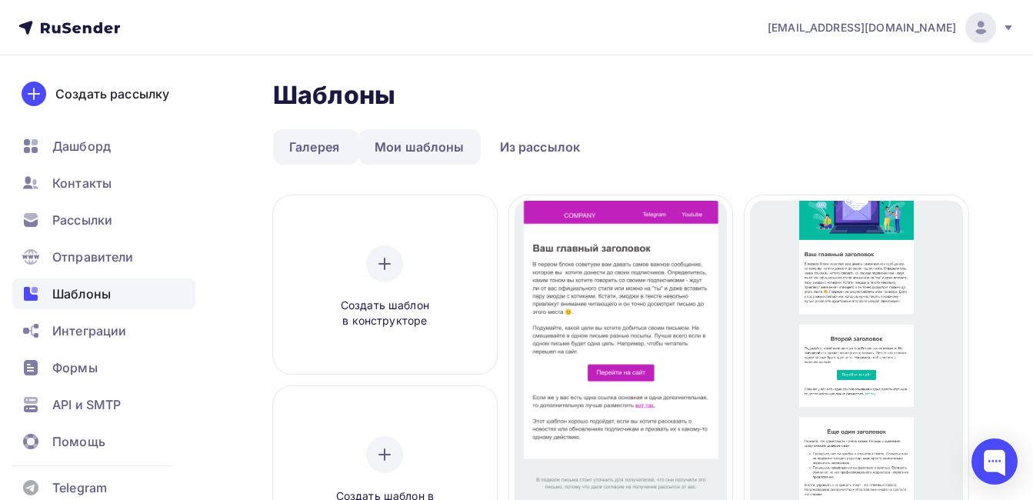
click at [457, 139] on link "Мои шаблоны" at bounding box center [419, 146] width 122 height 35
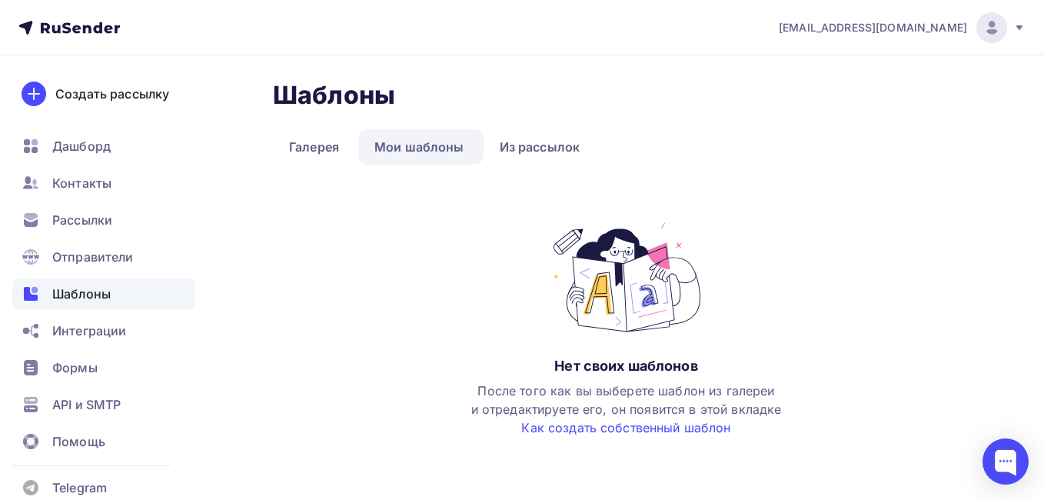
click at [619, 377] on div "Нет своих шаблонов После того как вы выберете шаблон из галереи и отредактирует…" at bounding box center [626, 328] width 381 height 217
click at [324, 150] on link "Галерея" at bounding box center [314, 146] width 82 height 35
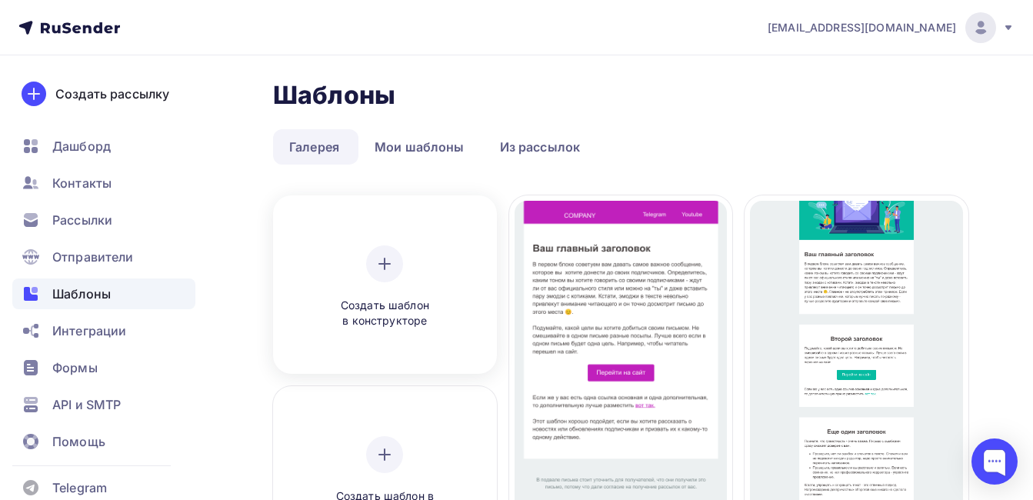
click at [447, 302] on span "Создать шаблон в конструкторе" at bounding box center [384, 314] width 146 height 32
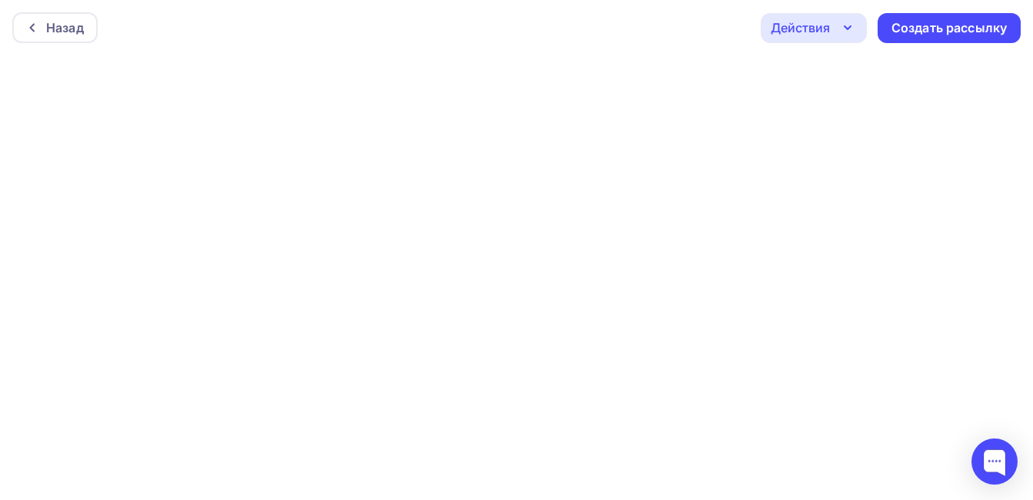
click at [67, 43] on div "Назад Действия Отправить тестовое письмо Предпросмотр Сохранить в Мои шаблоны В…" at bounding box center [516, 27] width 1033 height 55
click at [47, 37] on div "Назад" at bounding box center [54, 27] width 85 height 31
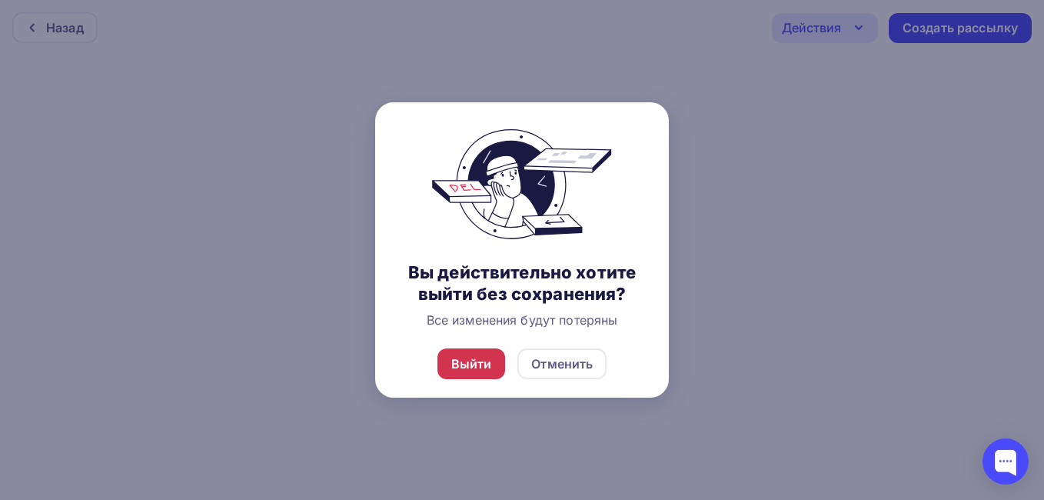
click at [480, 368] on div "Выйти" at bounding box center [471, 364] width 41 height 18
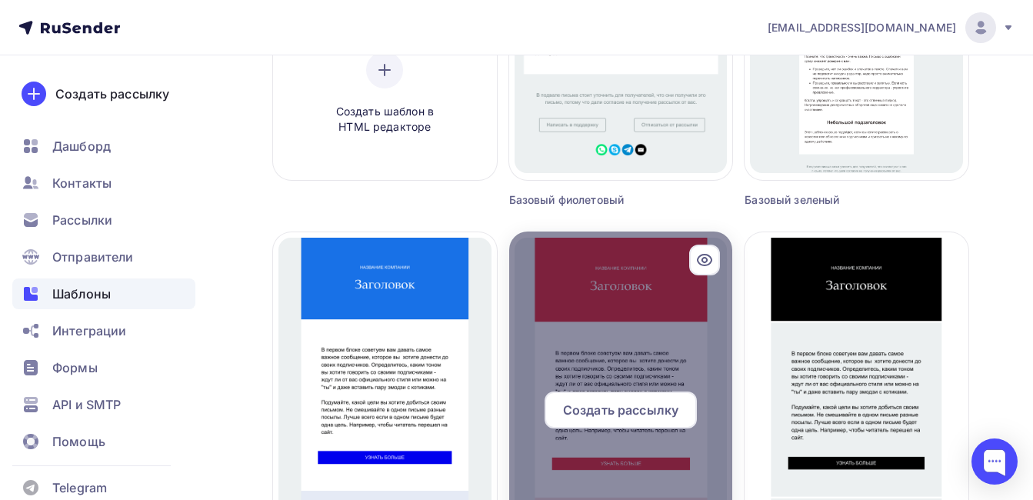
scroll to position [77, 0]
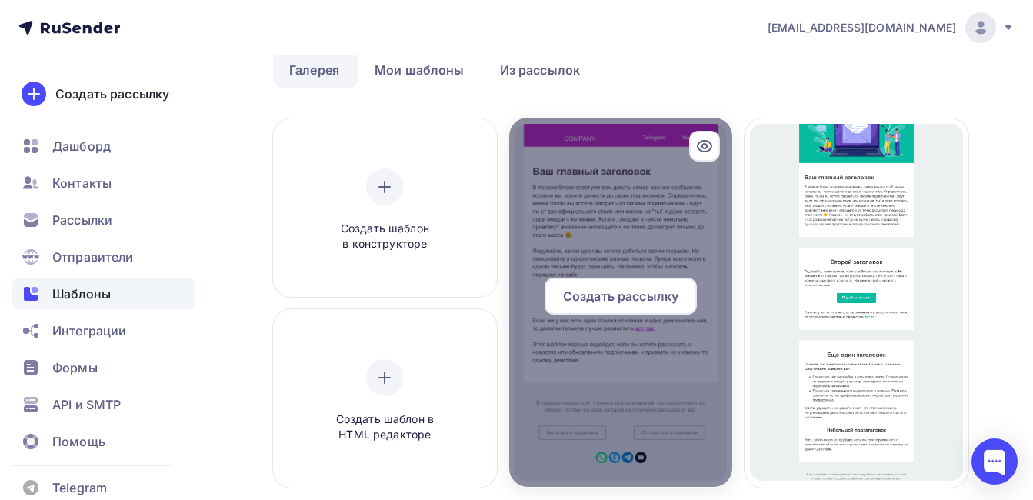
click at [618, 297] on span "Создать рассылку" at bounding box center [620, 296] width 115 height 18
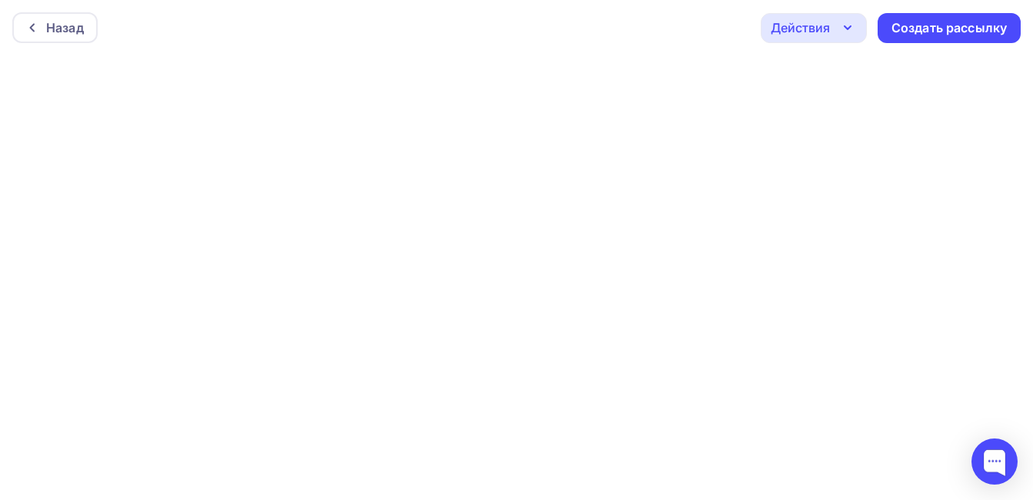
click at [836, 38] on div "Действия" at bounding box center [814, 28] width 106 height 30
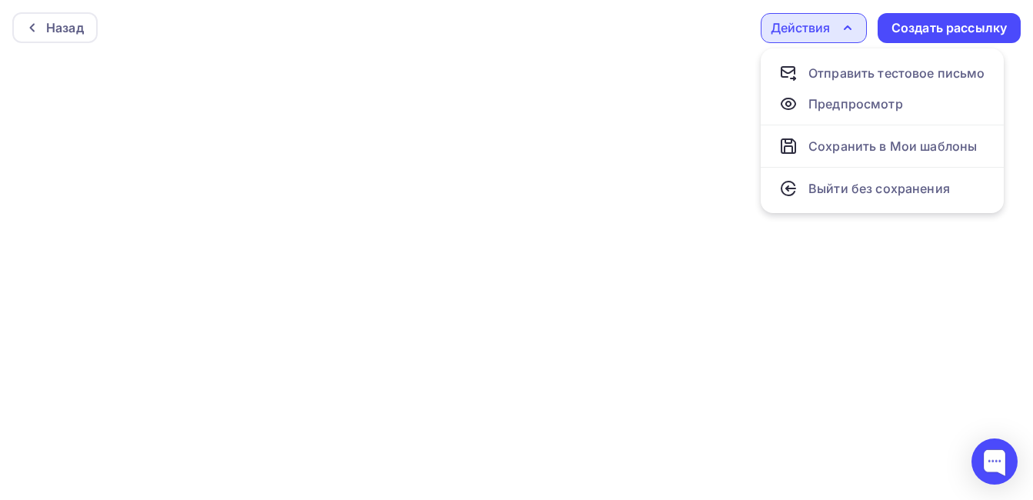
click at [687, 41] on div "Назад Действия Отправить тестовое письмо Предпросмотр Сохранить в Мои шаблоны В…" at bounding box center [516, 27] width 1033 height 55
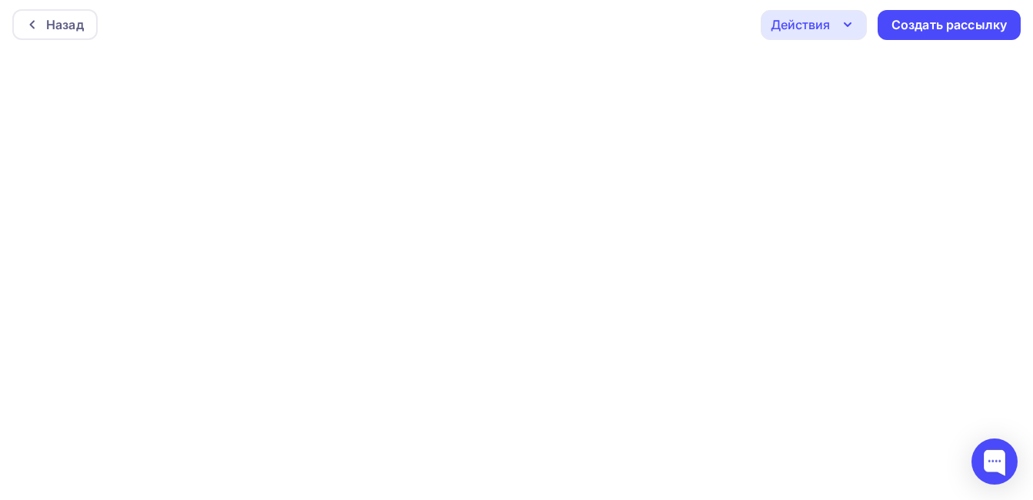
scroll to position [4, 0]
